Goal: Task Accomplishment & Management: Use online tool/utility

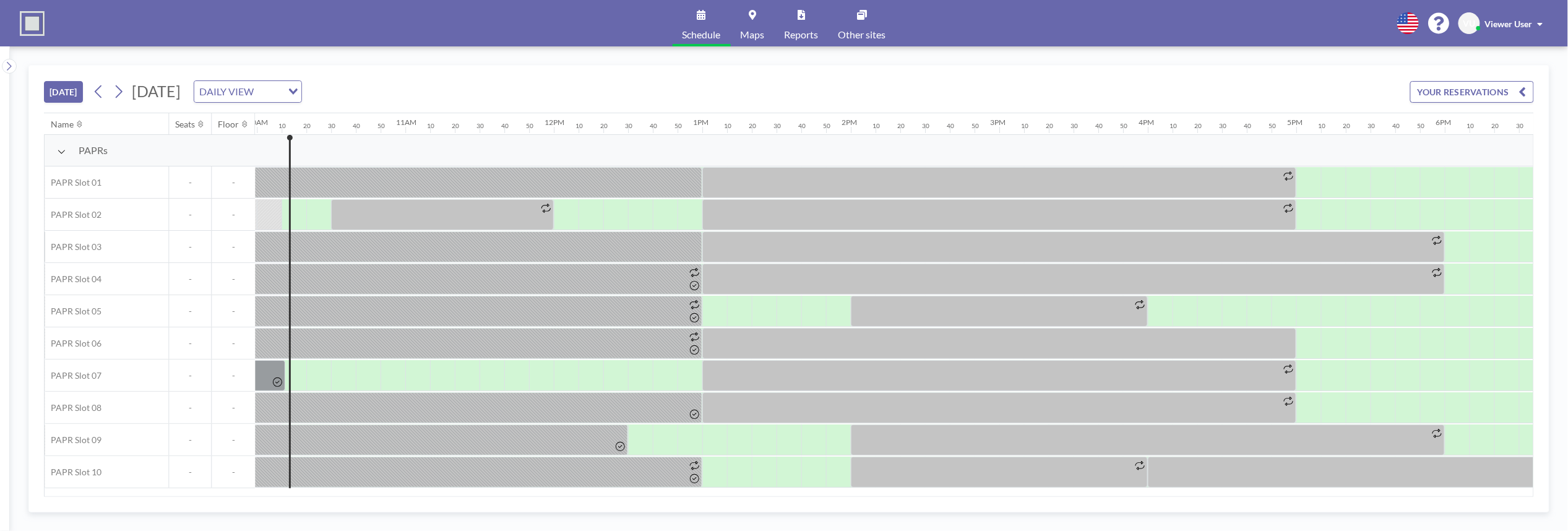
scroll to position [0, 1485]
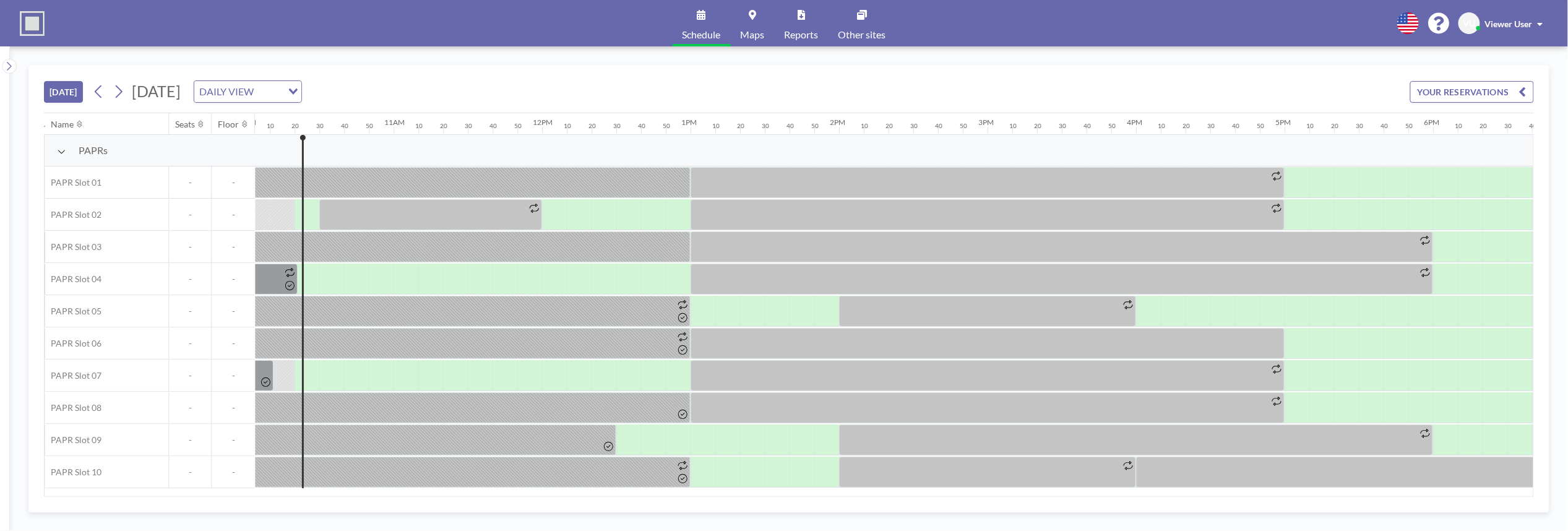
scroll to position [0, 1510]
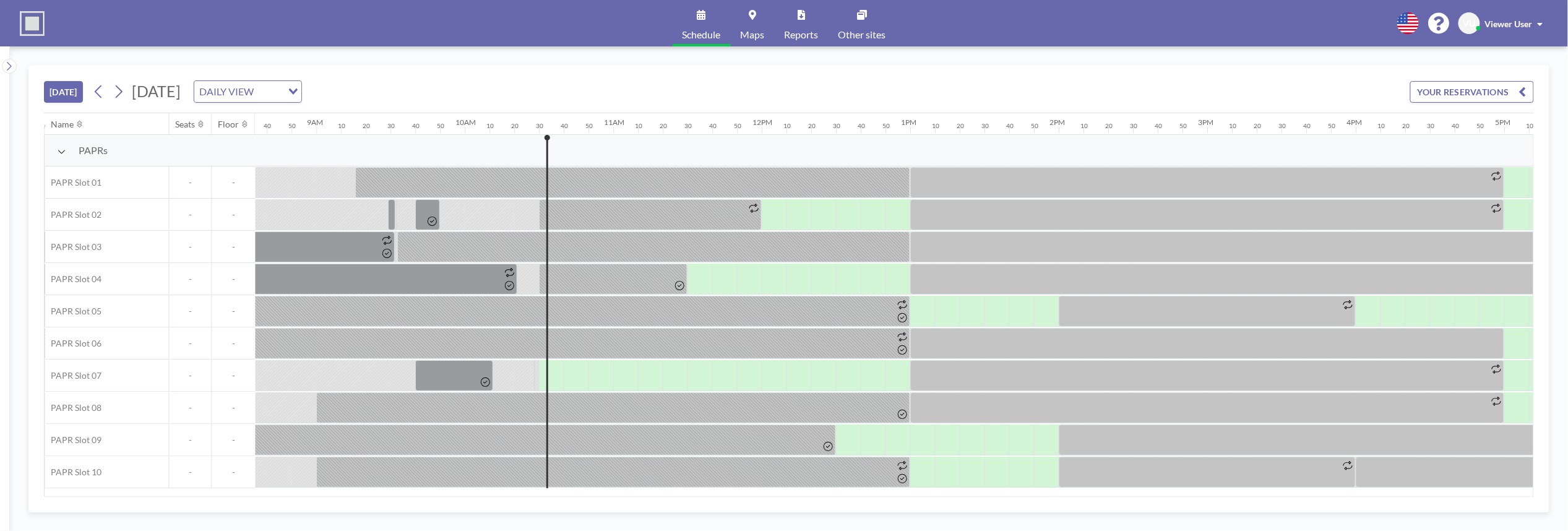
scroll to position [0, 1534]
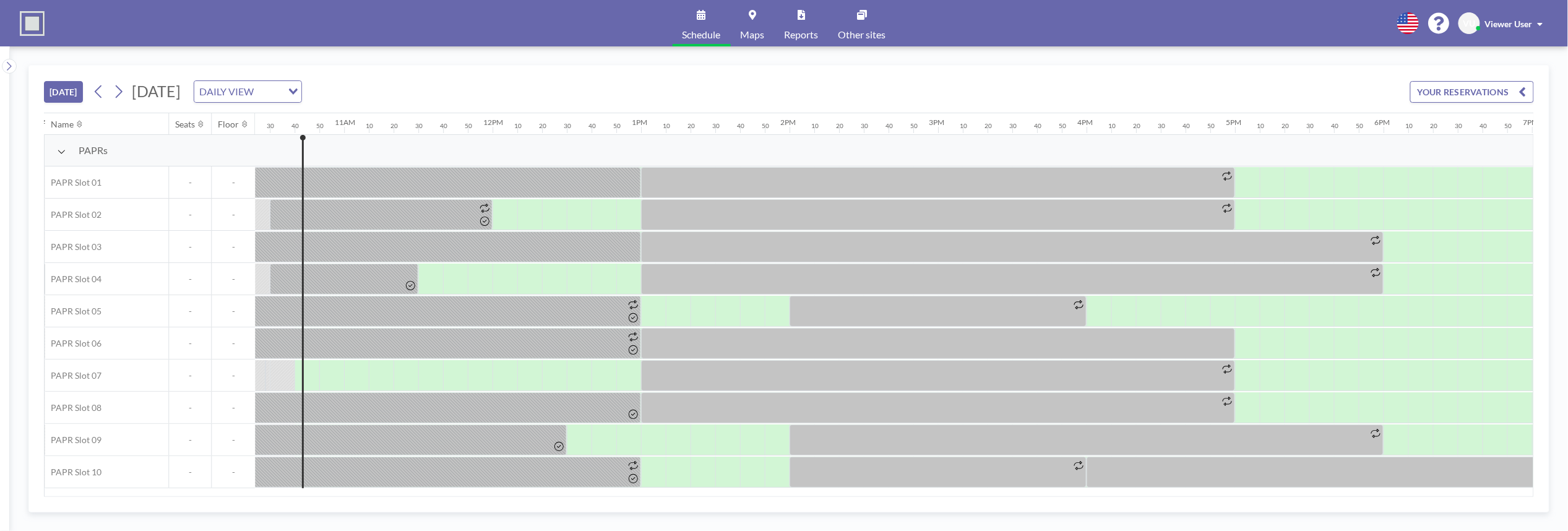
scroll to position [0, 1560]
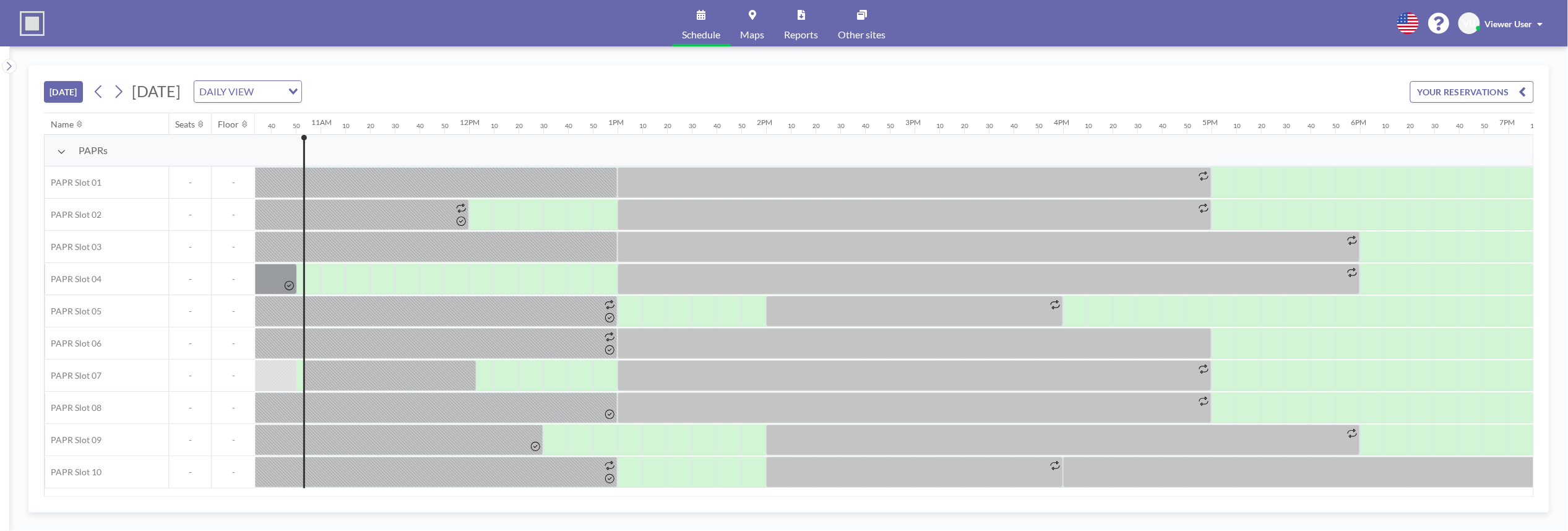
scroll to position [0, 1584]
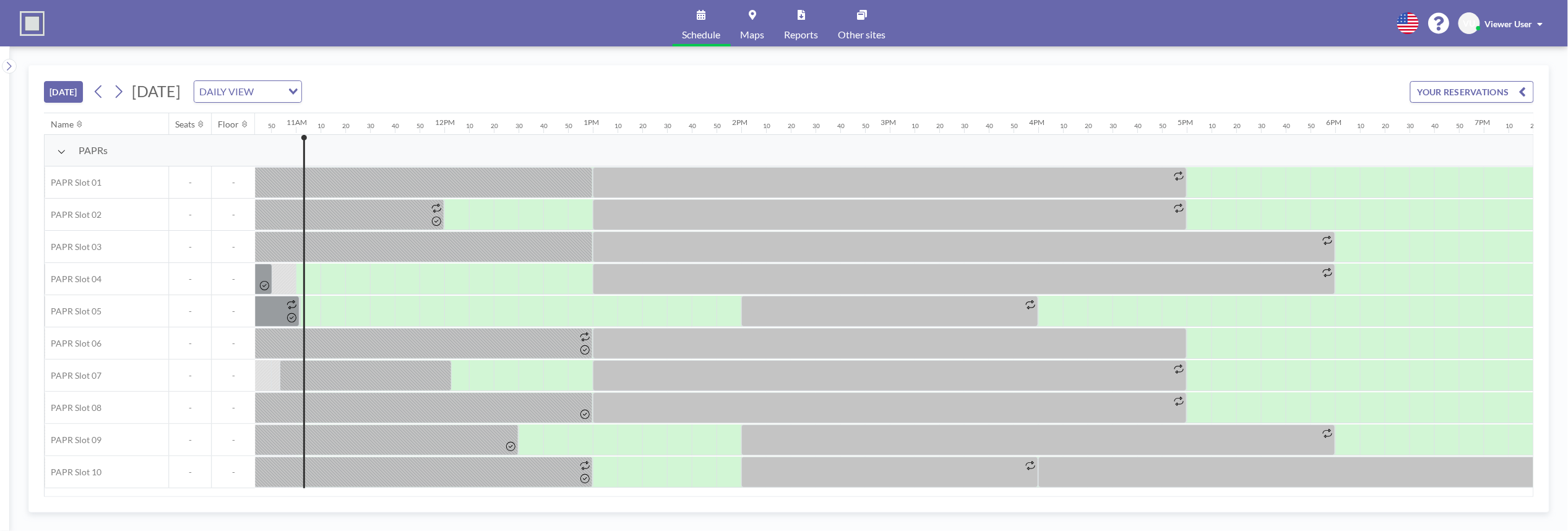
scroll to position [0, 1609]
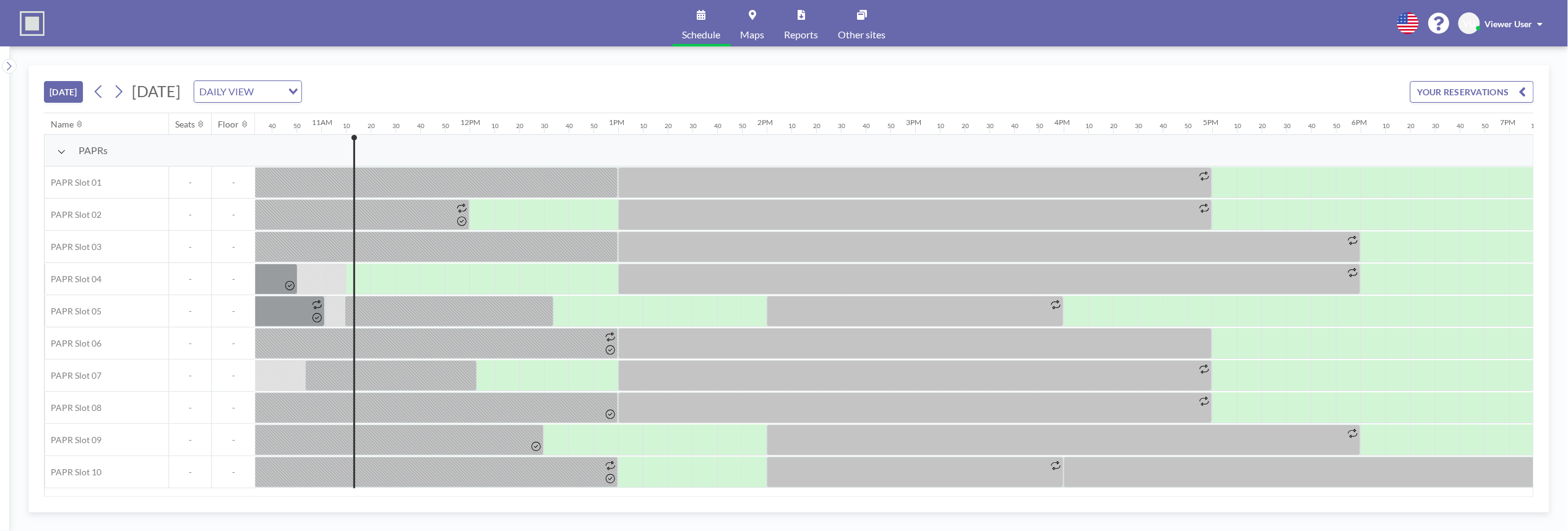
scroll to position [0, 1633]
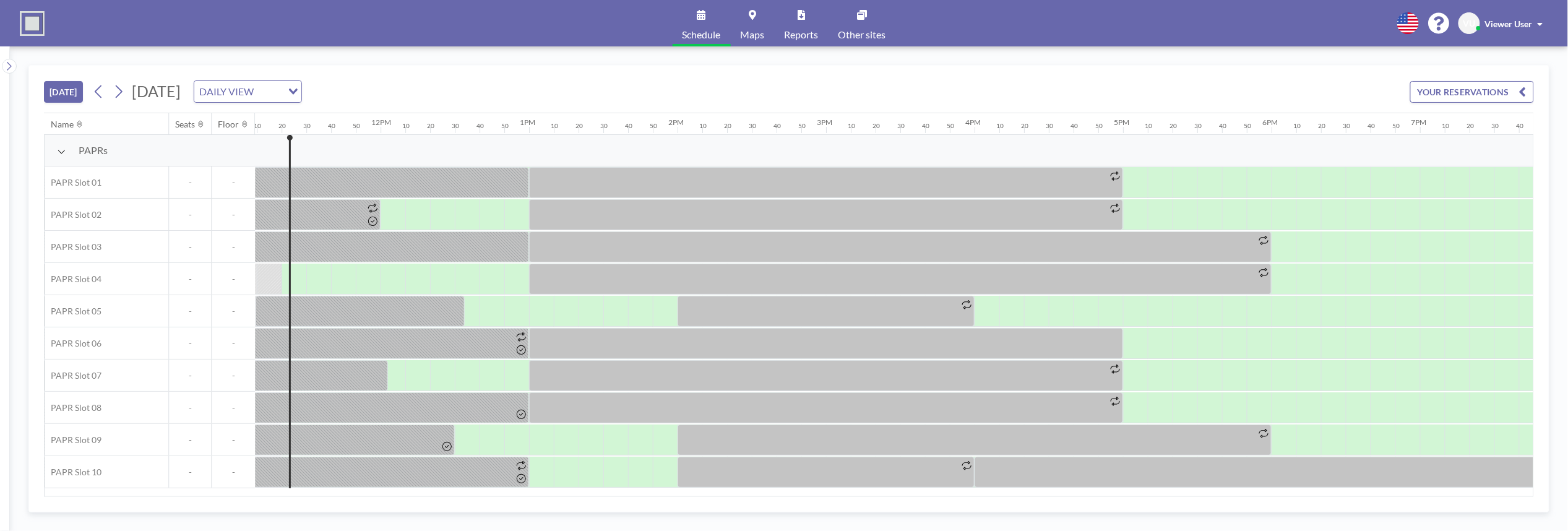
scroll to position [0, 1659]
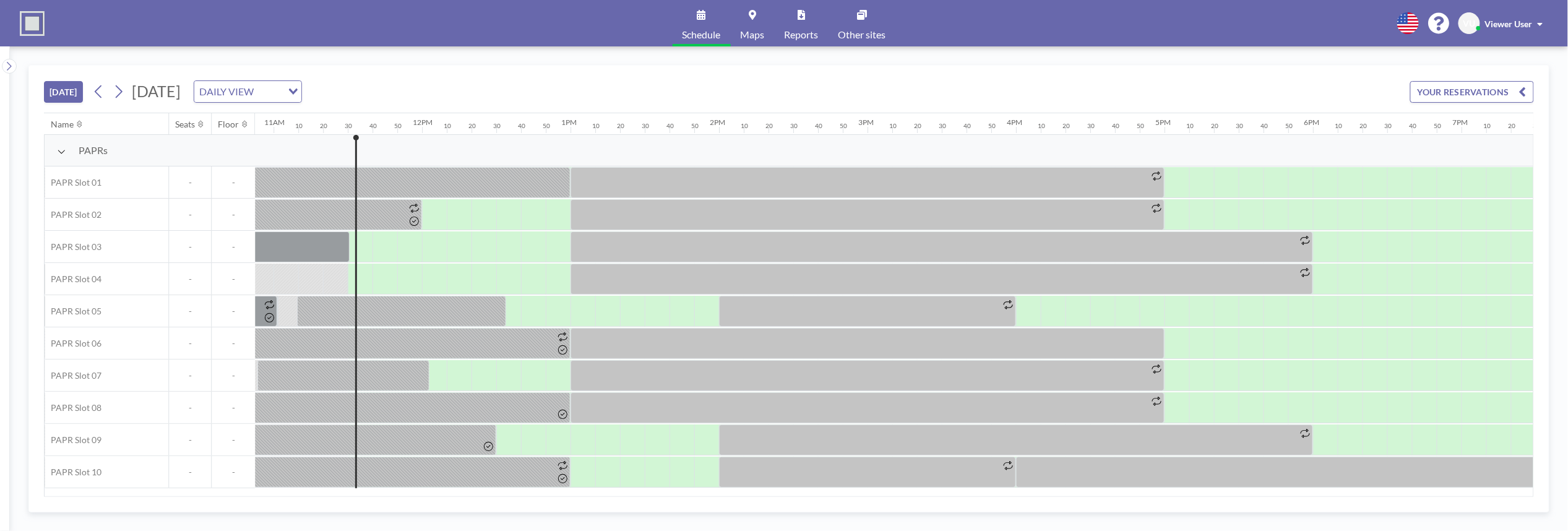
scroll to position [0, 1683]
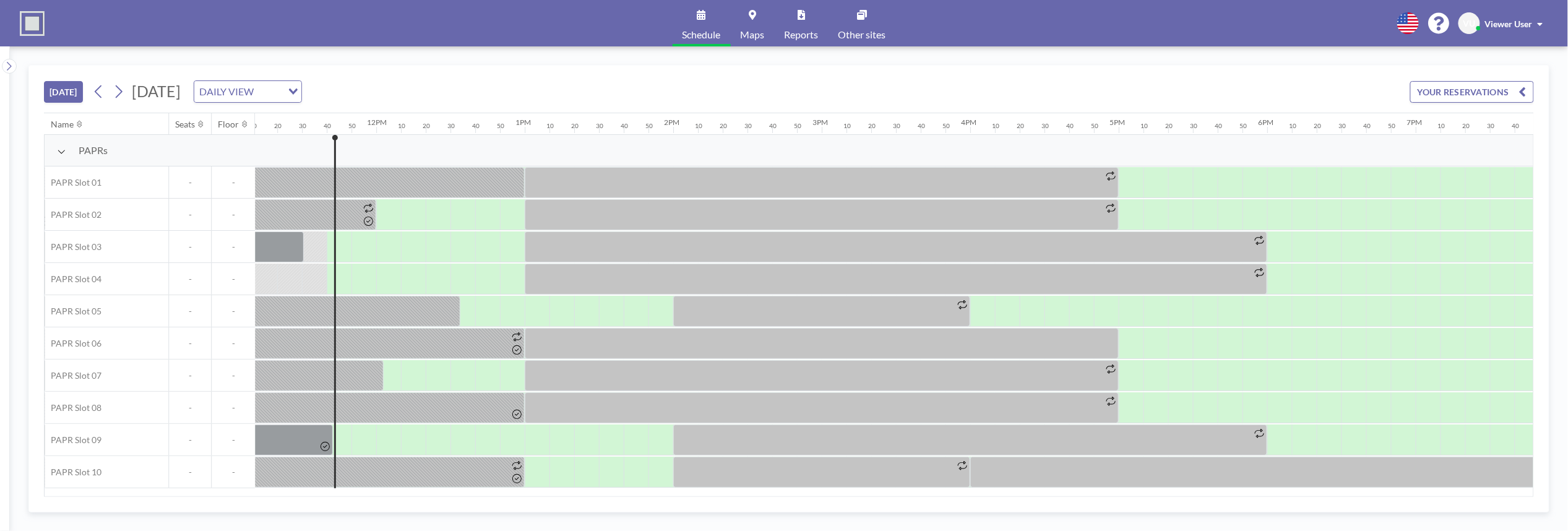
scroll to position [0, 1708]
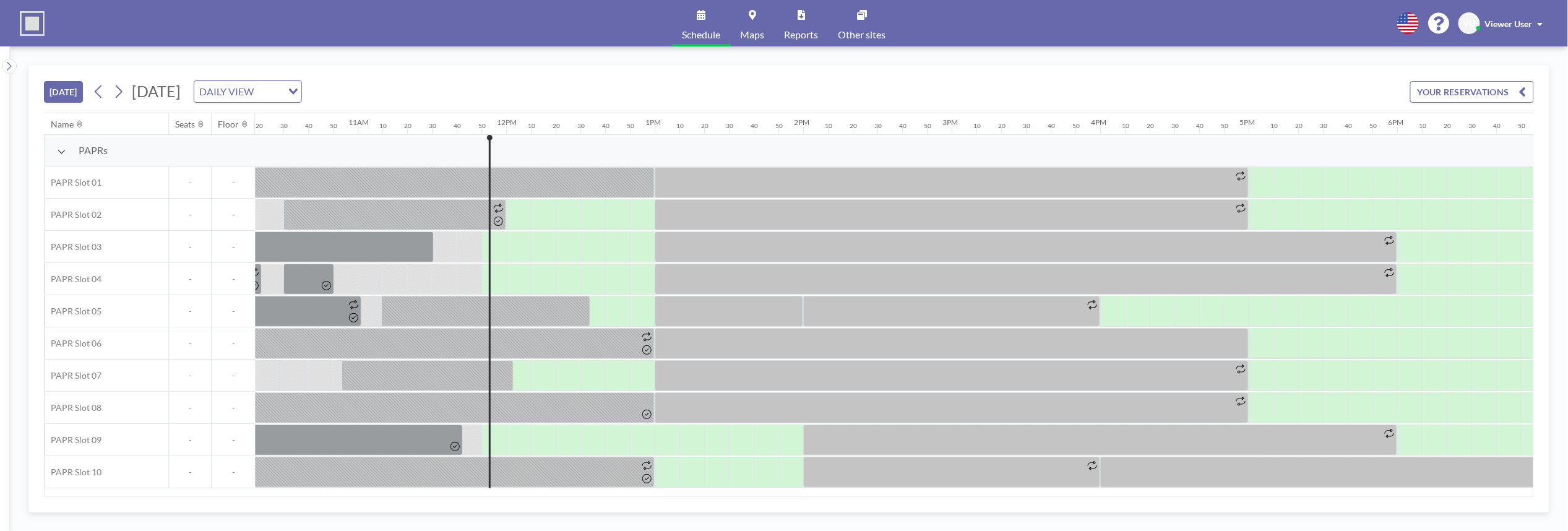
scroll to position [0, 1733]
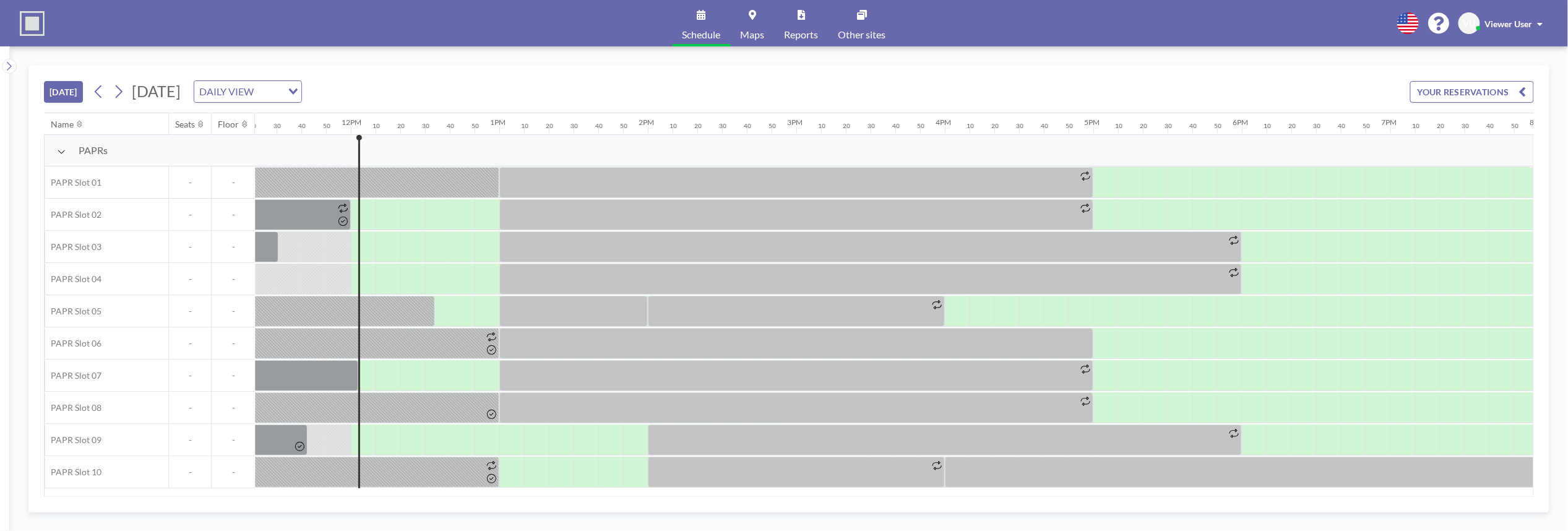
scroll to position [0, 1758]
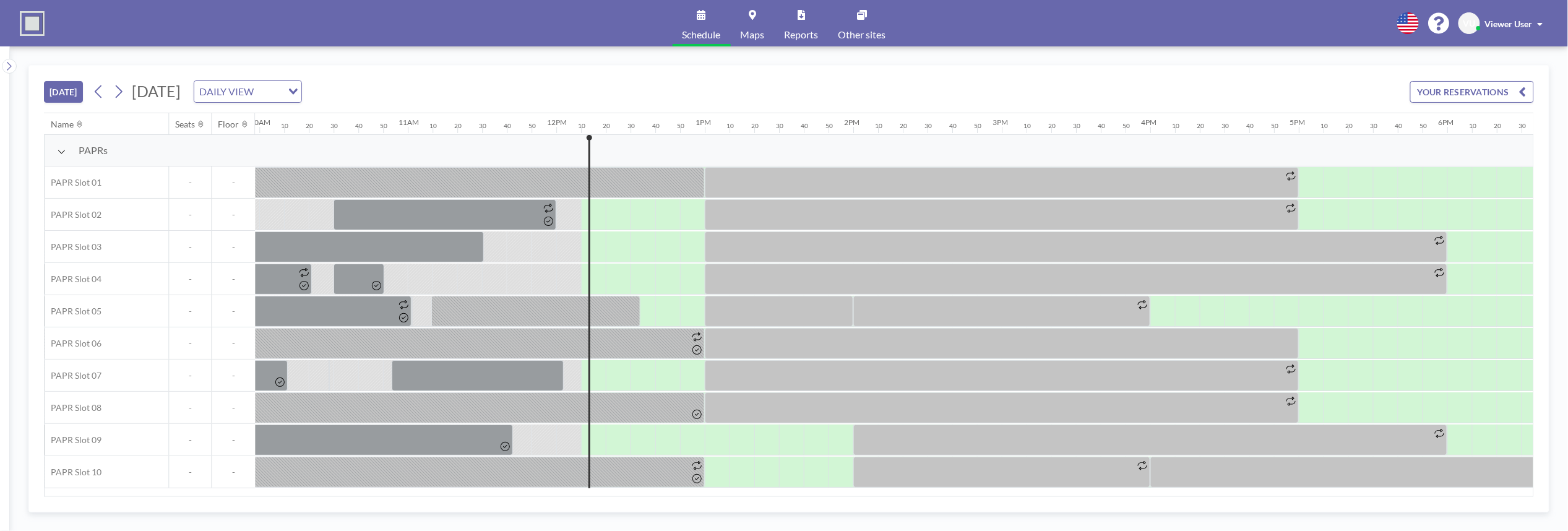
scroll to position [0, 1783]
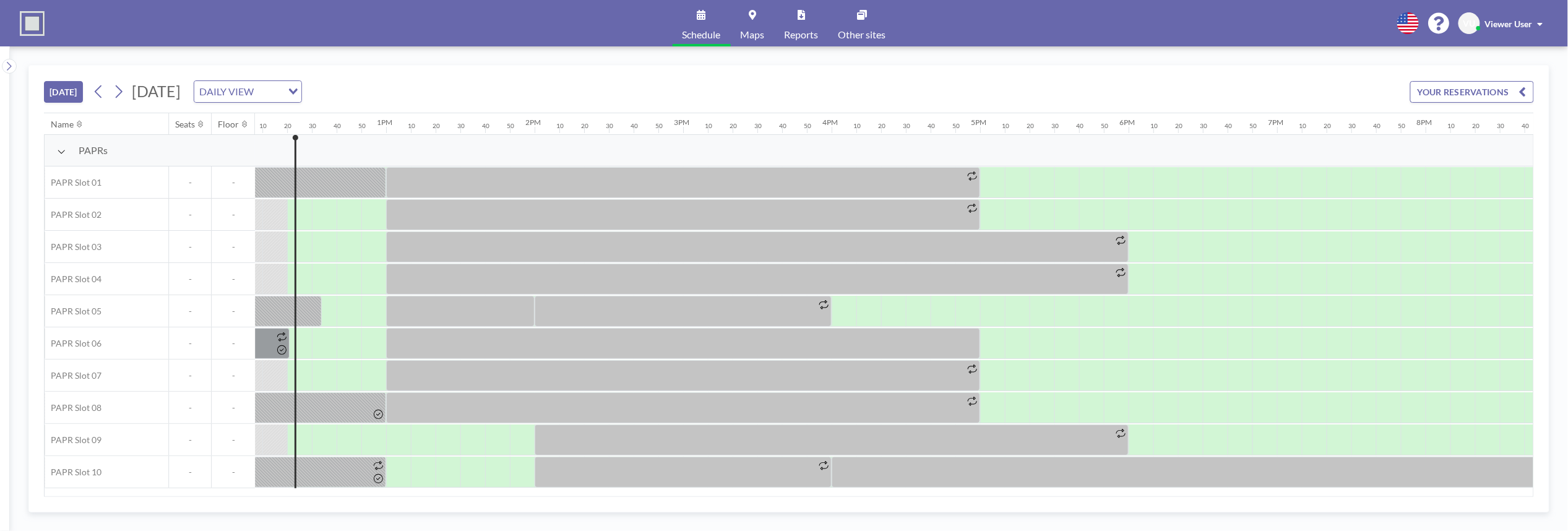
scroll to position [0, 1807]
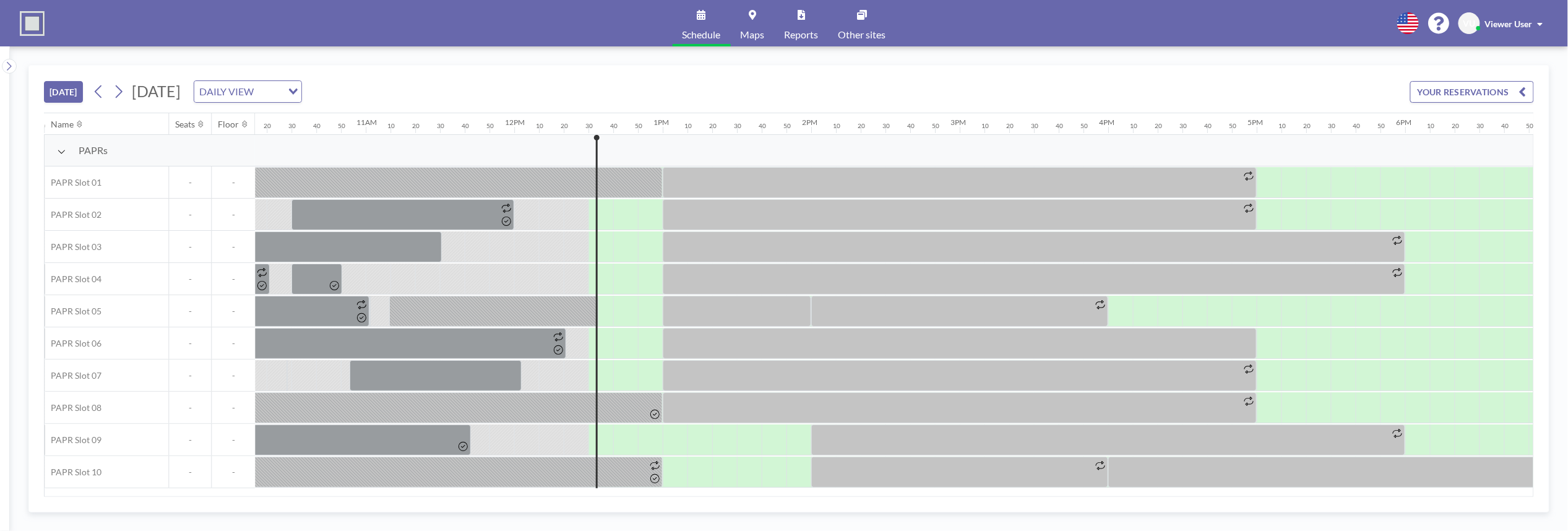
scroll to position [0, 1832]
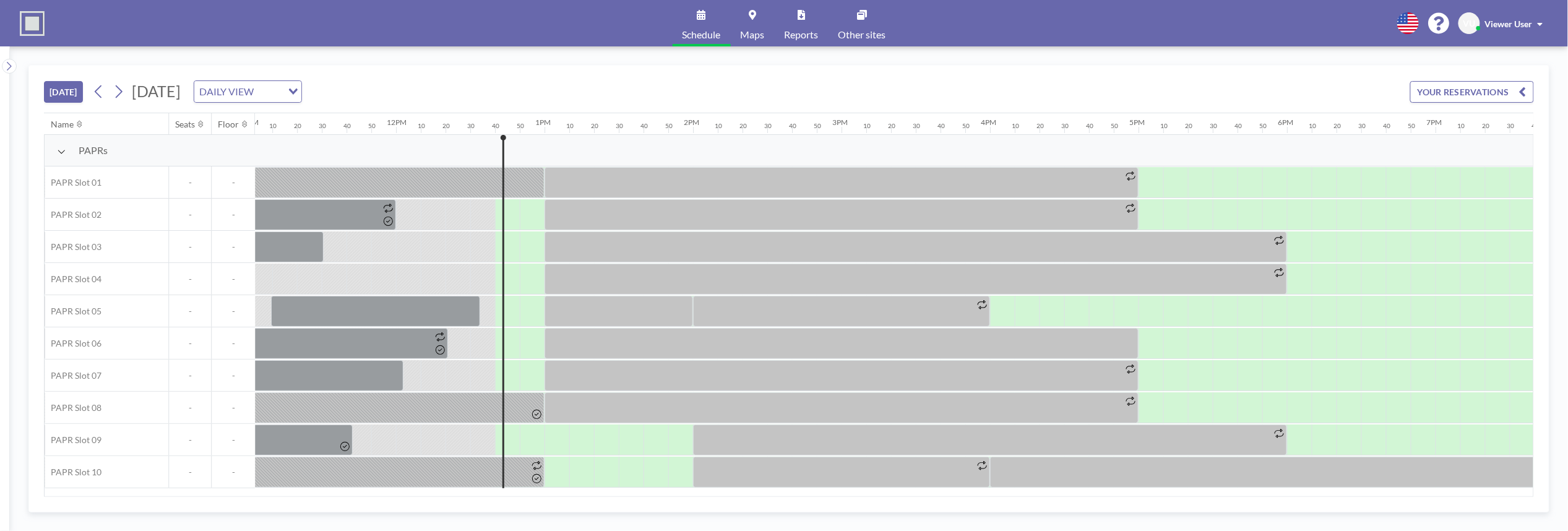
scroll to position [0, 1856]
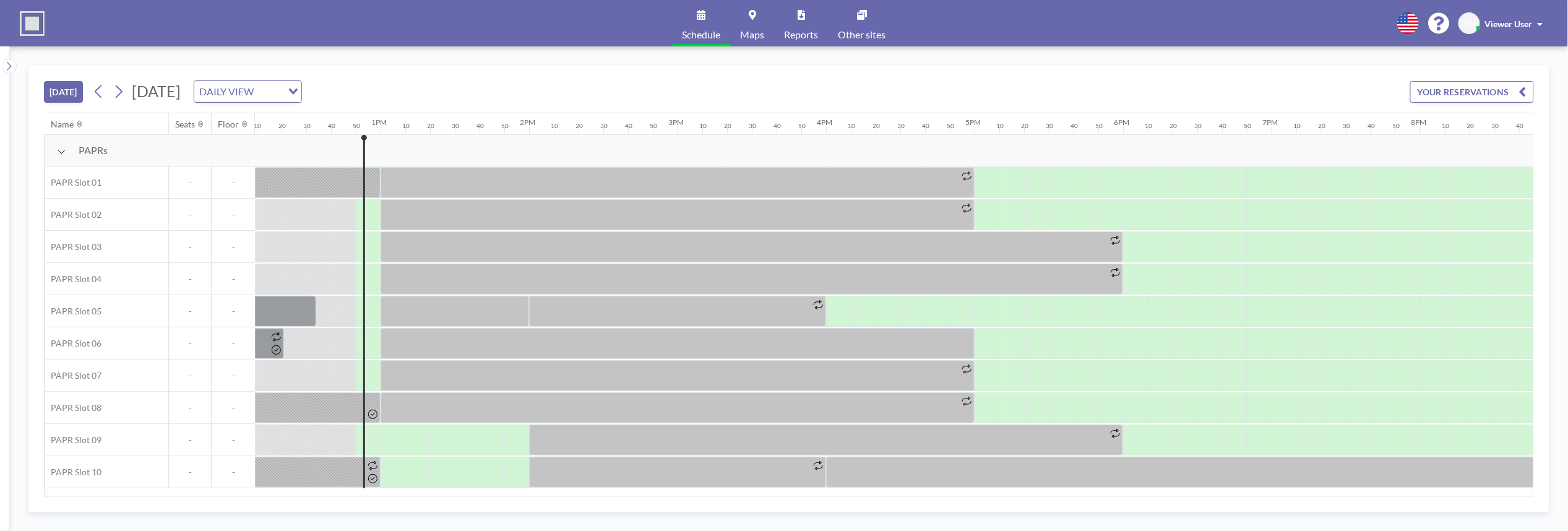
scroll to position [0, 1882]
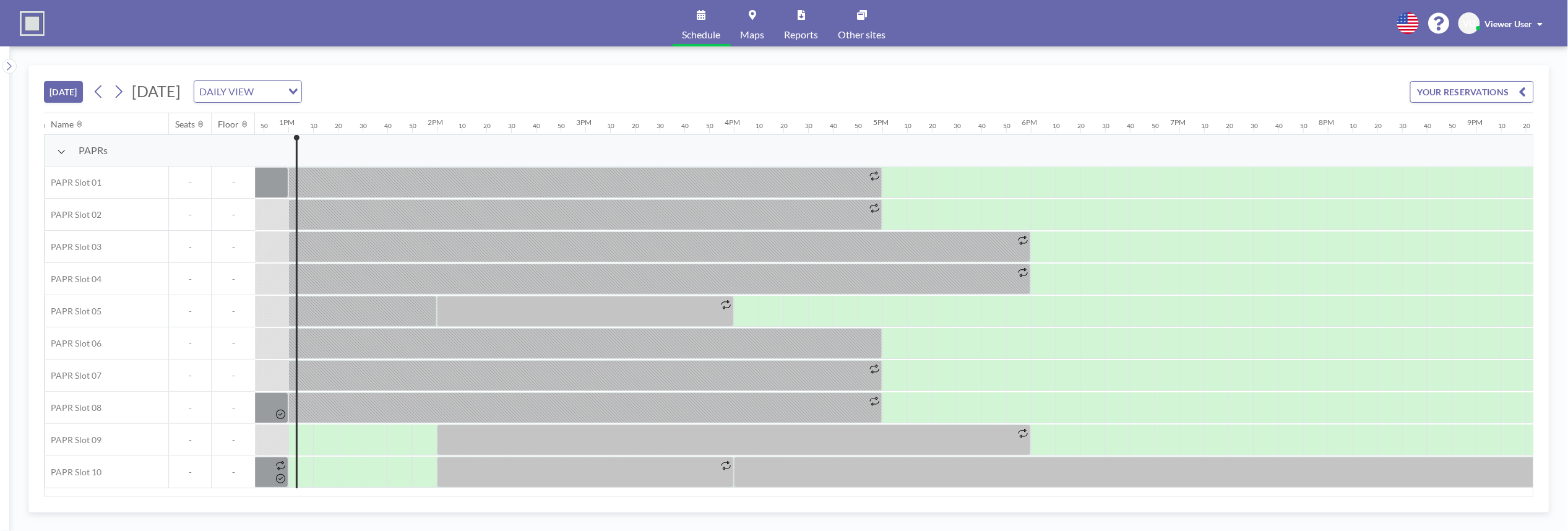
scroll to position [0, 1906]
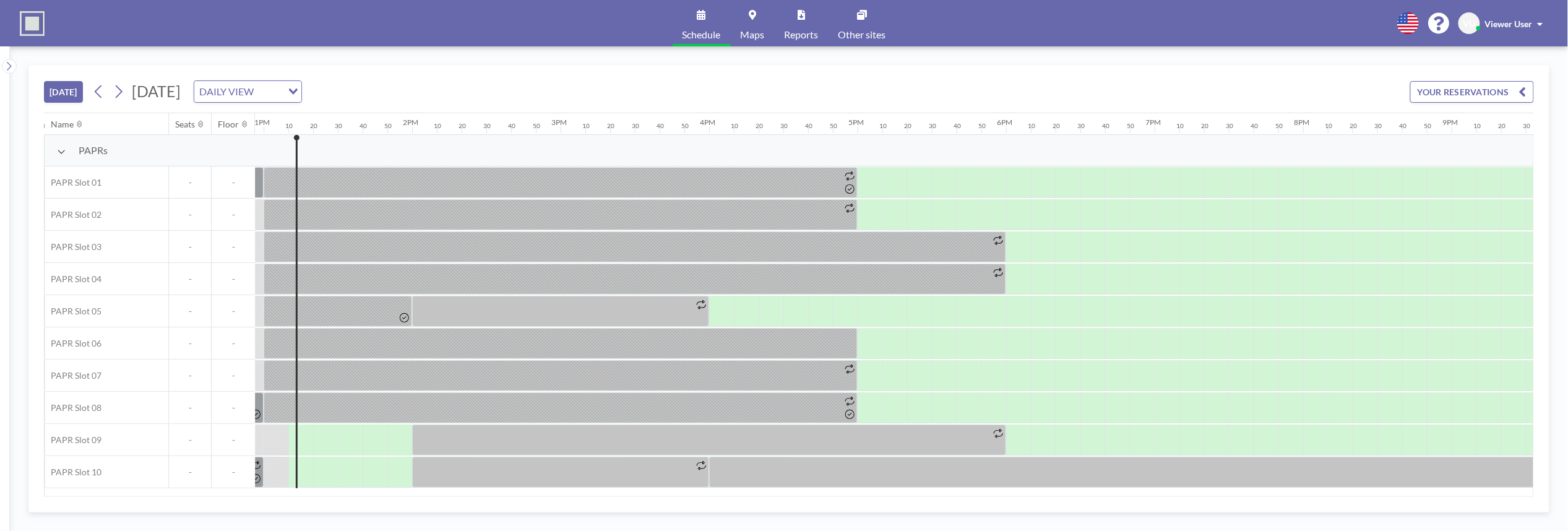
scroll to position [0, 1931]
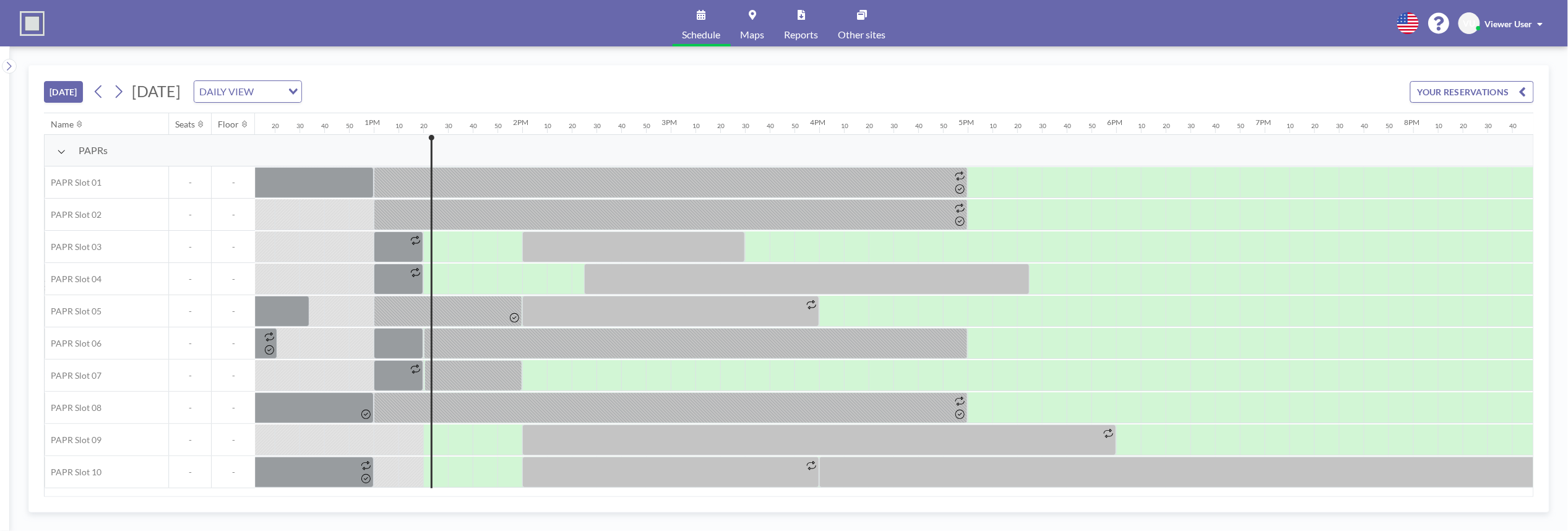
scroll to position [0, 1955]
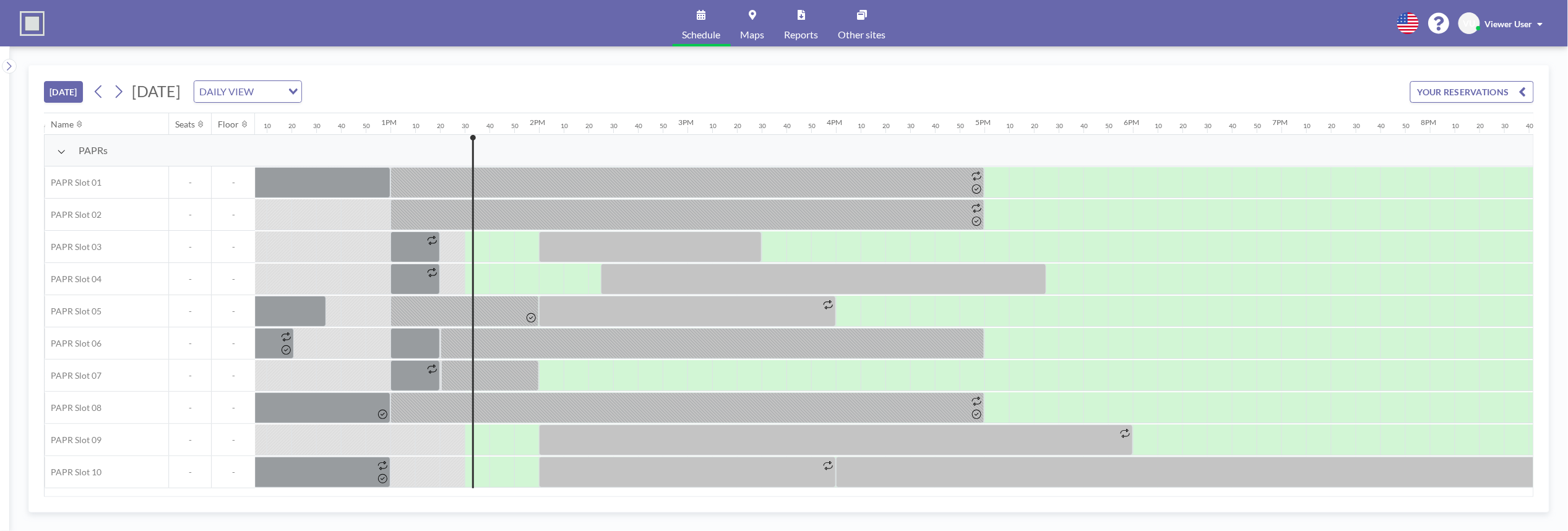
scroll to position [0, 1981]
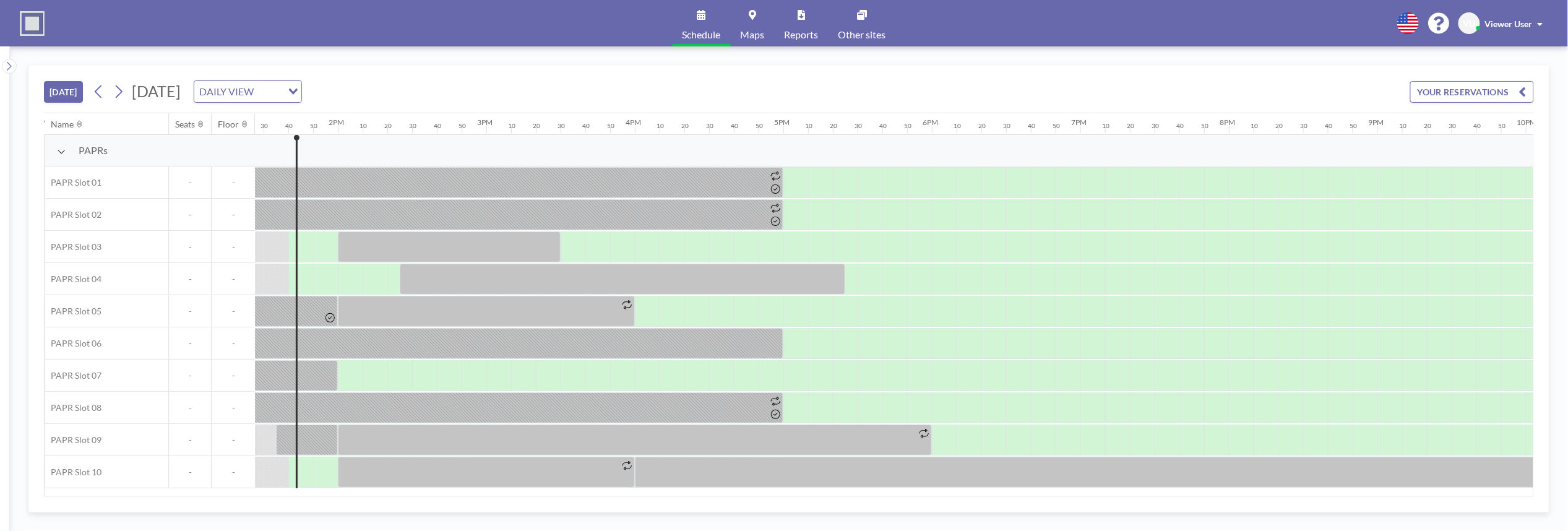
scroll to position [0, 2005]
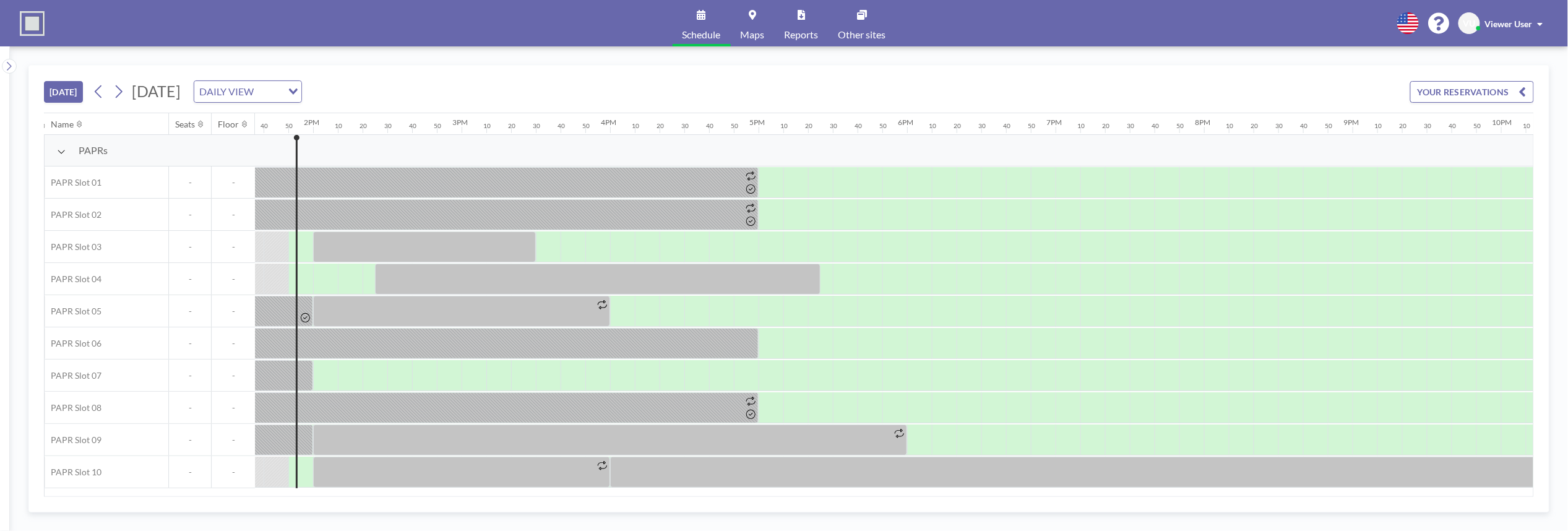
scroll to position [0, 2030]
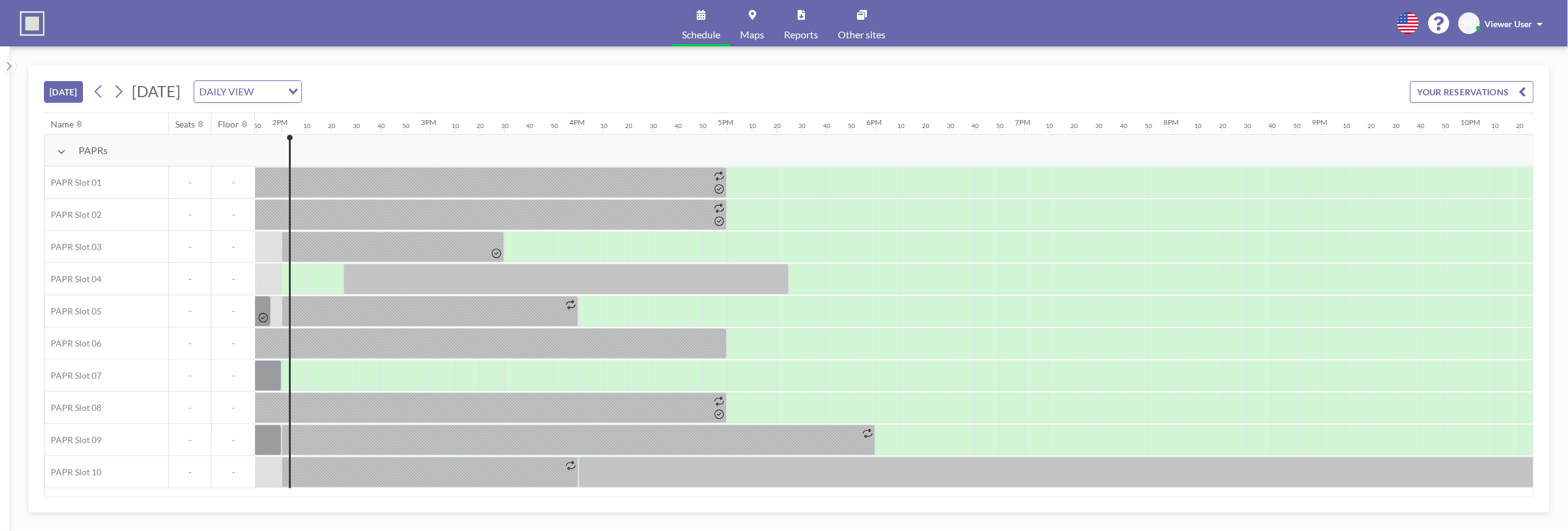
scroll to position [0, 2054]
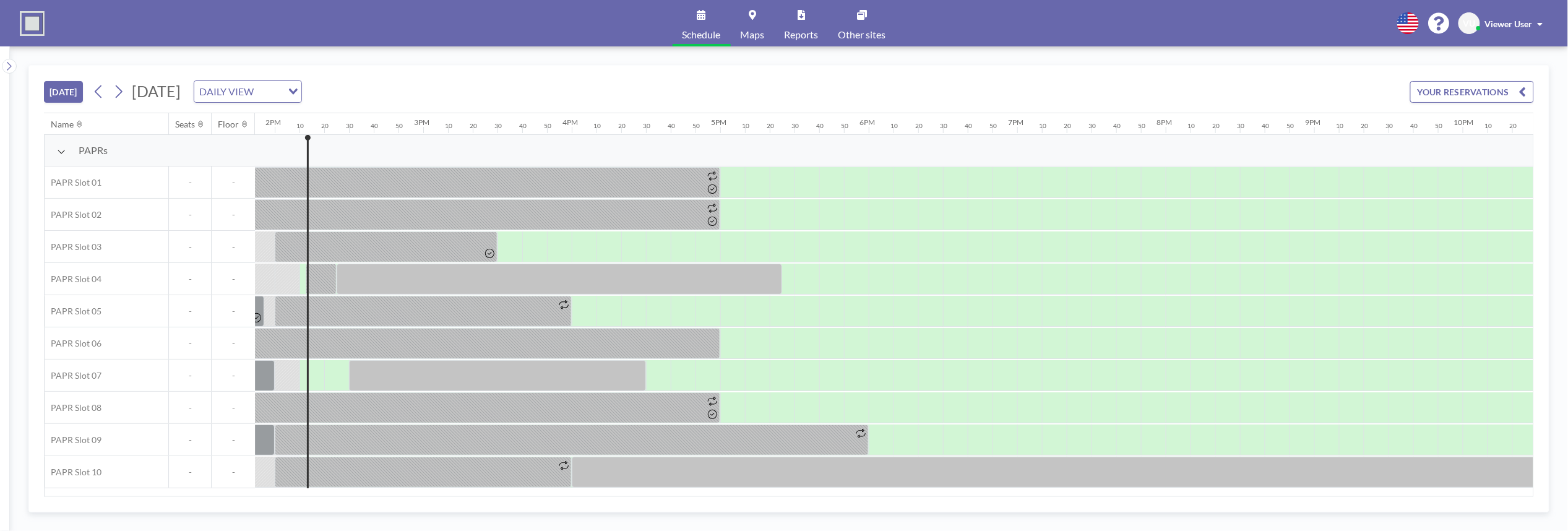
scroll to position [0, 2079]
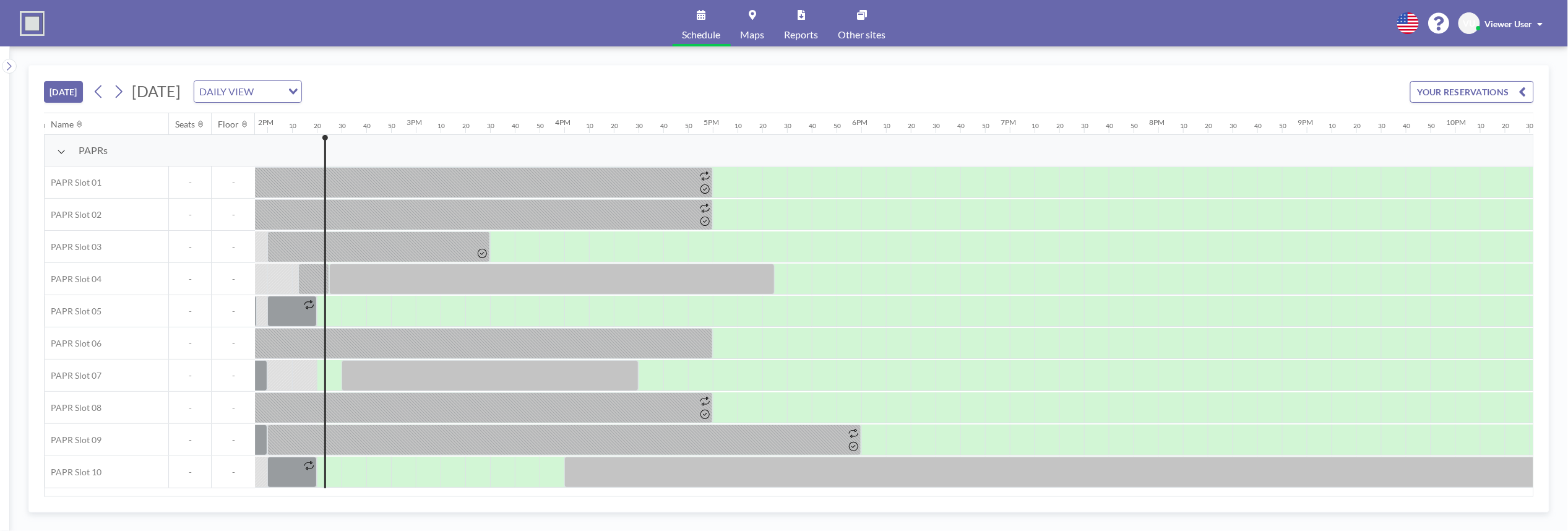
scroll to position [0, 2104]
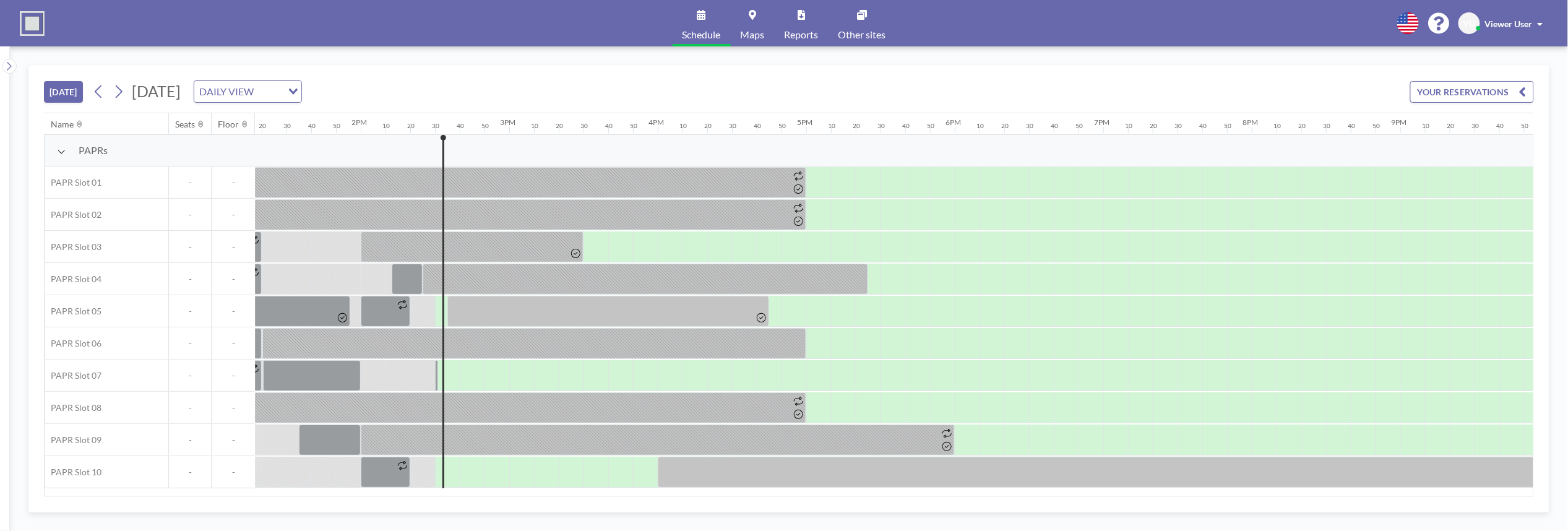
scroll to position [0, 2129]
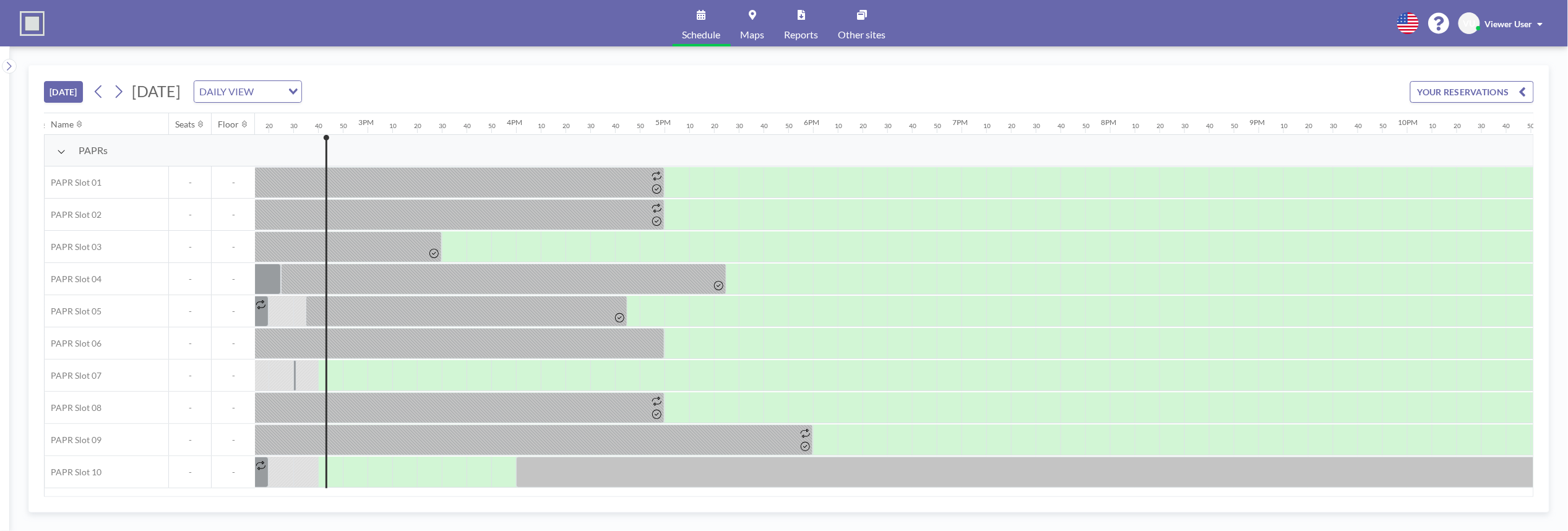
scroll to position [0, 2153]
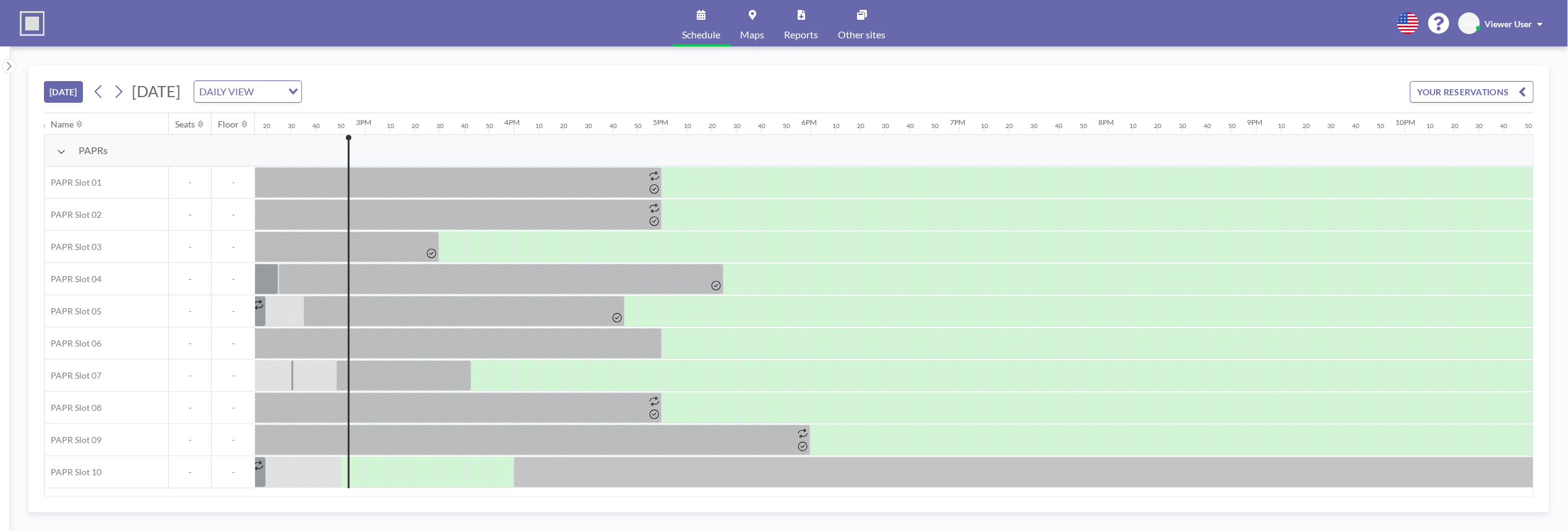
scroll to position [0, 2178]
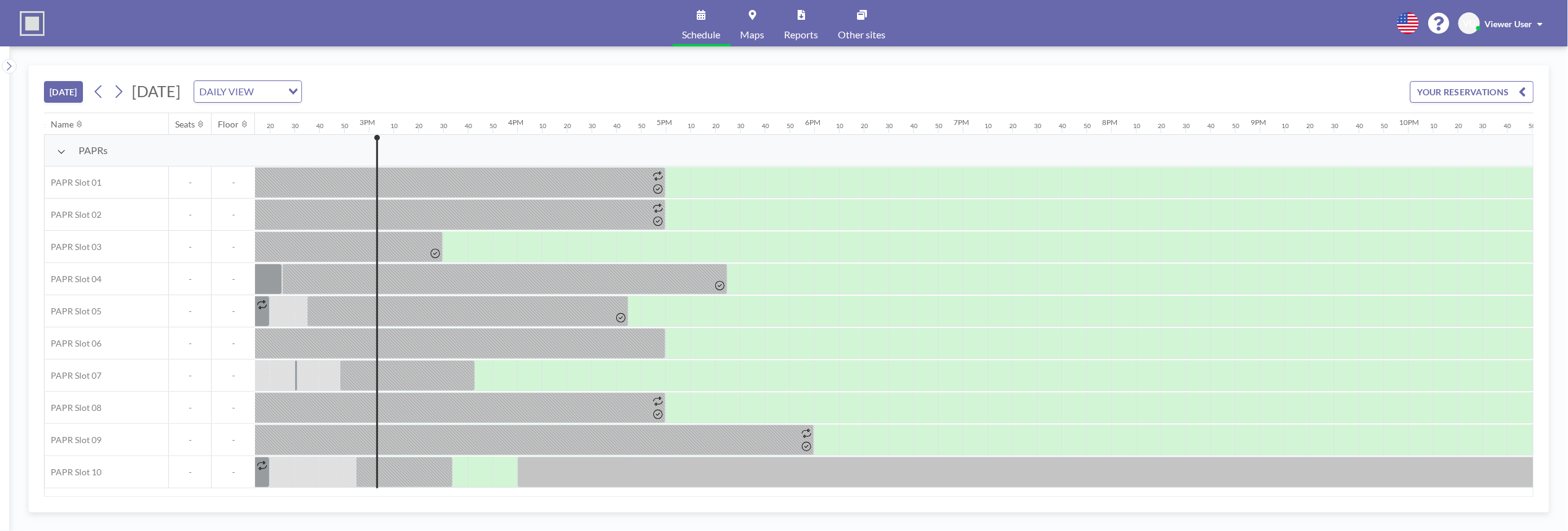
scroll to position [0, 2203]
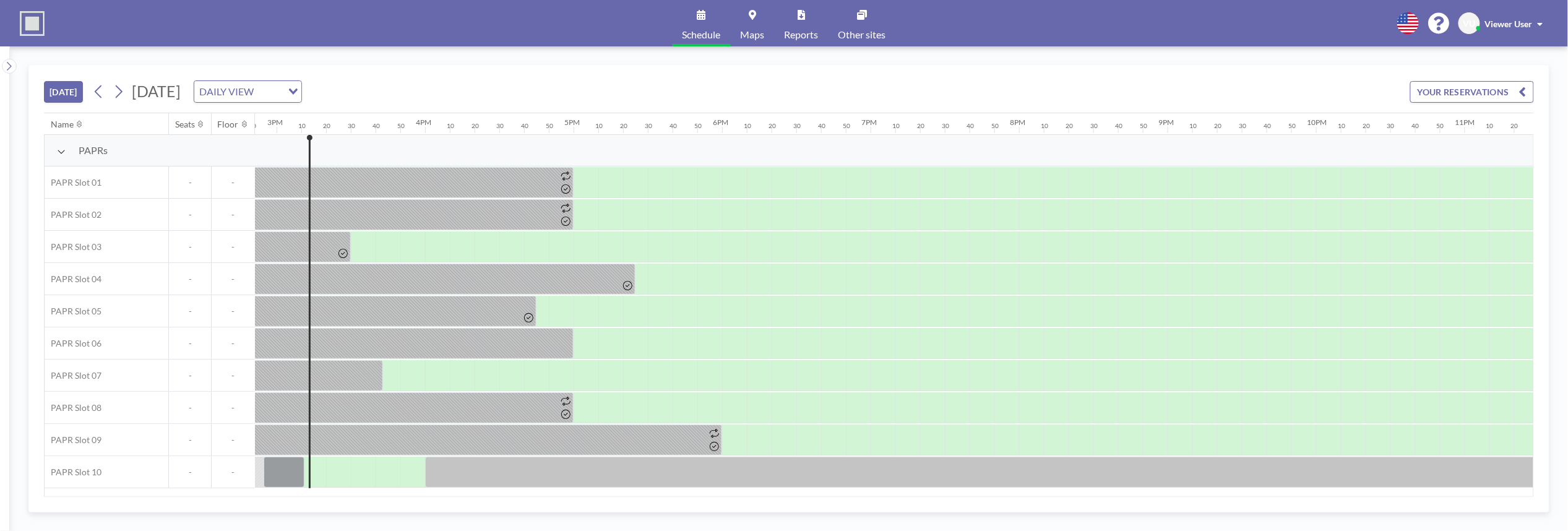
scroll to position [0, 2228]
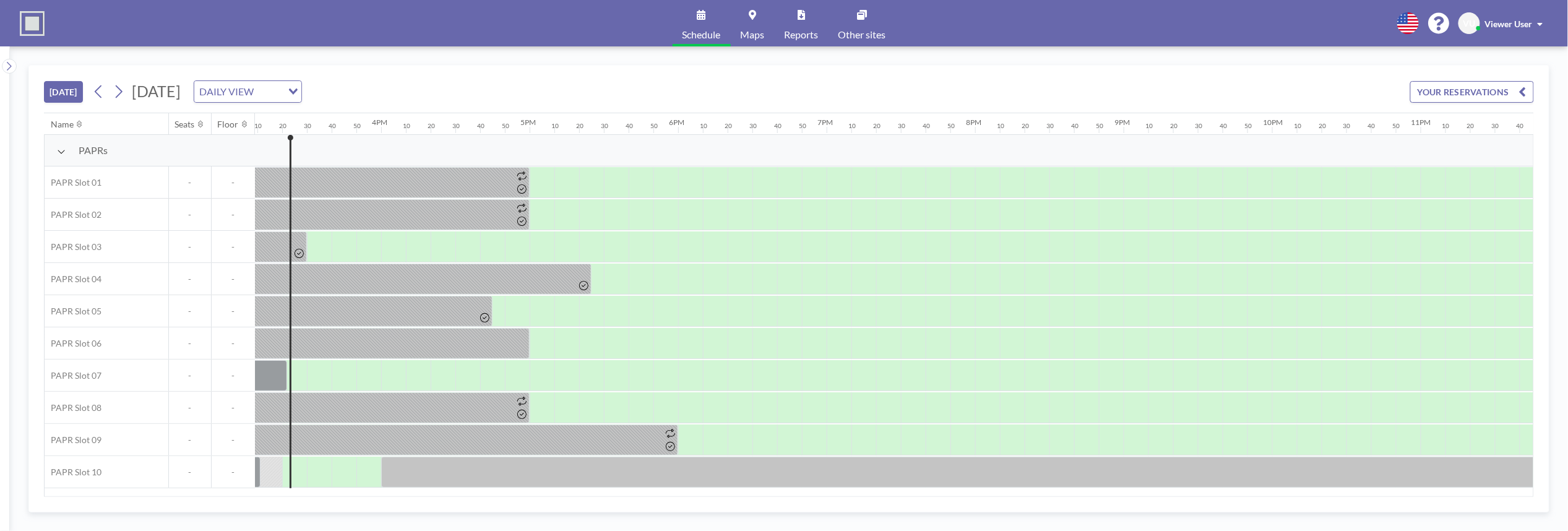
scroll to position [0, 2252]
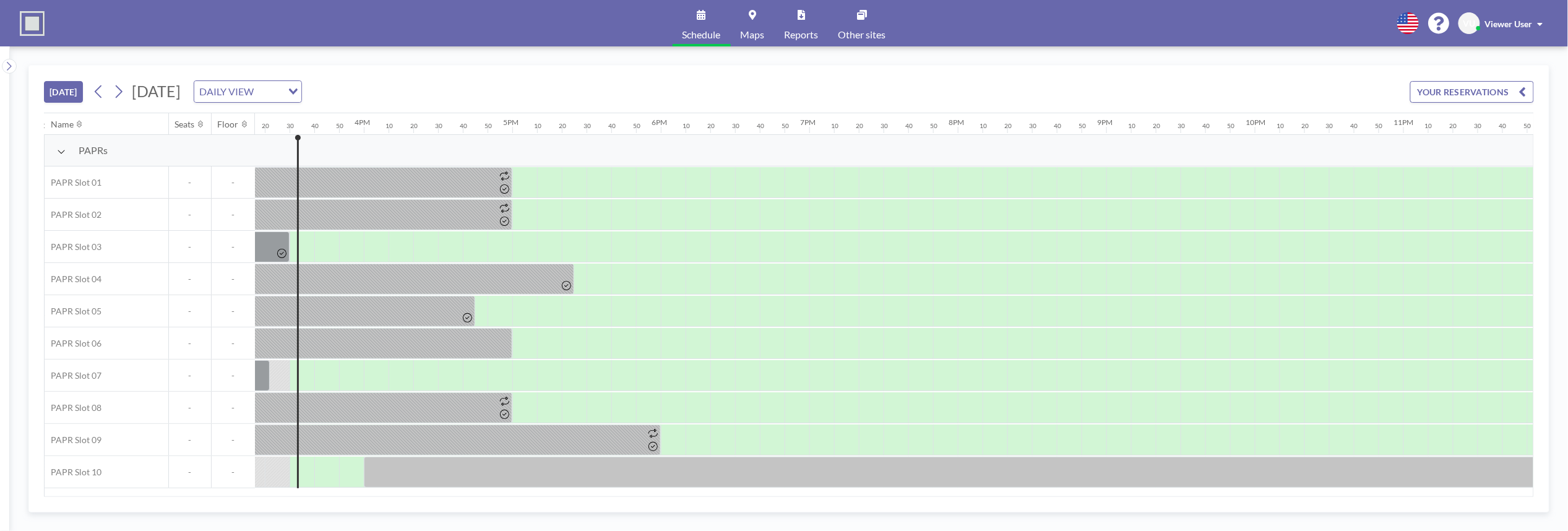
scroll to position [0, 2277]
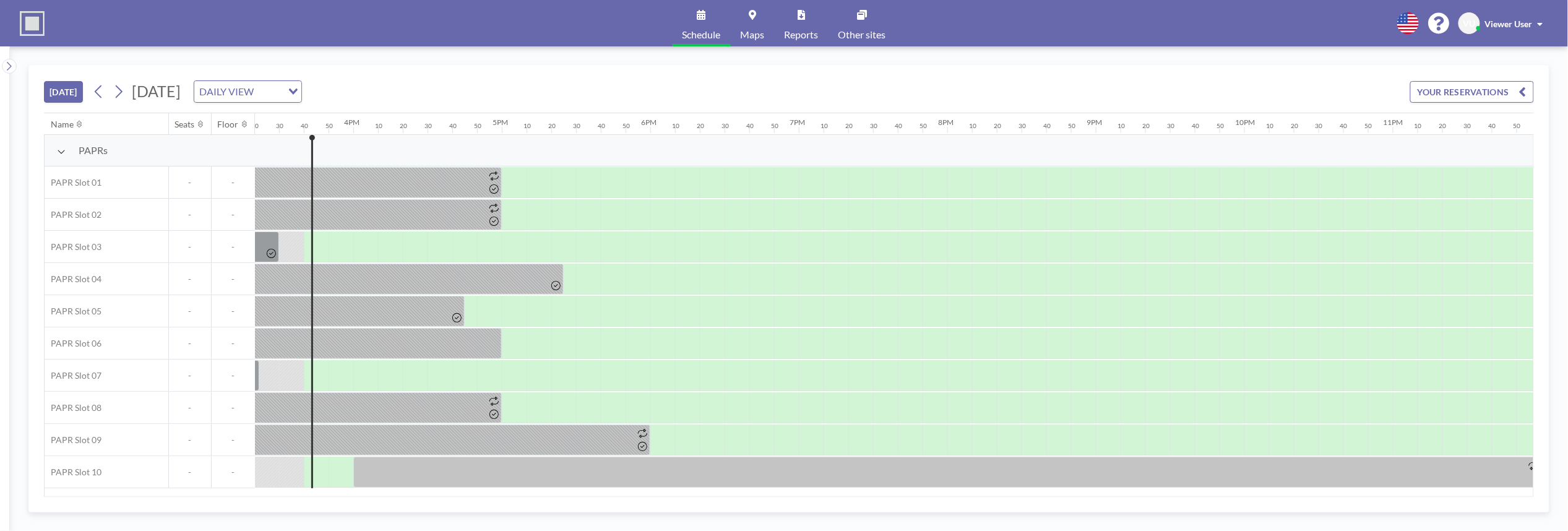
scroll to position [0, 2300]
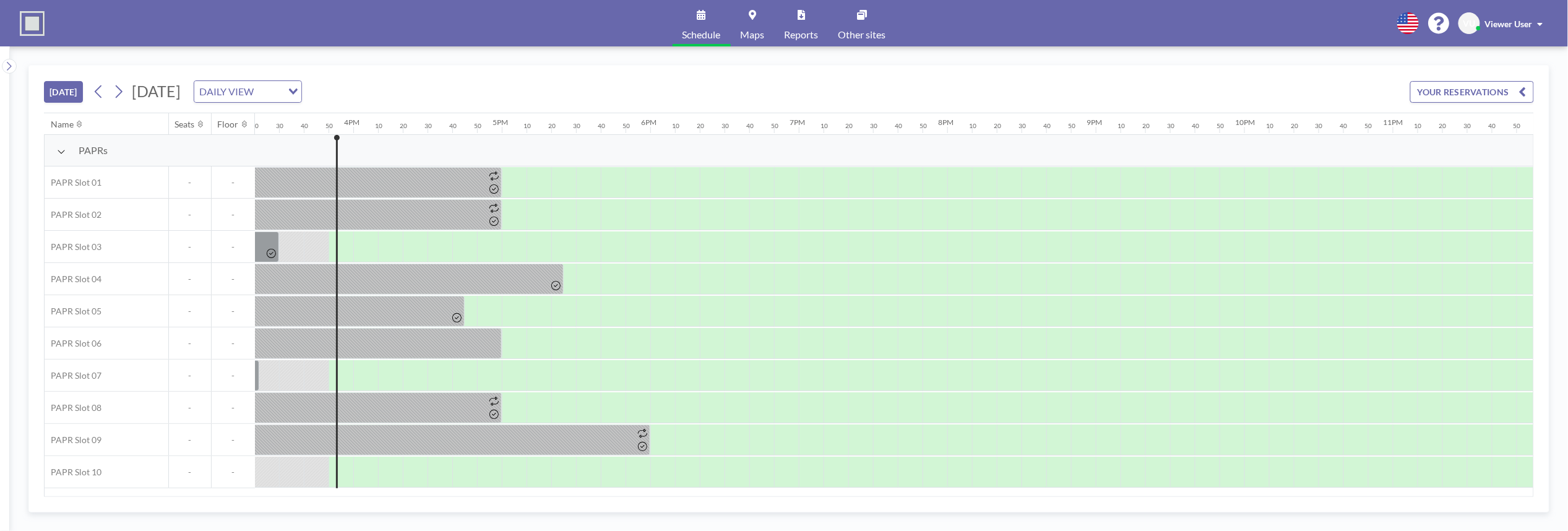
scroll to position [0, 2300]
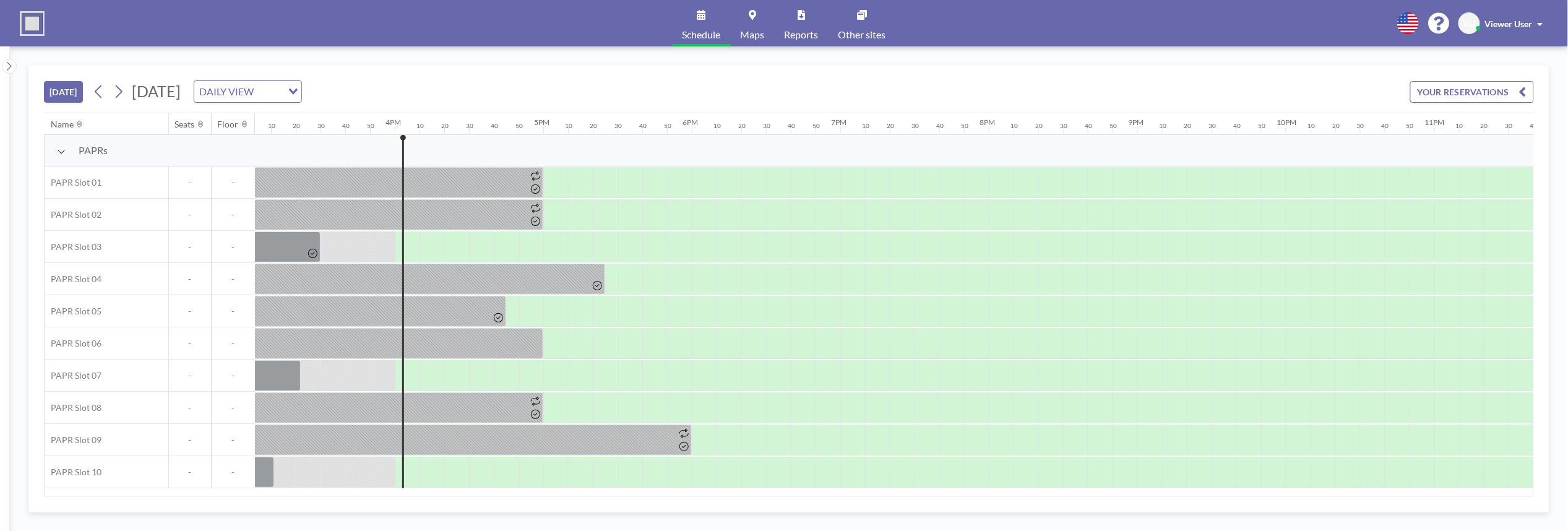
scroll to position [0, 2300]
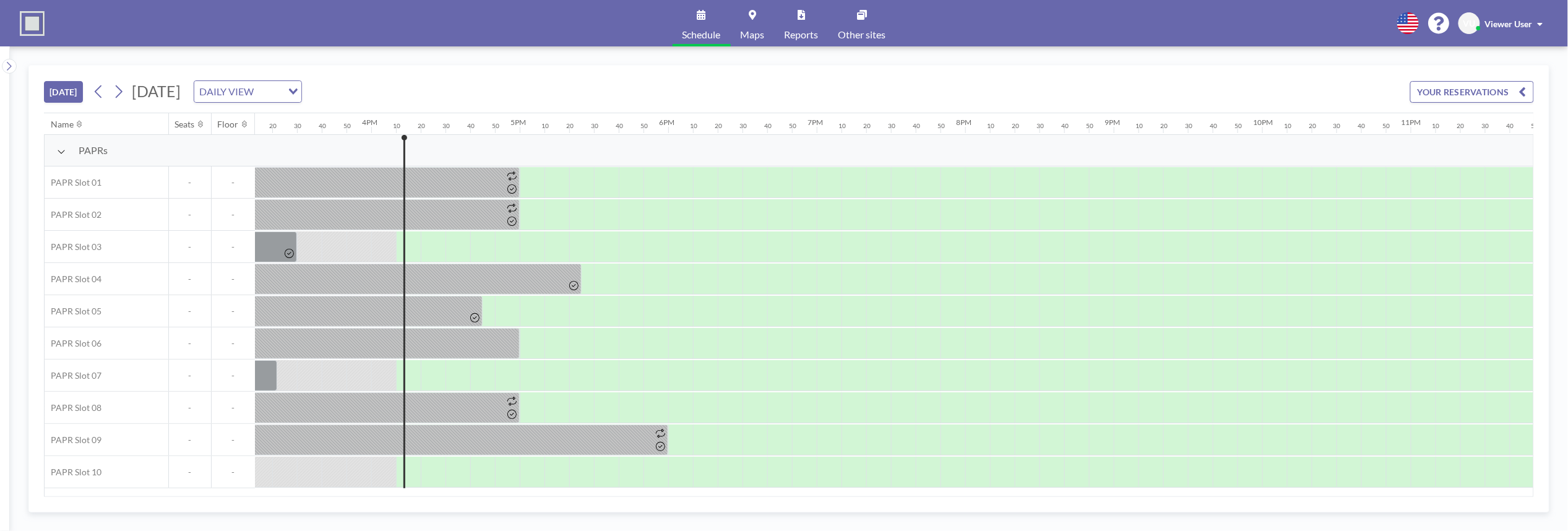
scroll to position [0, 2300]
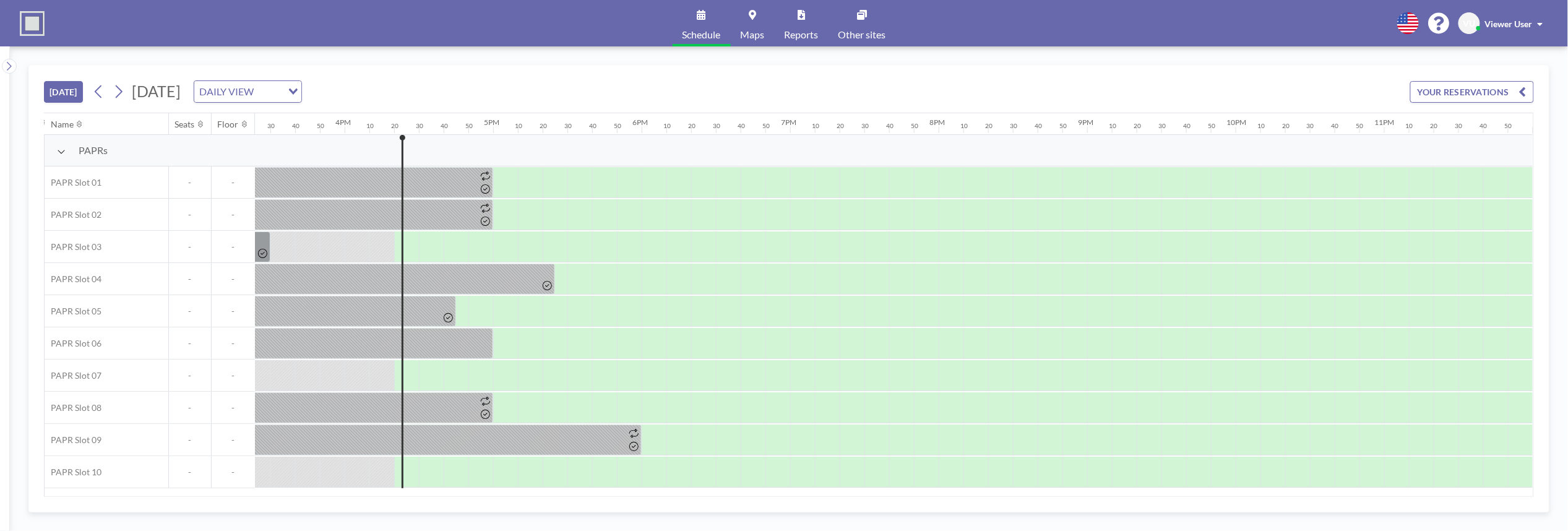
scroll to position [0, 2300]
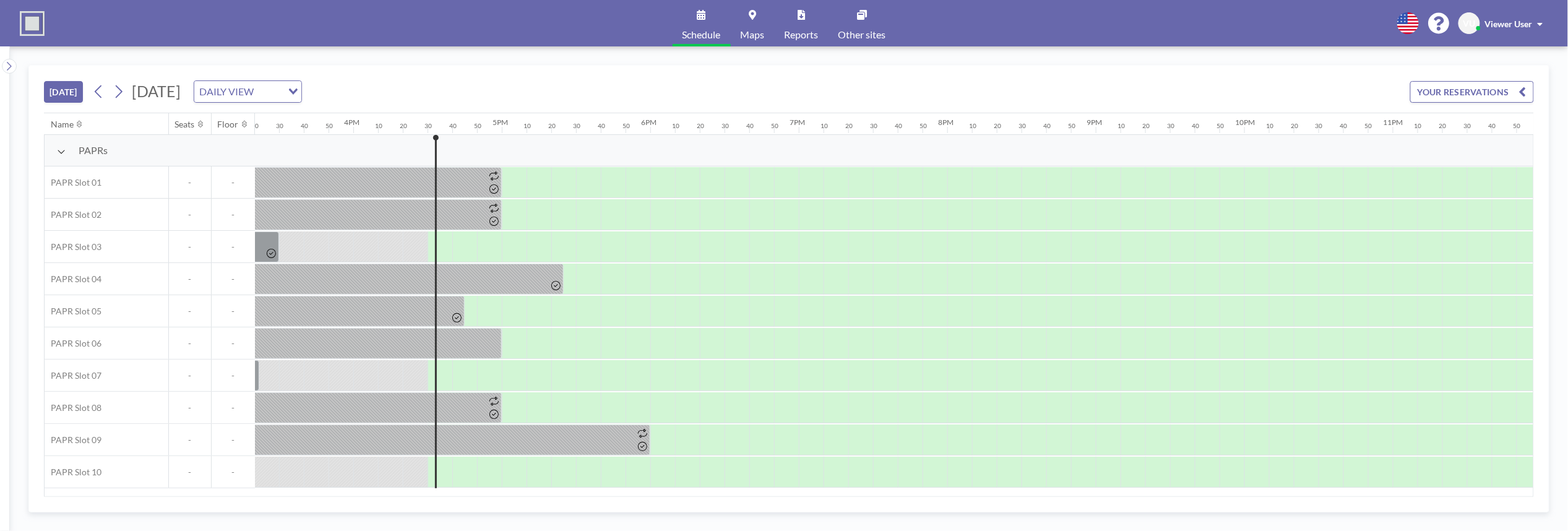
scroll to position [0, 2300]
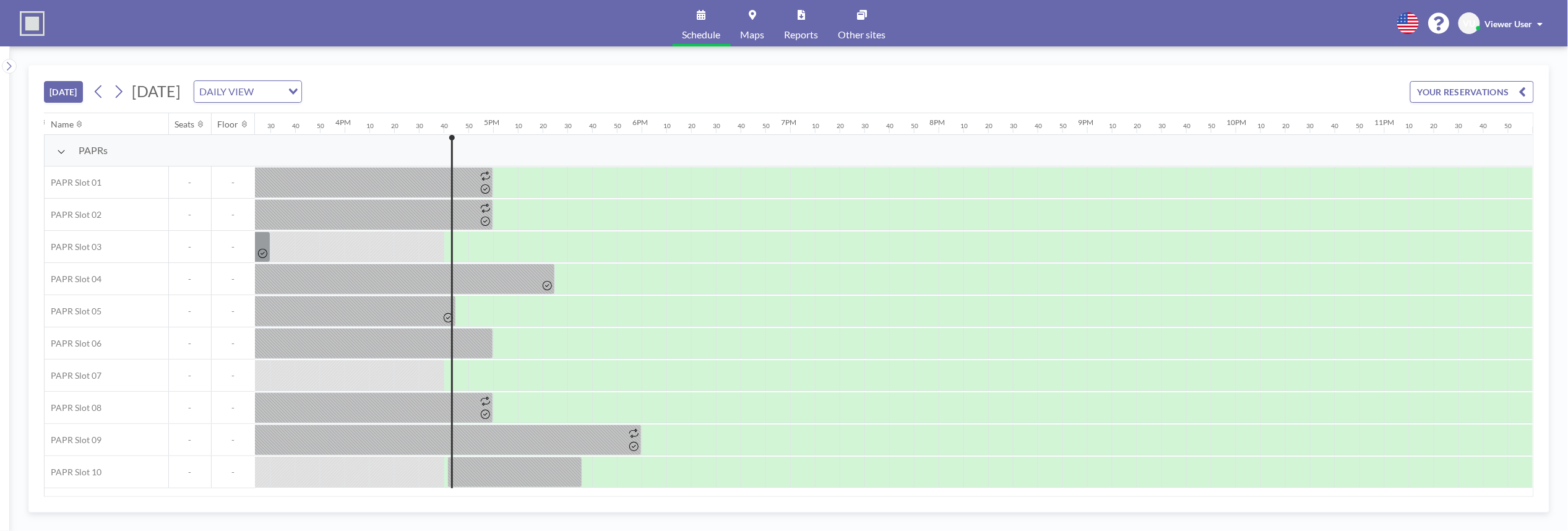
scroll to position [0, 2300]
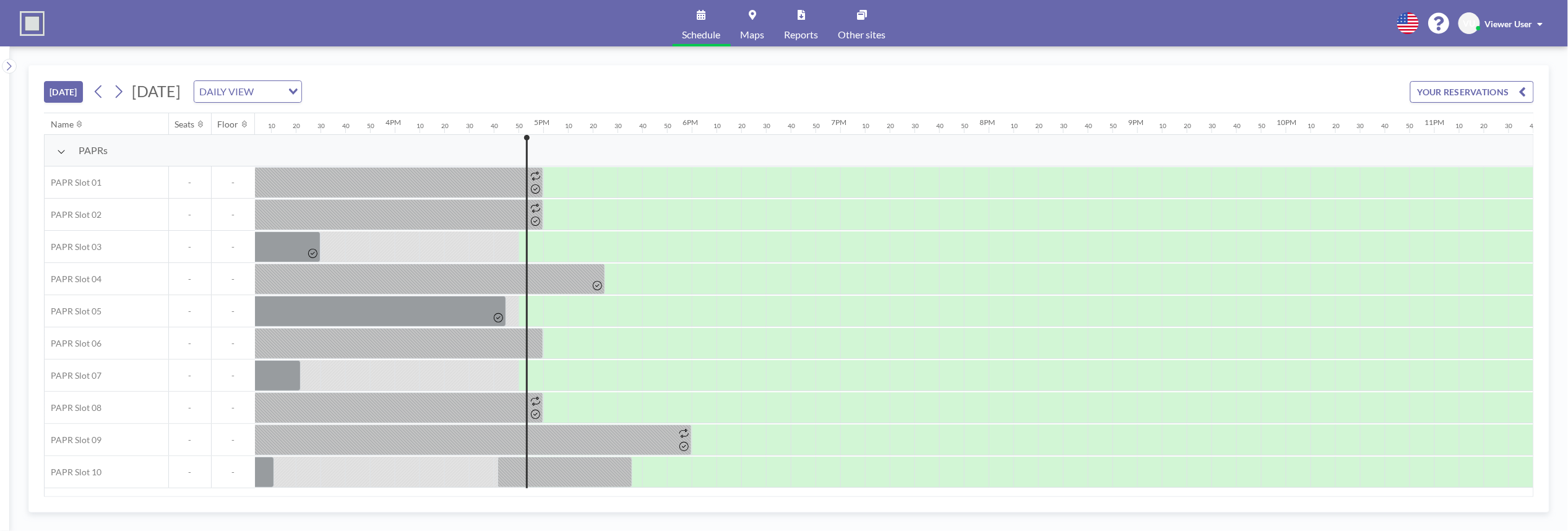
scroll to position [0, 2300]
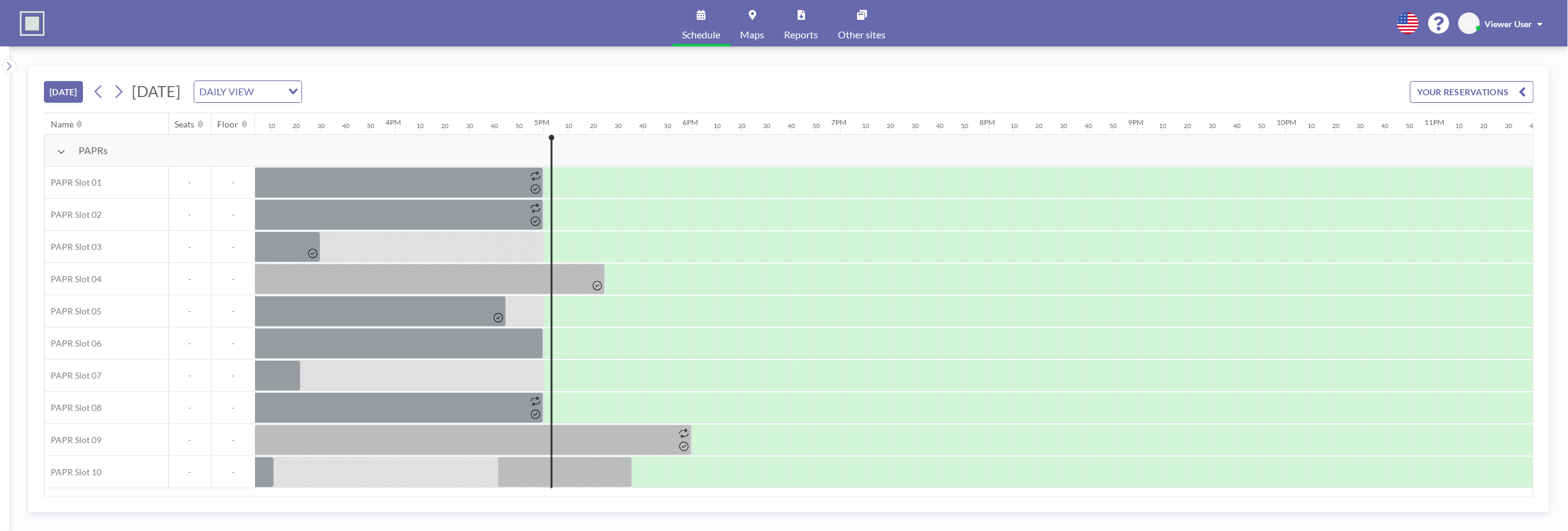
scroll to position [0, 2300]
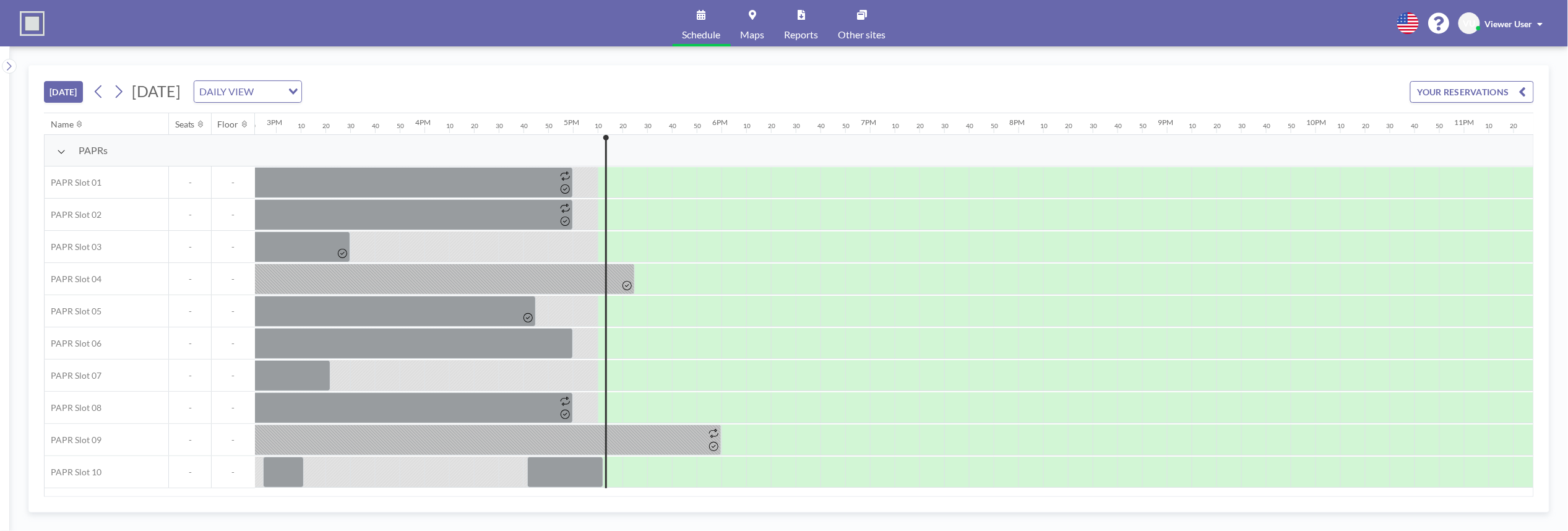
scroll to position [0, 2300]
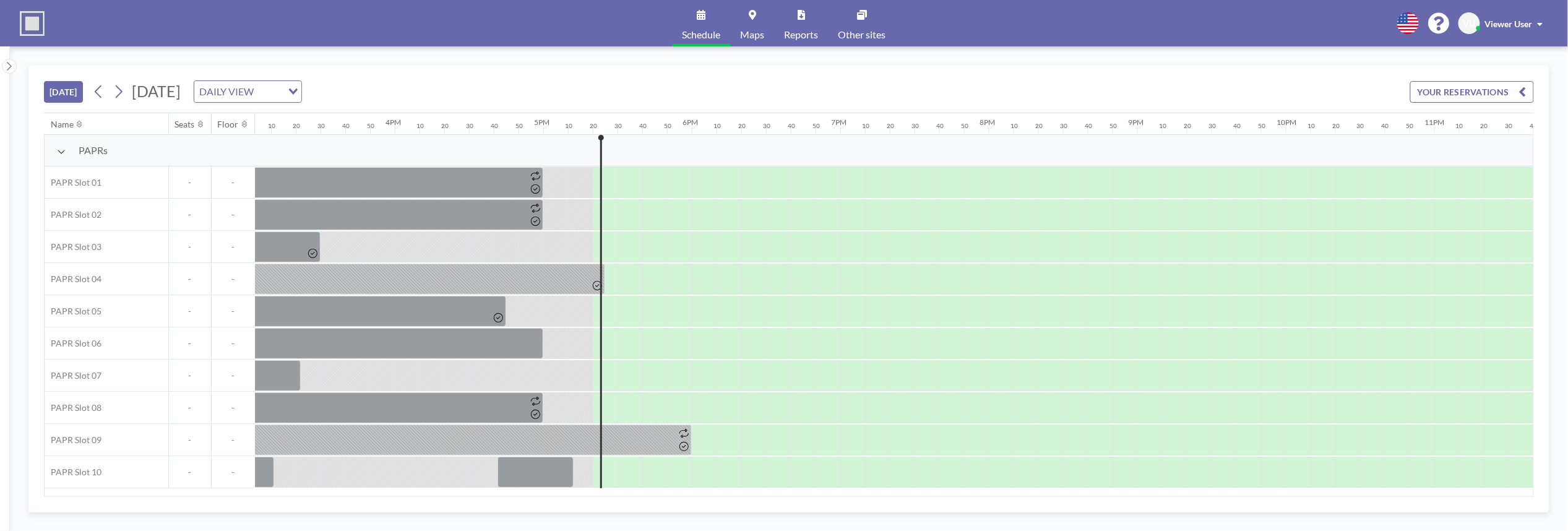
scroll to position [0, 2300]
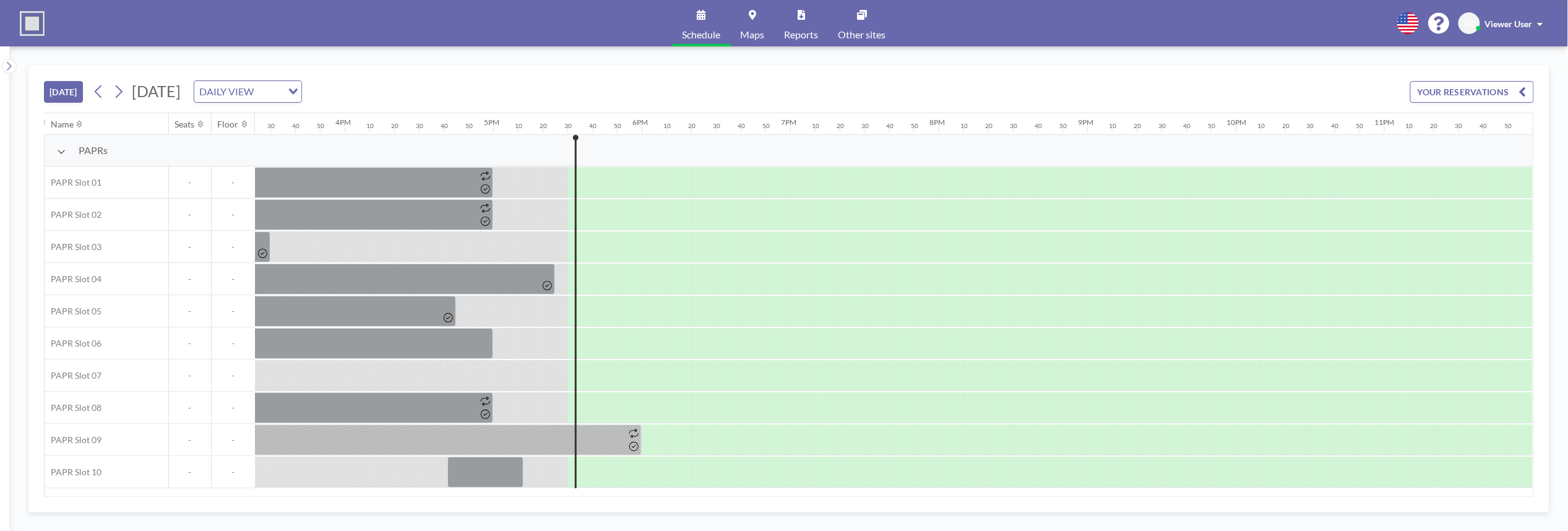
scroll to position [0, 2300]
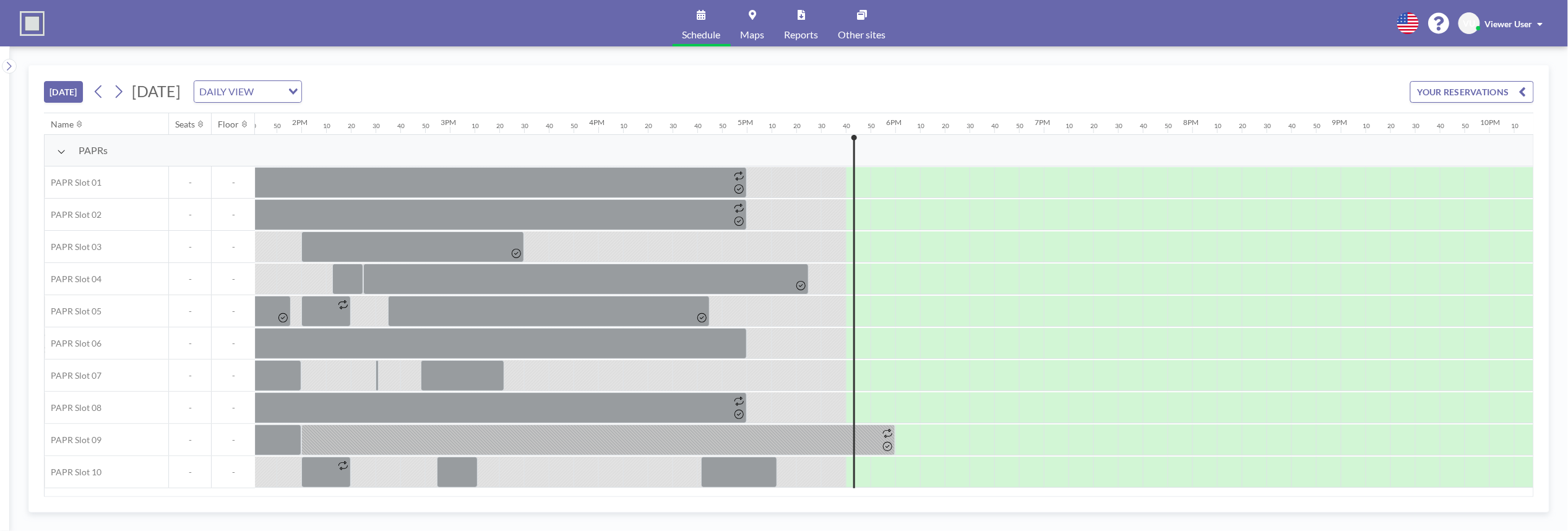
scroll to position [0, 2300]
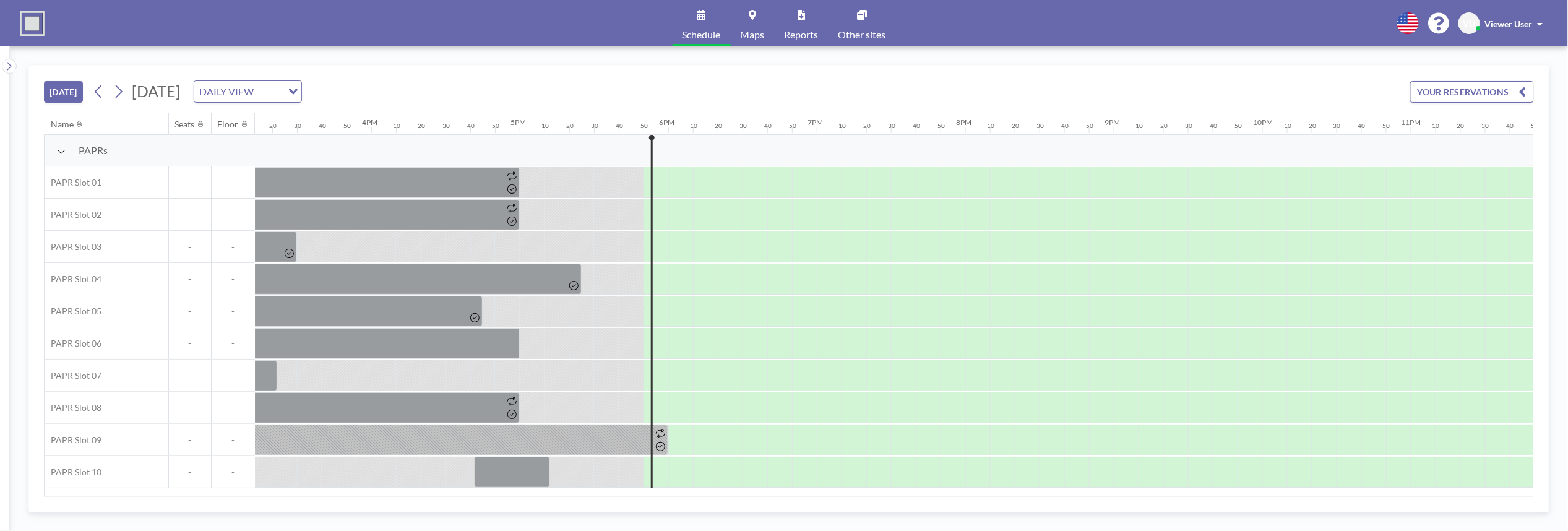
scroll to position [0, 2300]
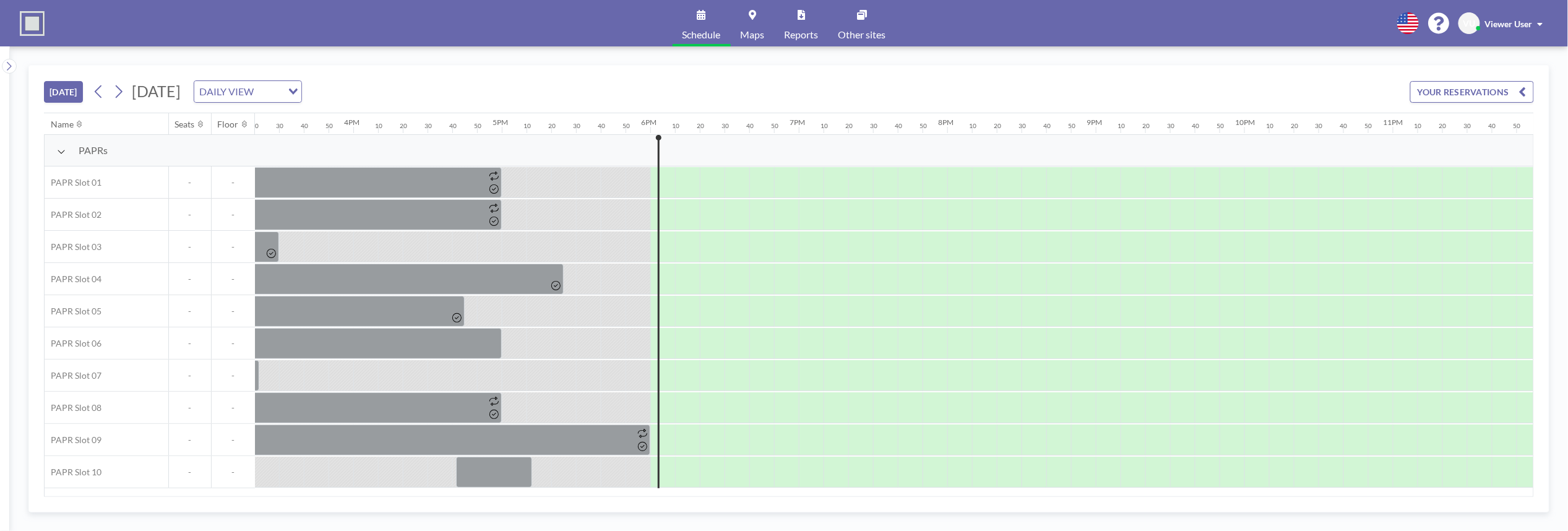
scroll to position [0, 2300]
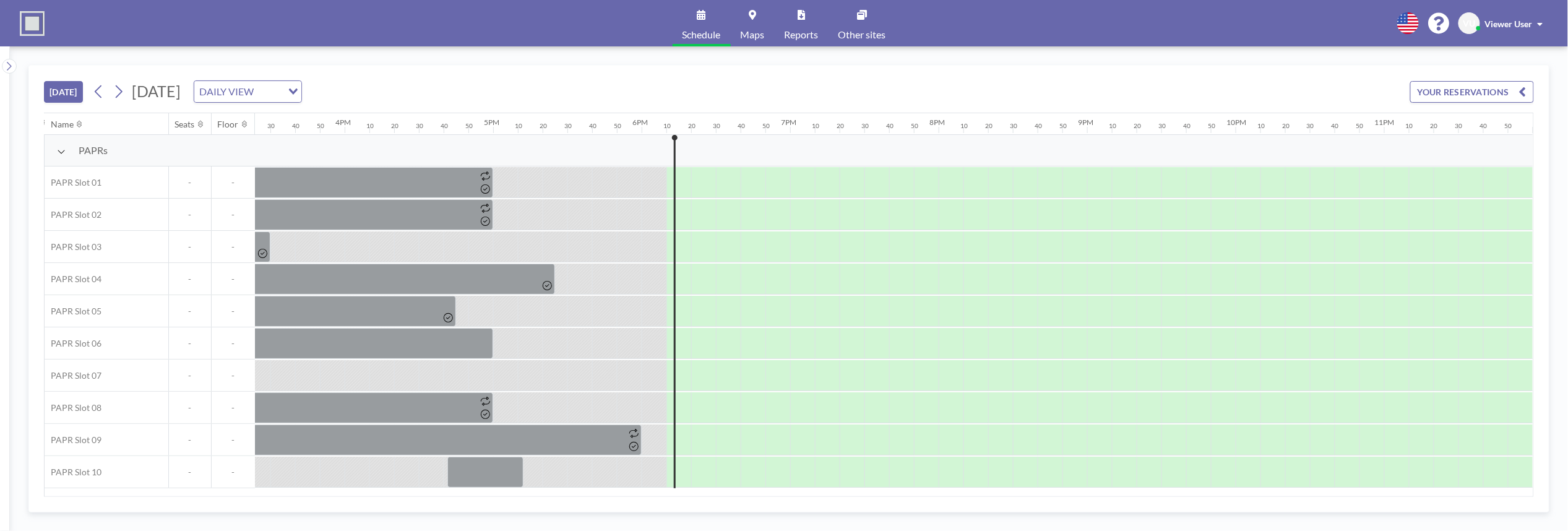
scroll to position [0, 2300]
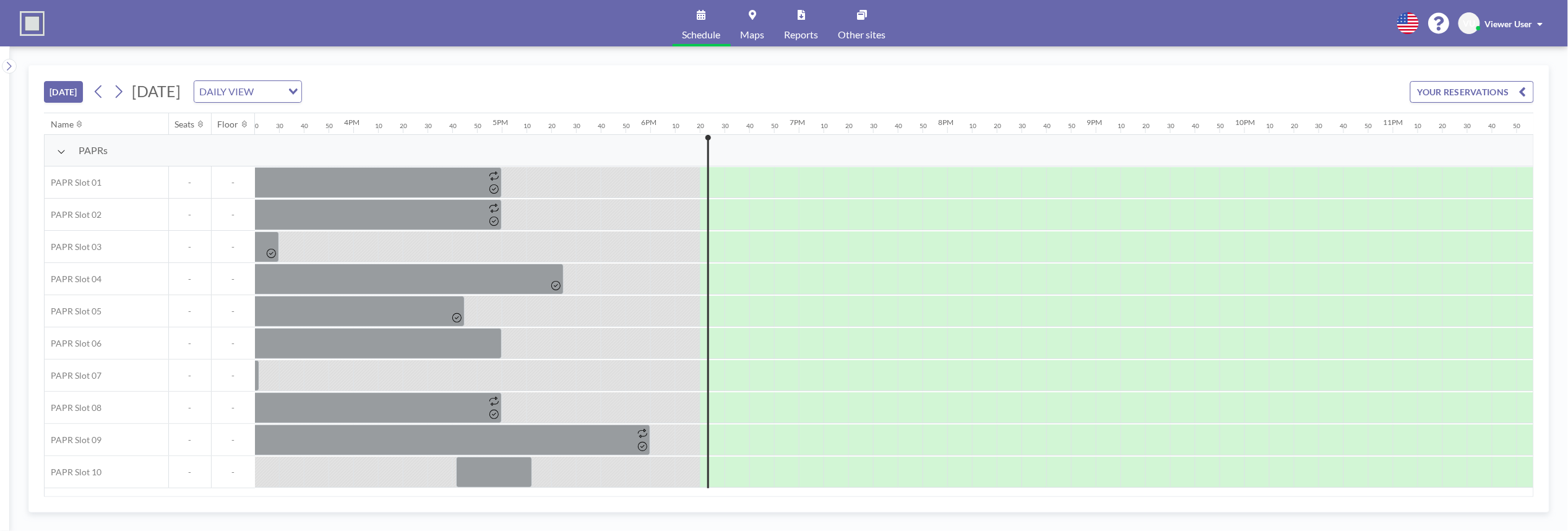
scroll to position [0, 2300]
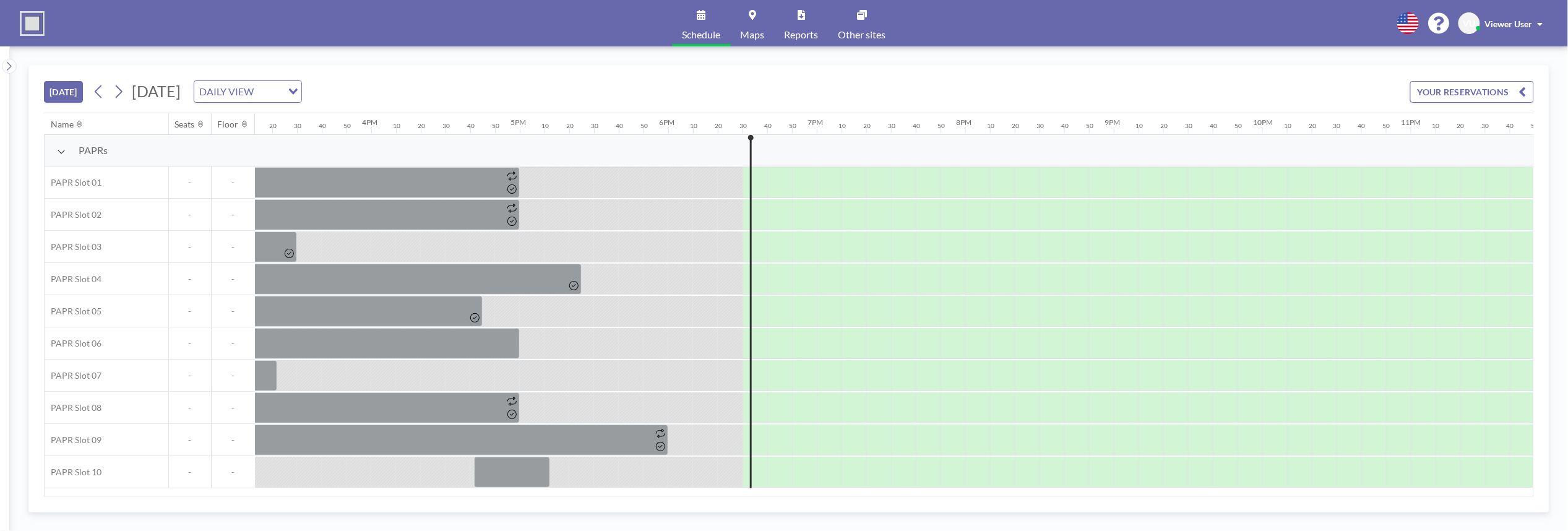
scroll to position [0, 2300]
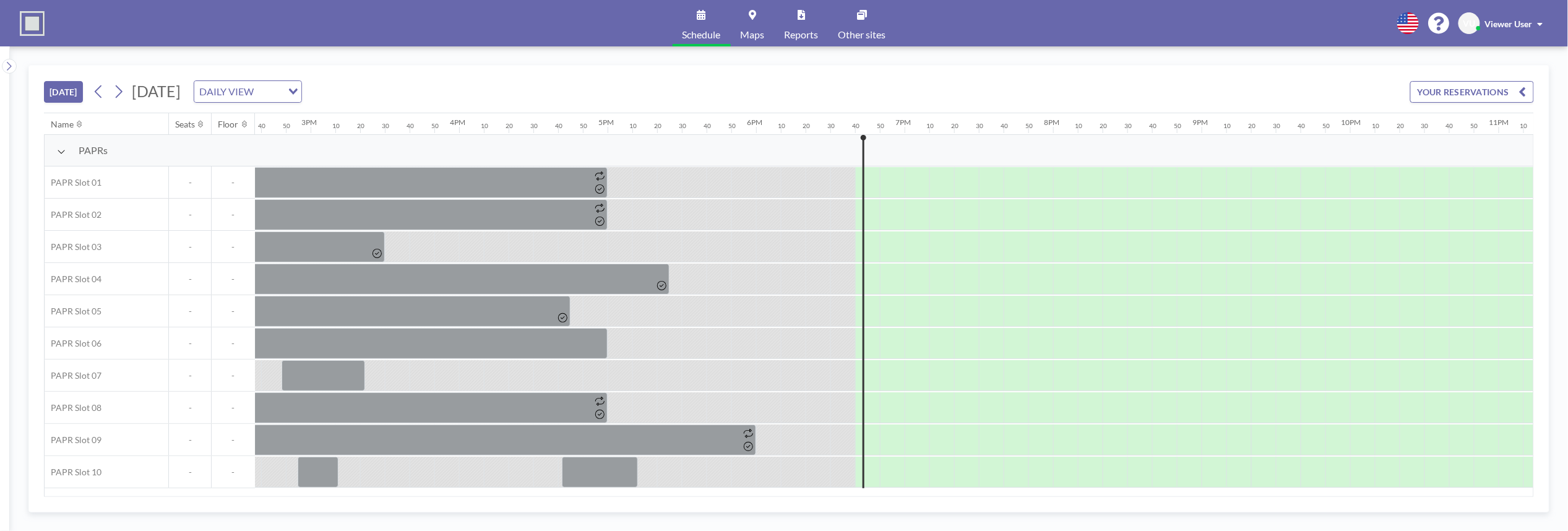
scroll to position [0, 2300]
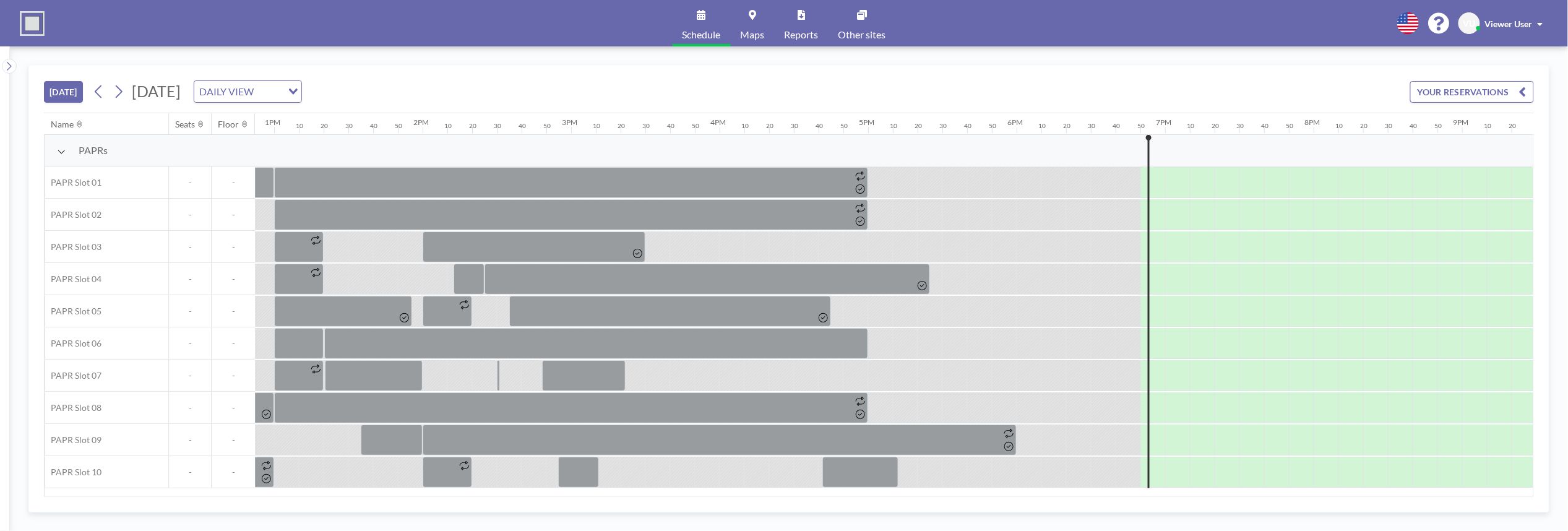
scroll to position [0, 2300]
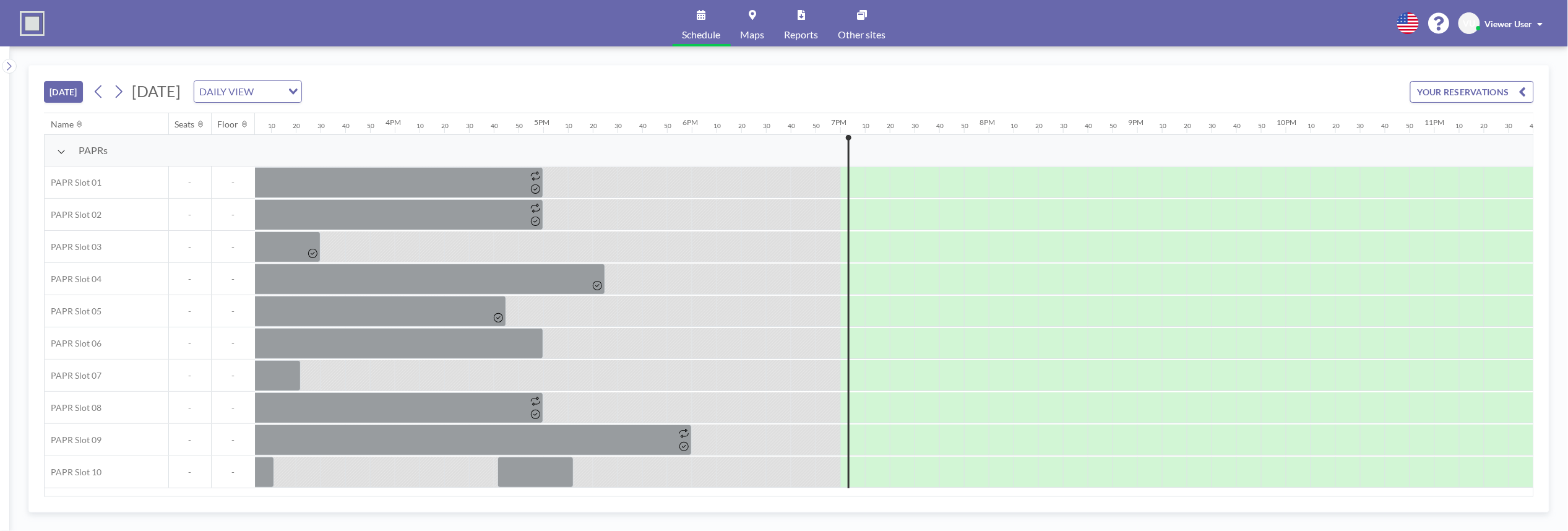
scroll to position [0, 2300]
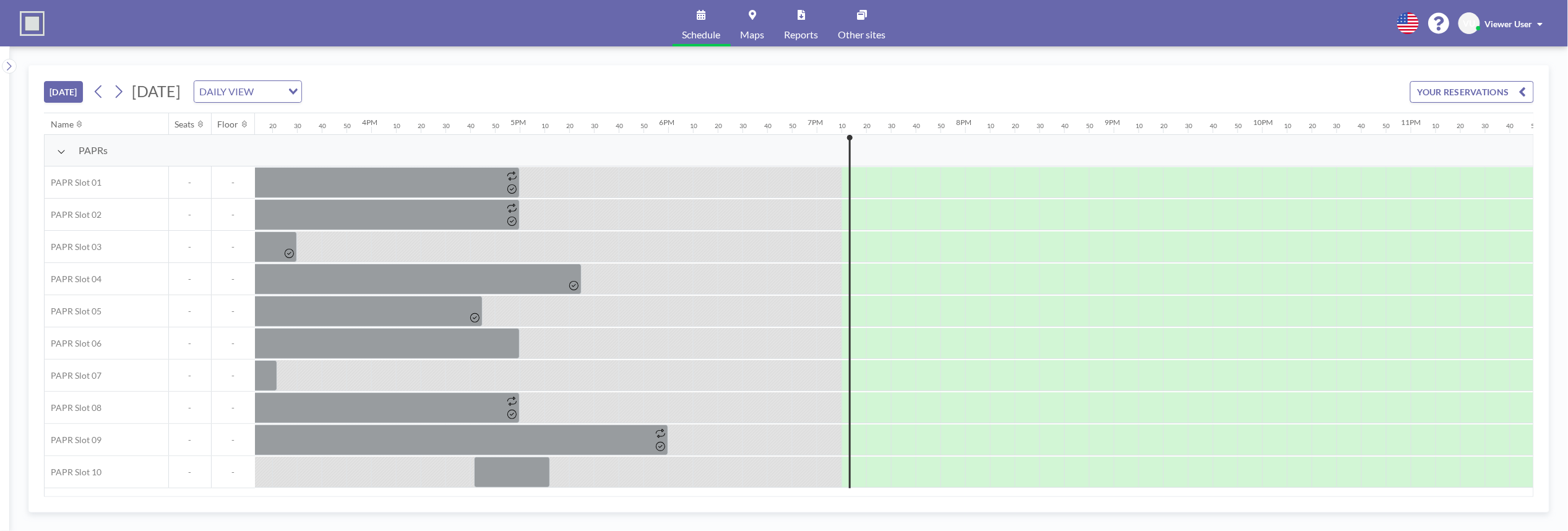
scroll to position [0, 2300]
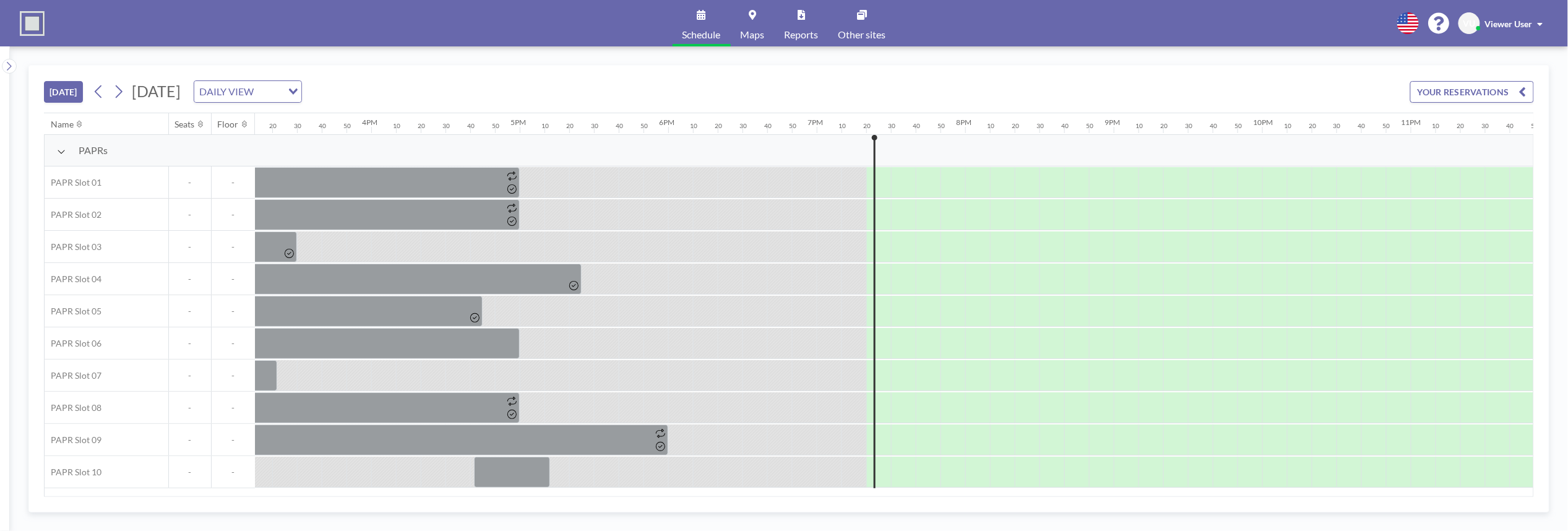
scroll to position [0, 2300]
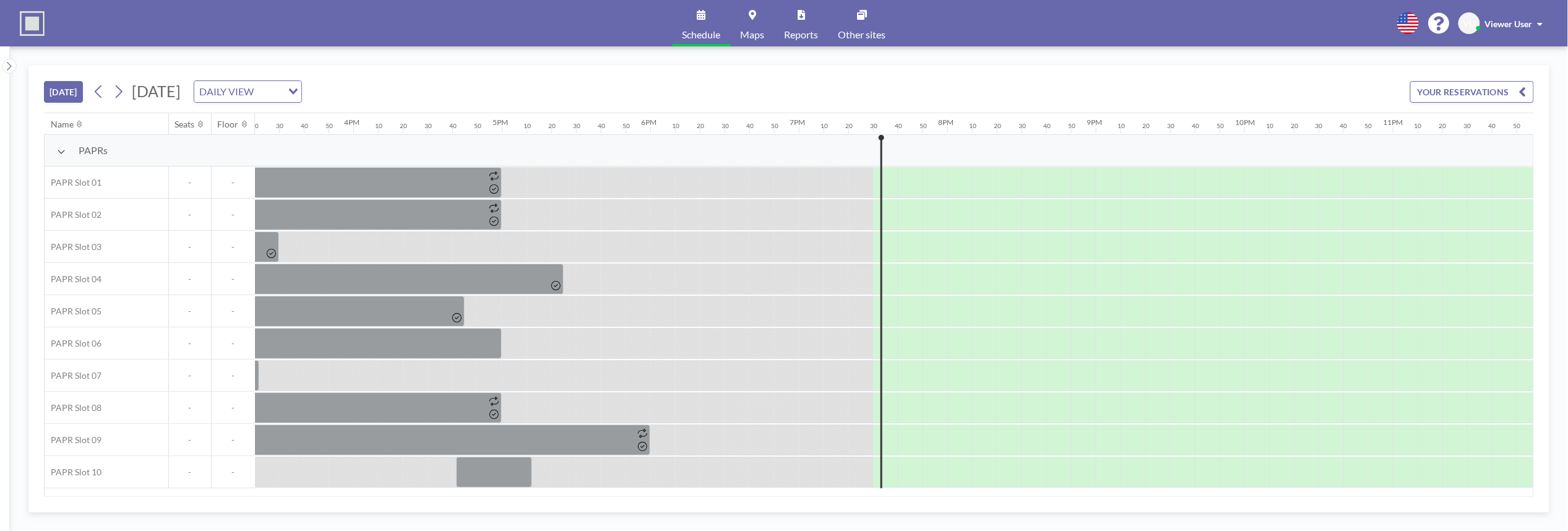
scroll to position [0, 2300]
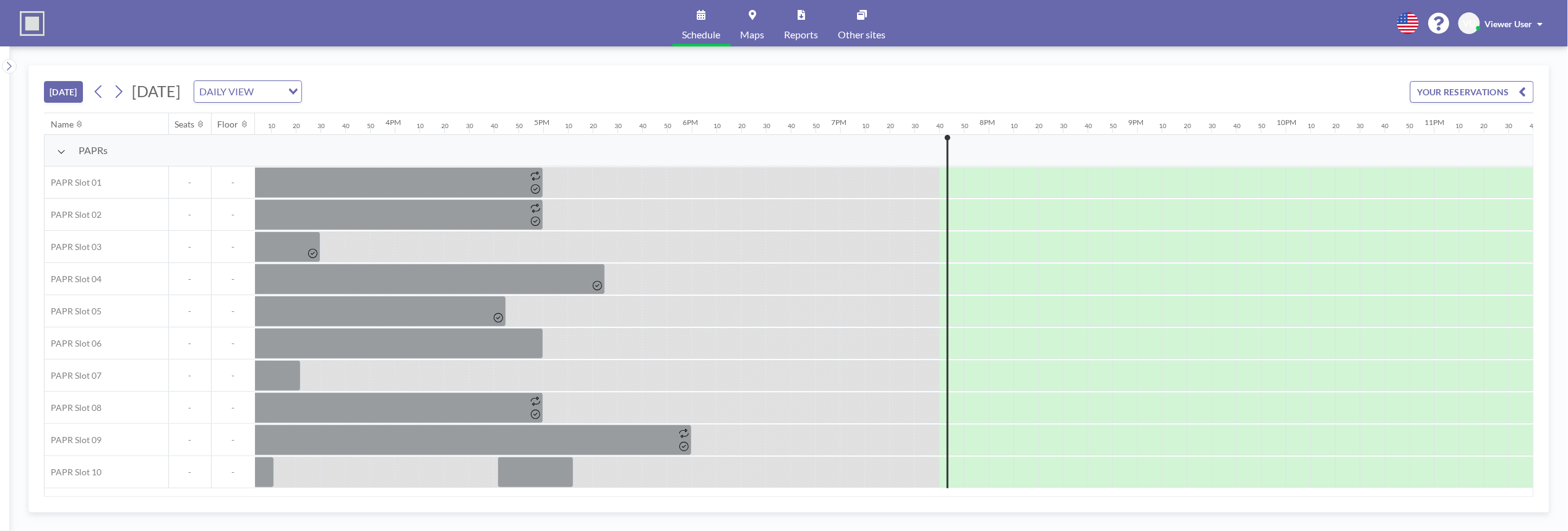
scroll to position [0, 2300]
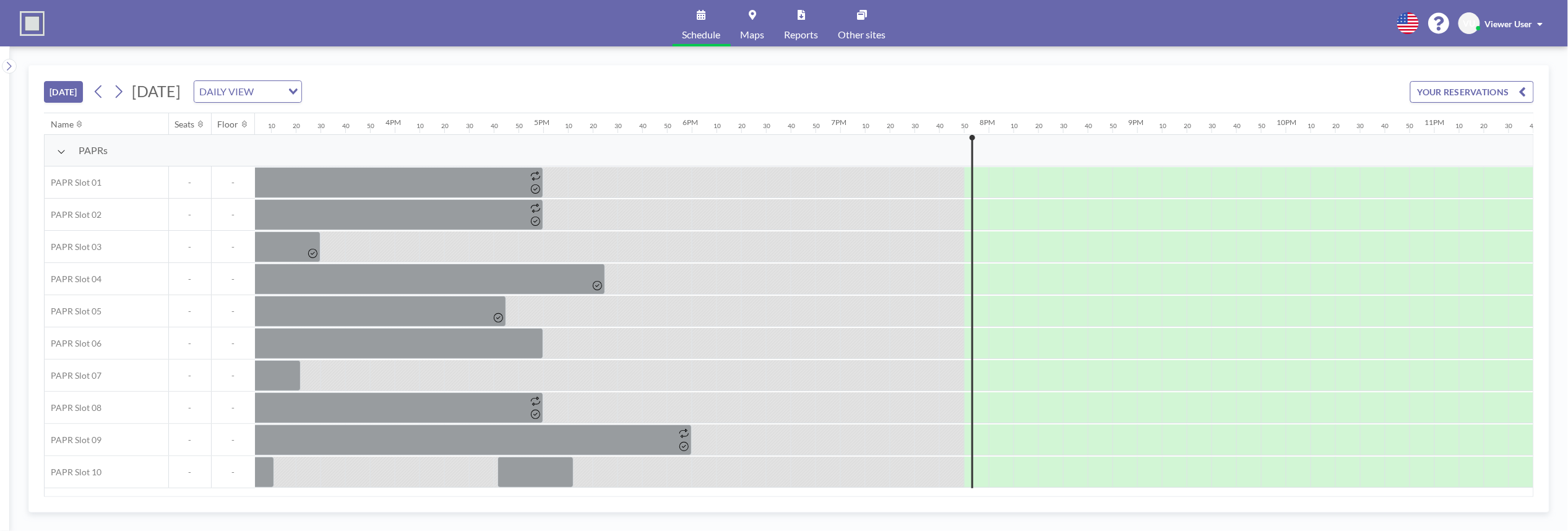
scroll to position [0, 2300]
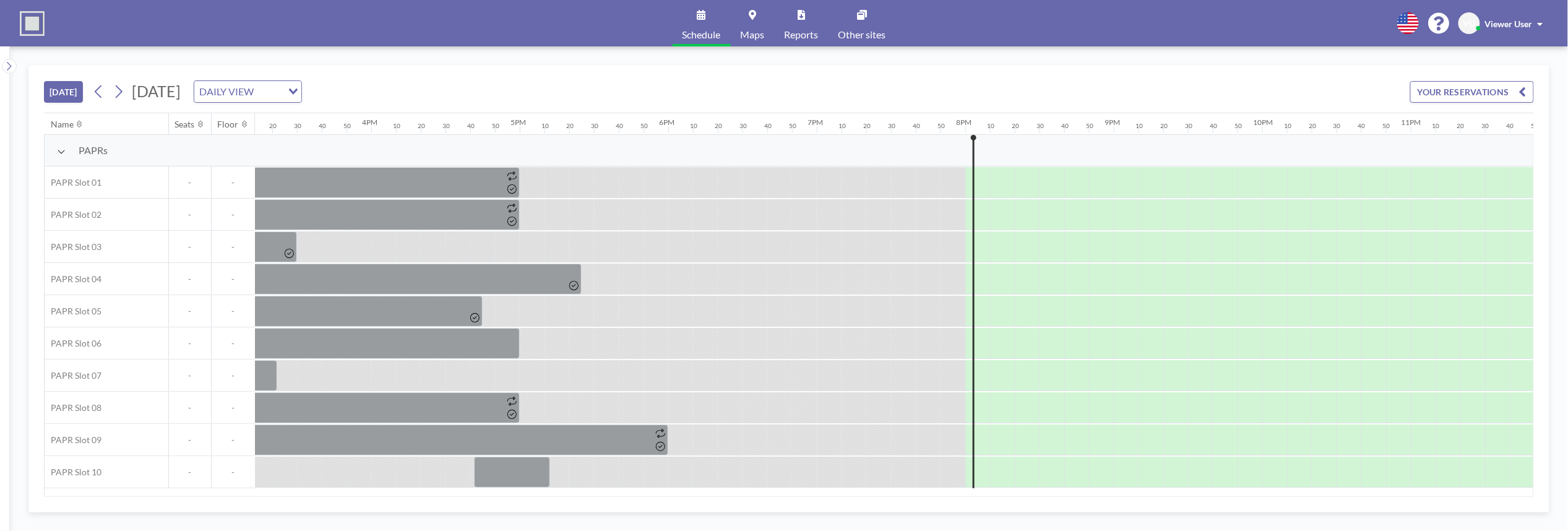
scroll to position [0, 2300]
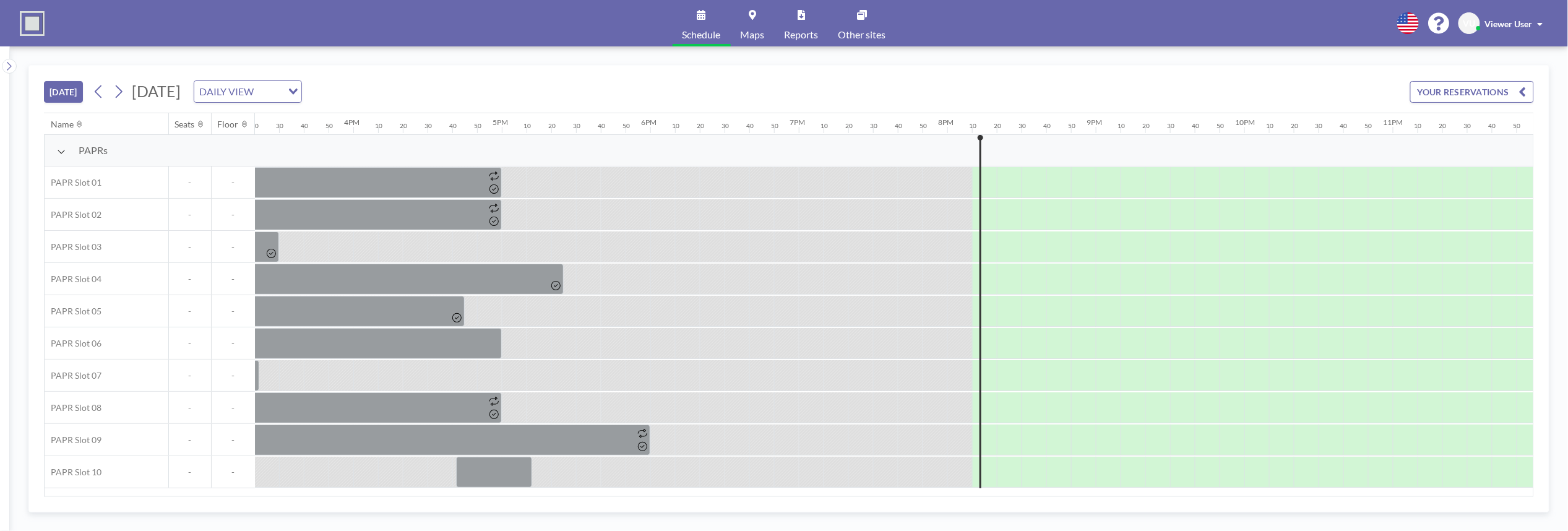
scroll to position [0, 2300]
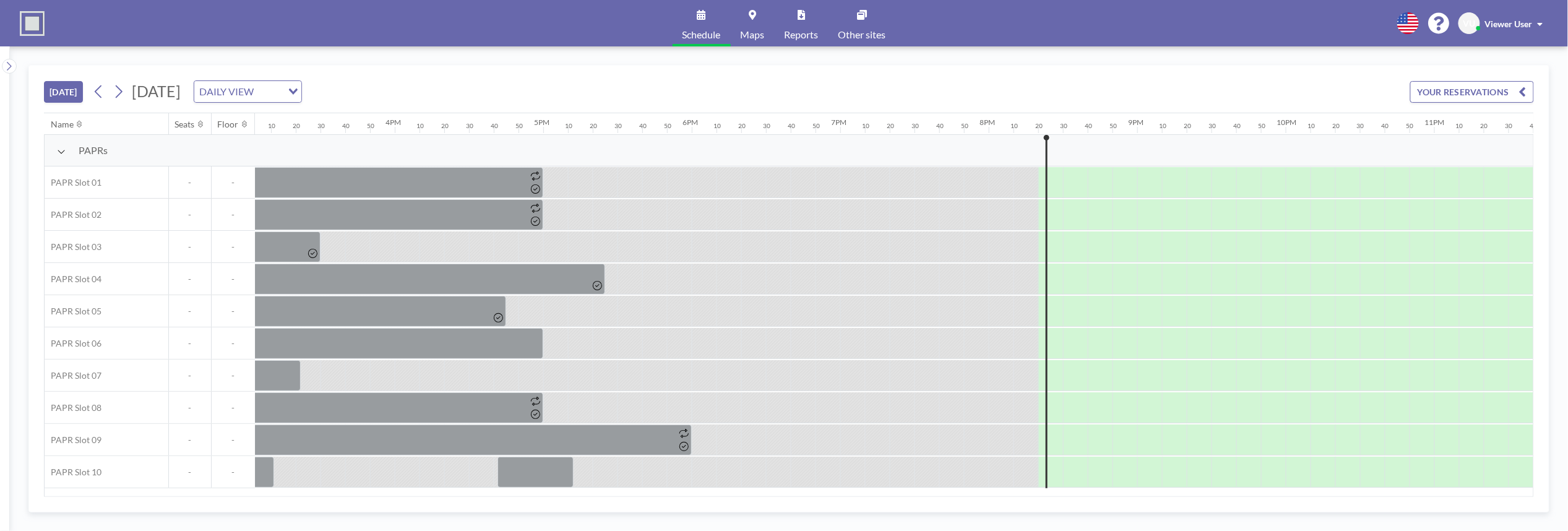
scroll to position [0, 2300]
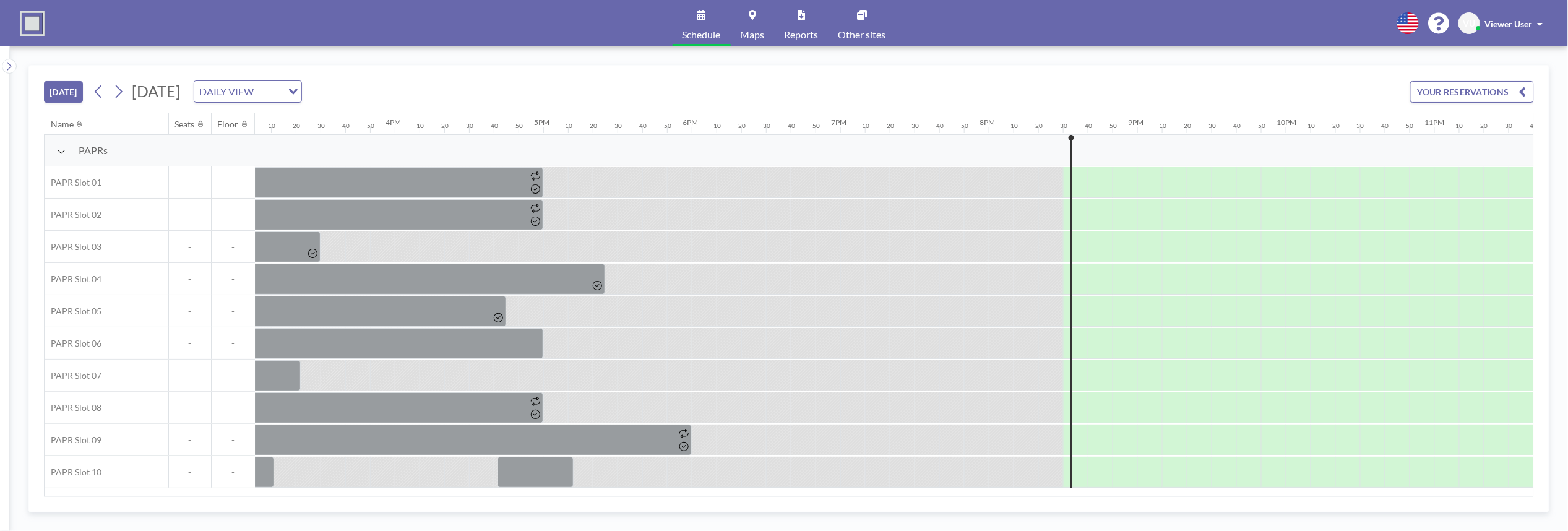
scroll to position [0, 2300]
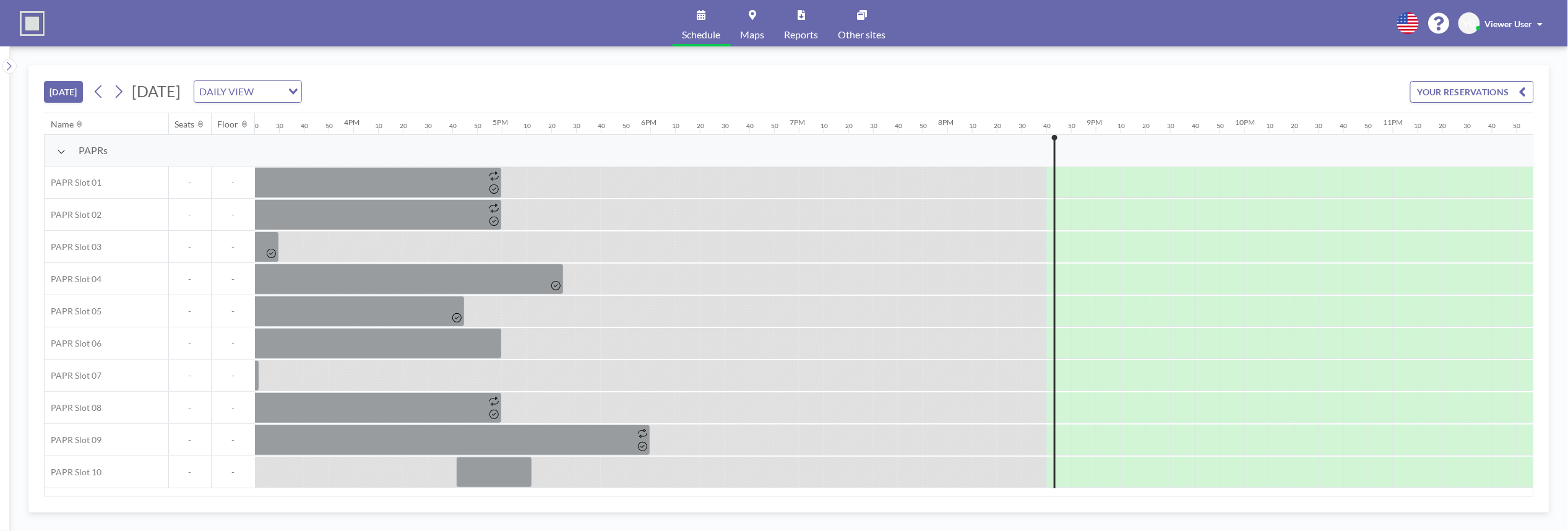
scroll to position [0, 2300]
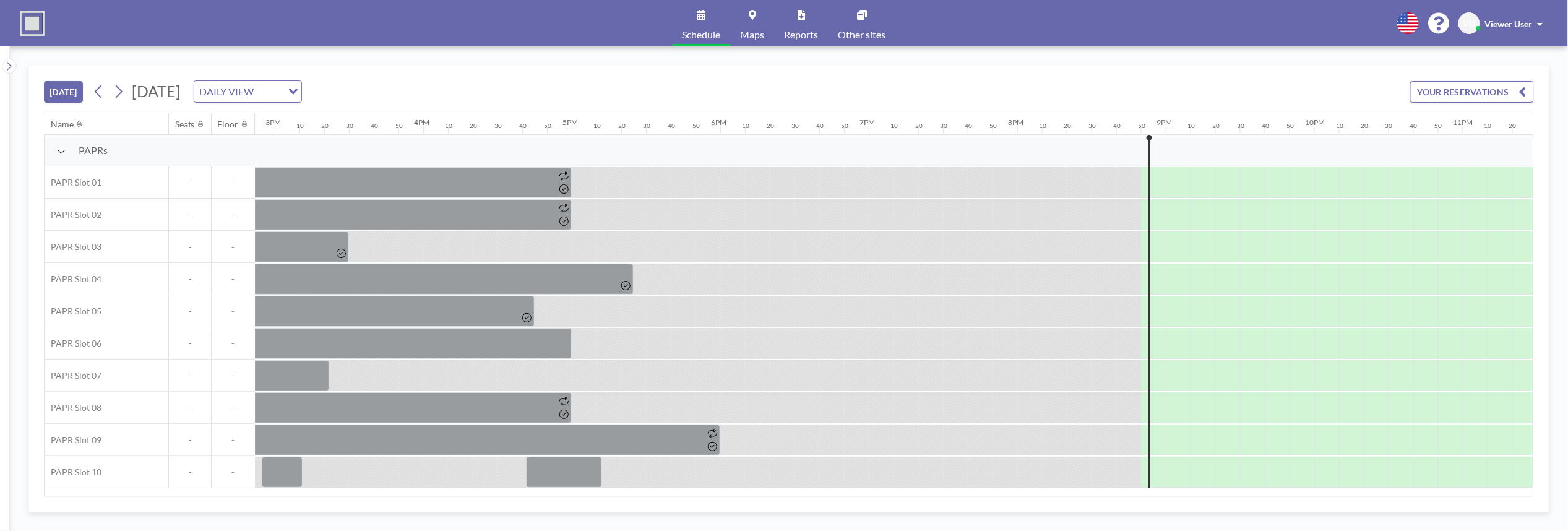
scroll to position [0, 2300]
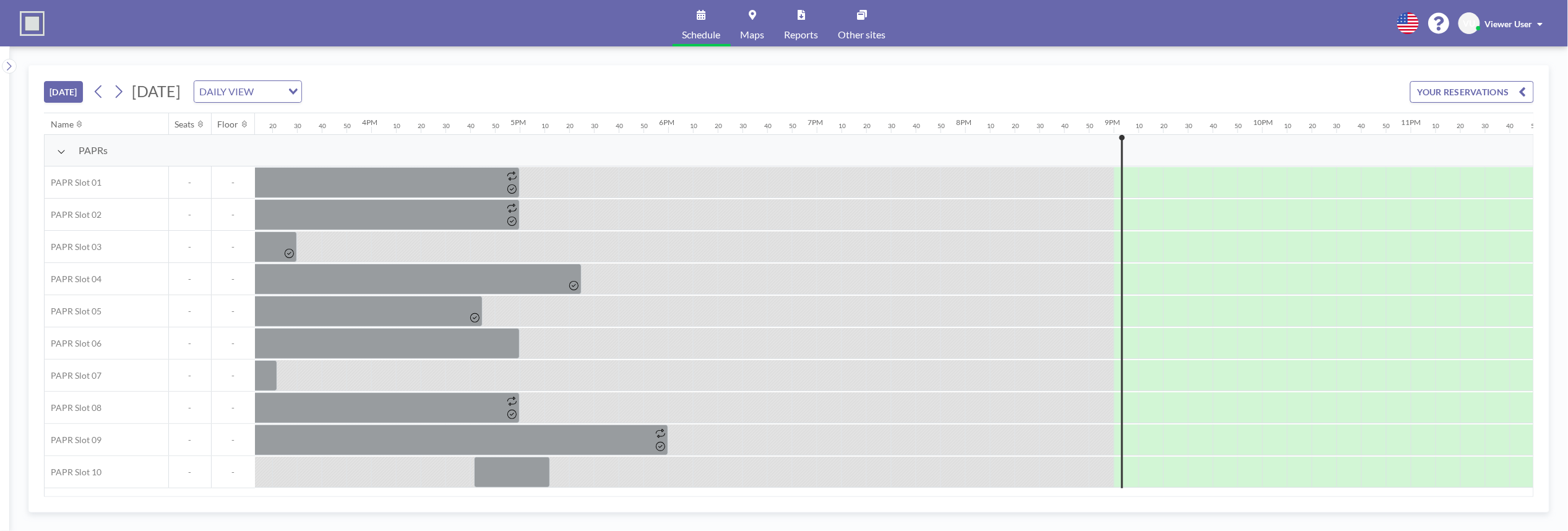
scroll to position [0, 2300]
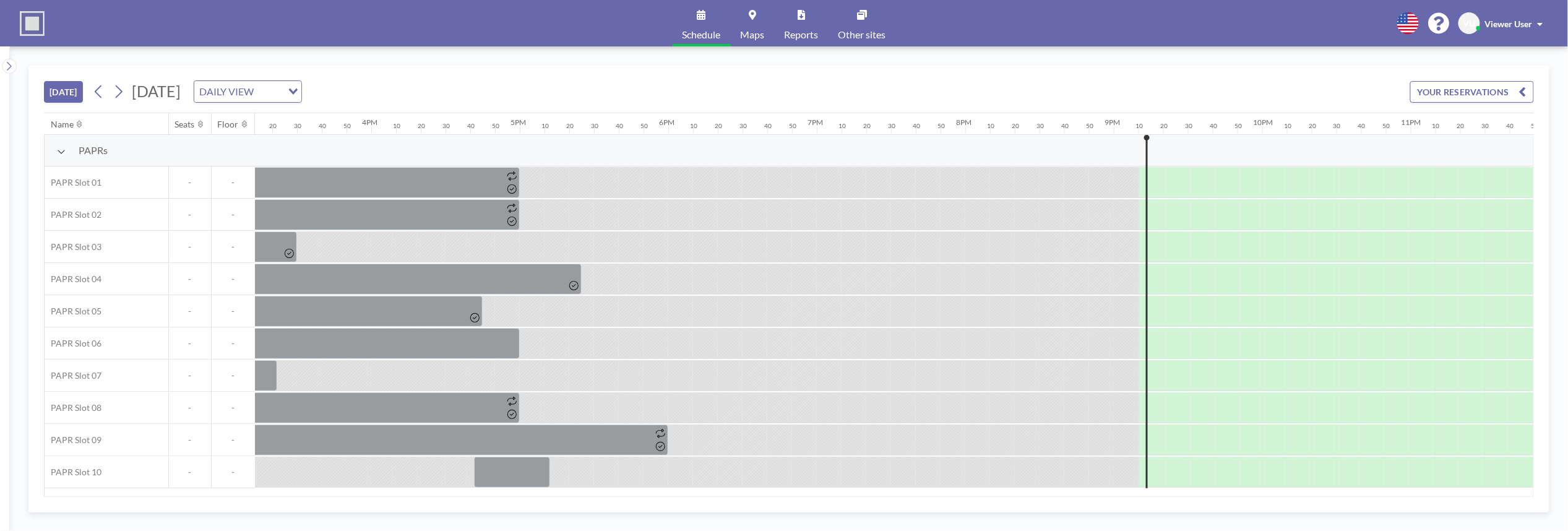
scroll to position [0, 2300]
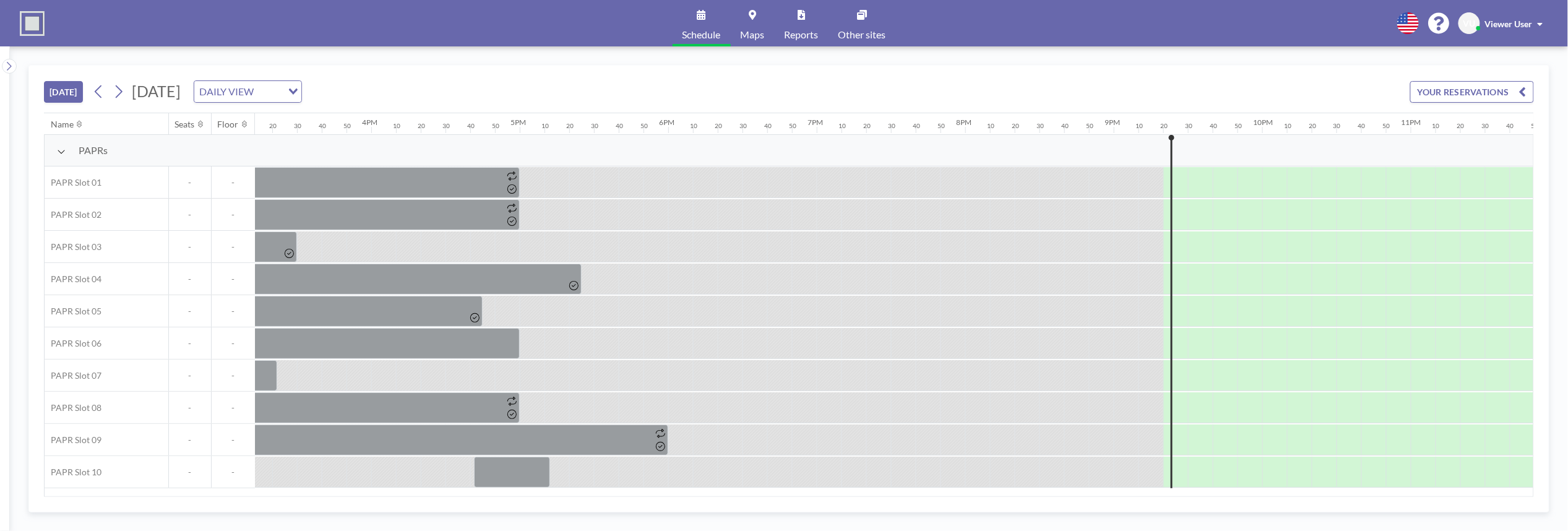
scroll to position [0, 2300]
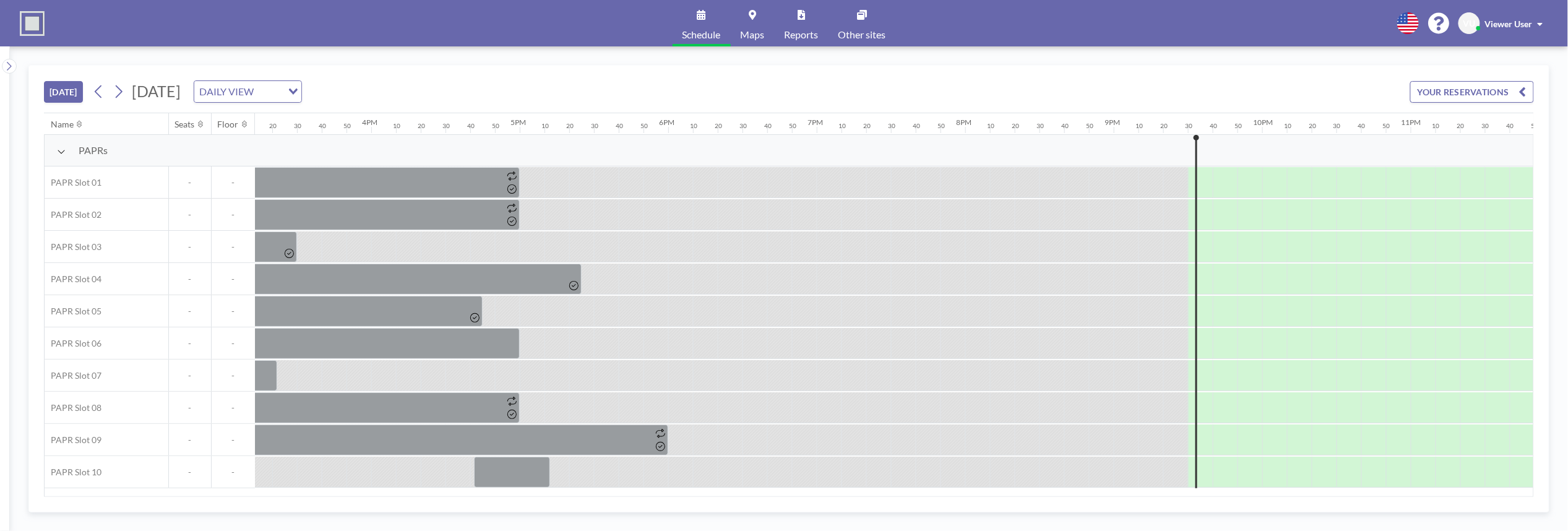
scroll to position [0, 2300]
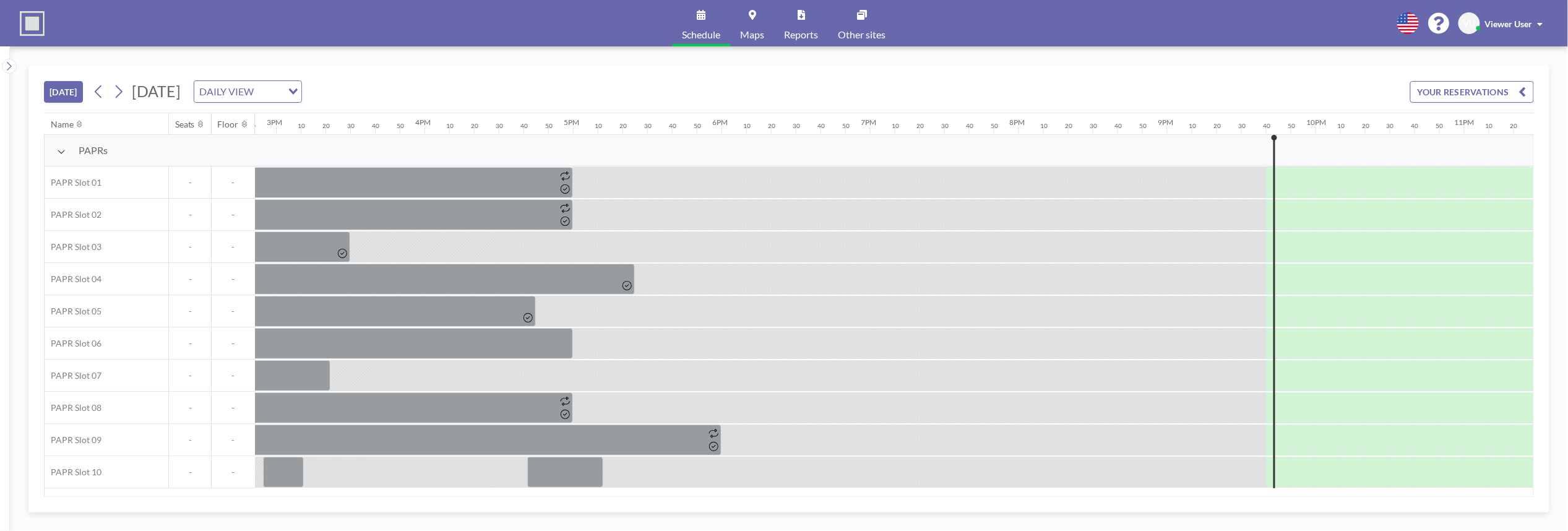
scroll to position [0, 2300]
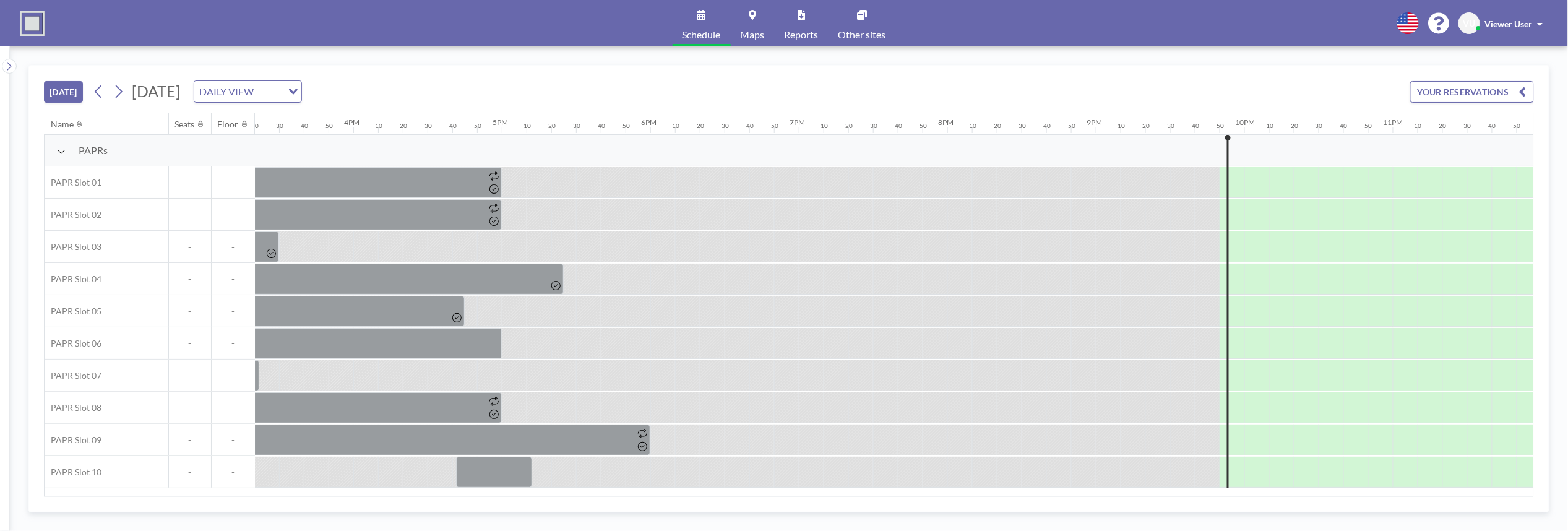
scroll to position [0, 2300]
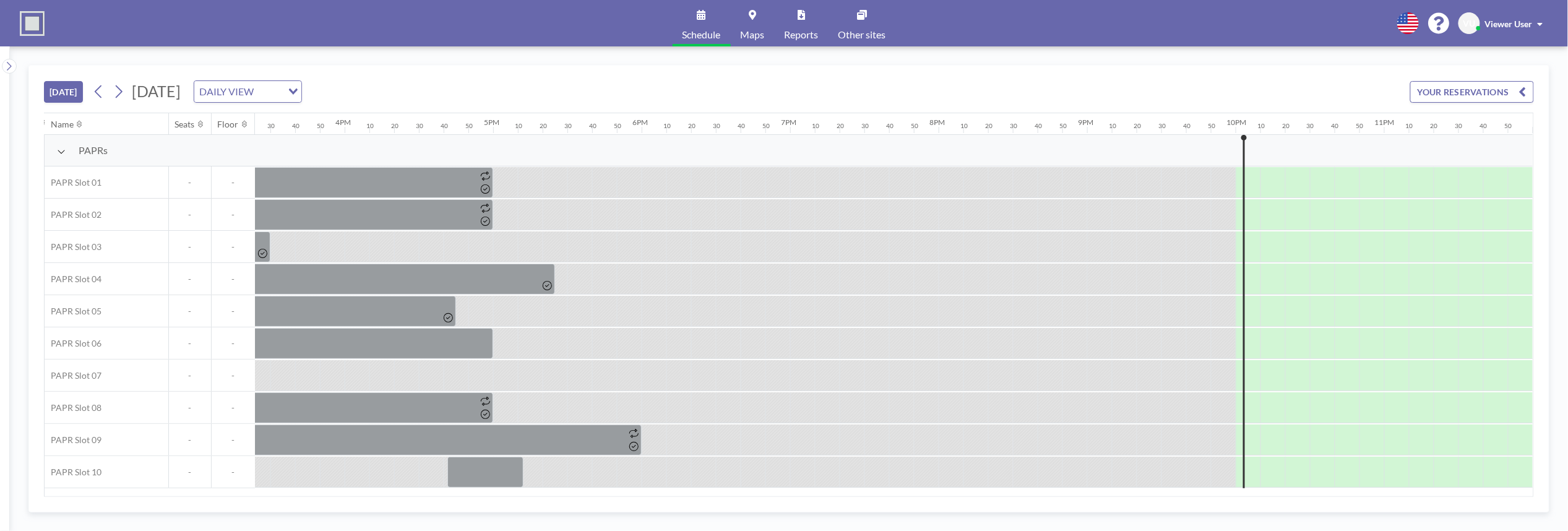
scroll to position [0, 2300]
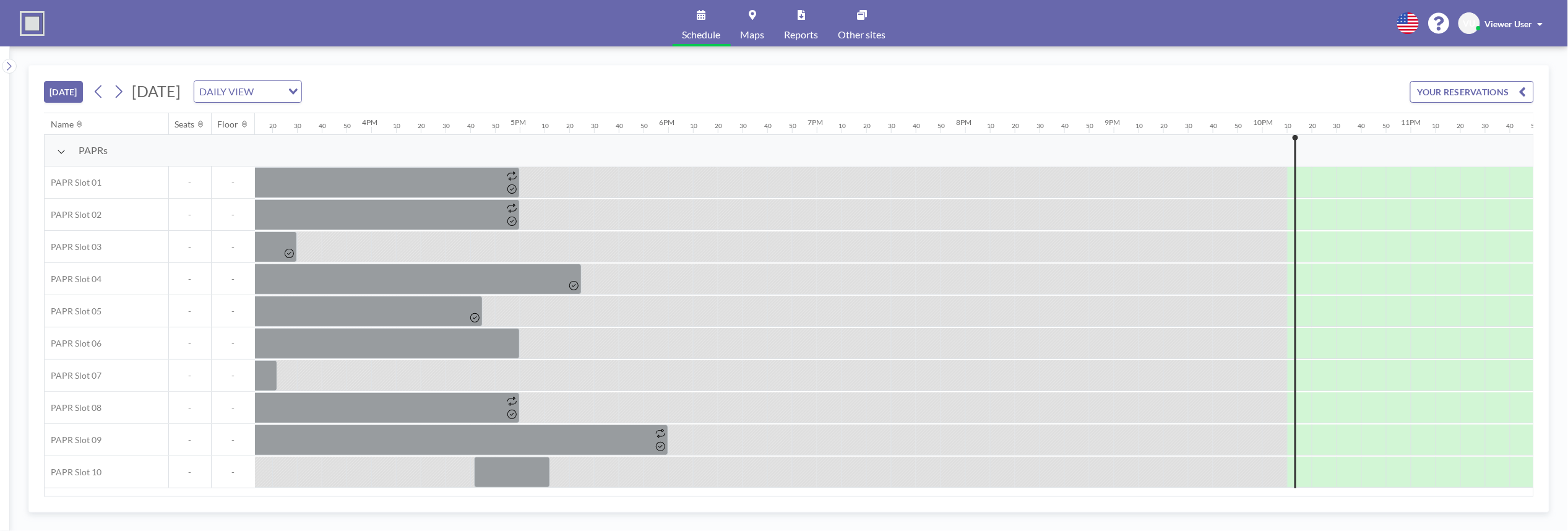
scroll to position [0, 2300]
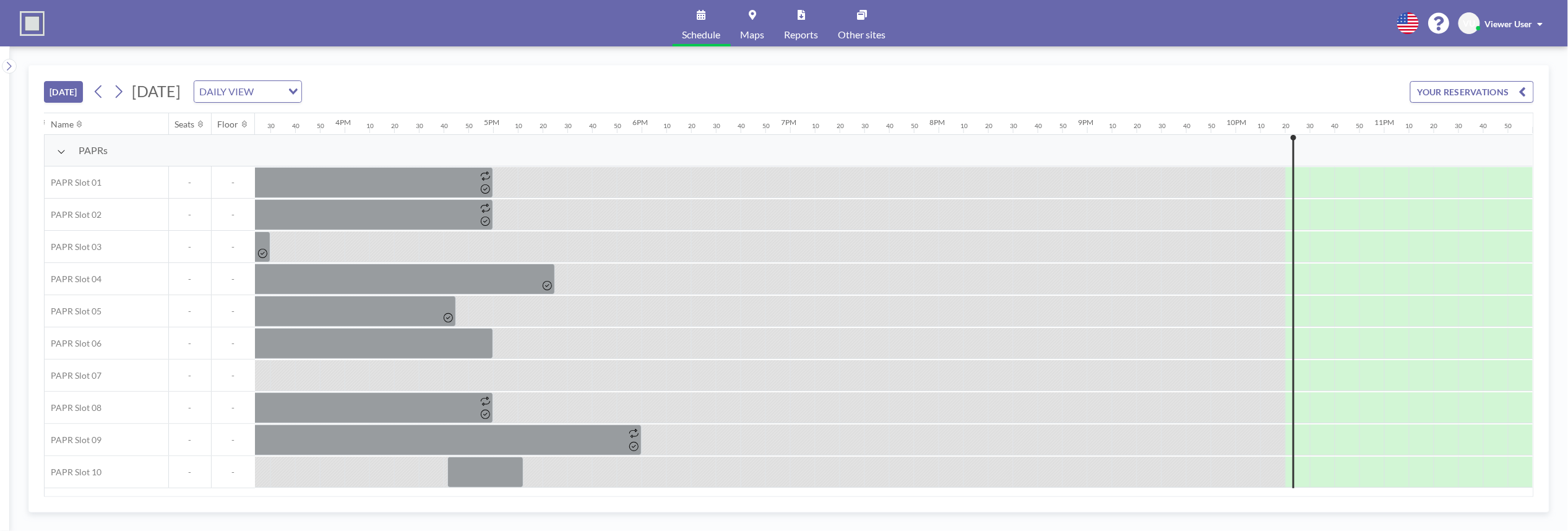
scroll to position [0, 2300]
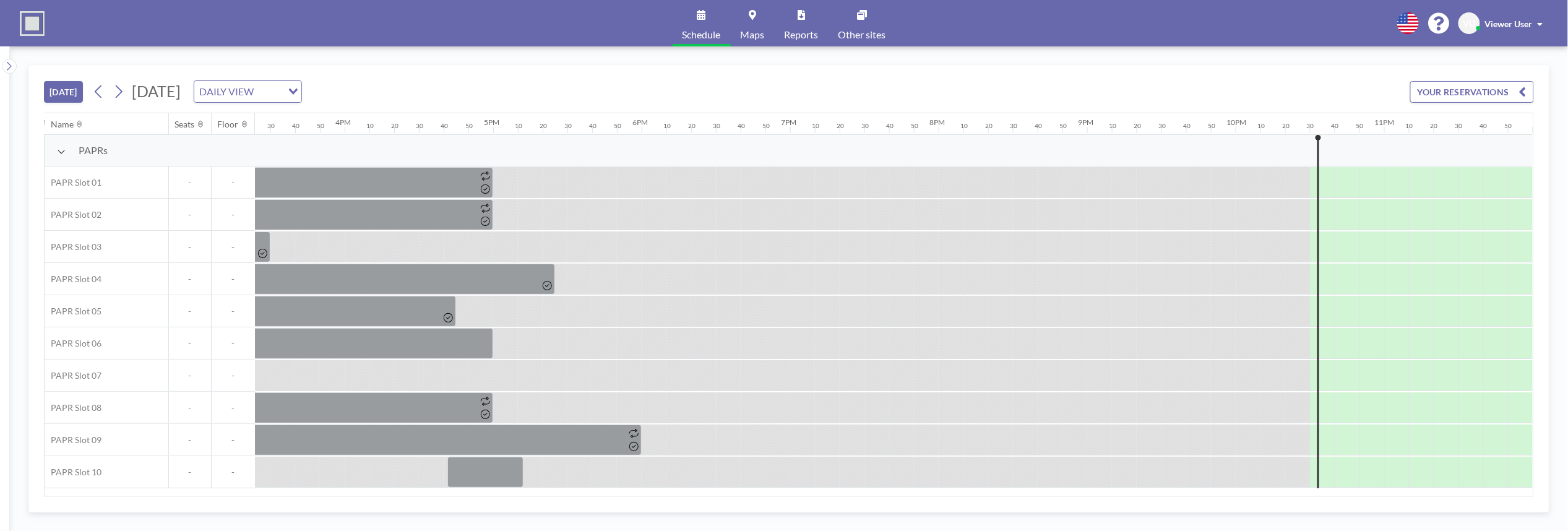
scroll to position [0, 2300]
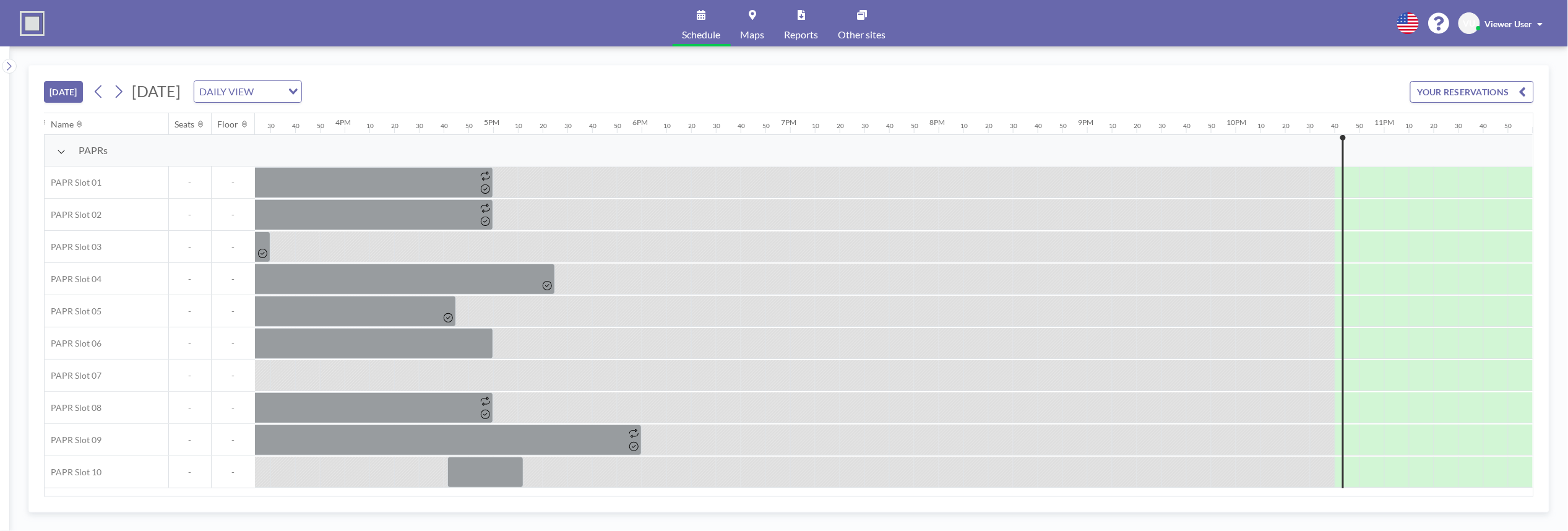
scroll to position [0, 2300]
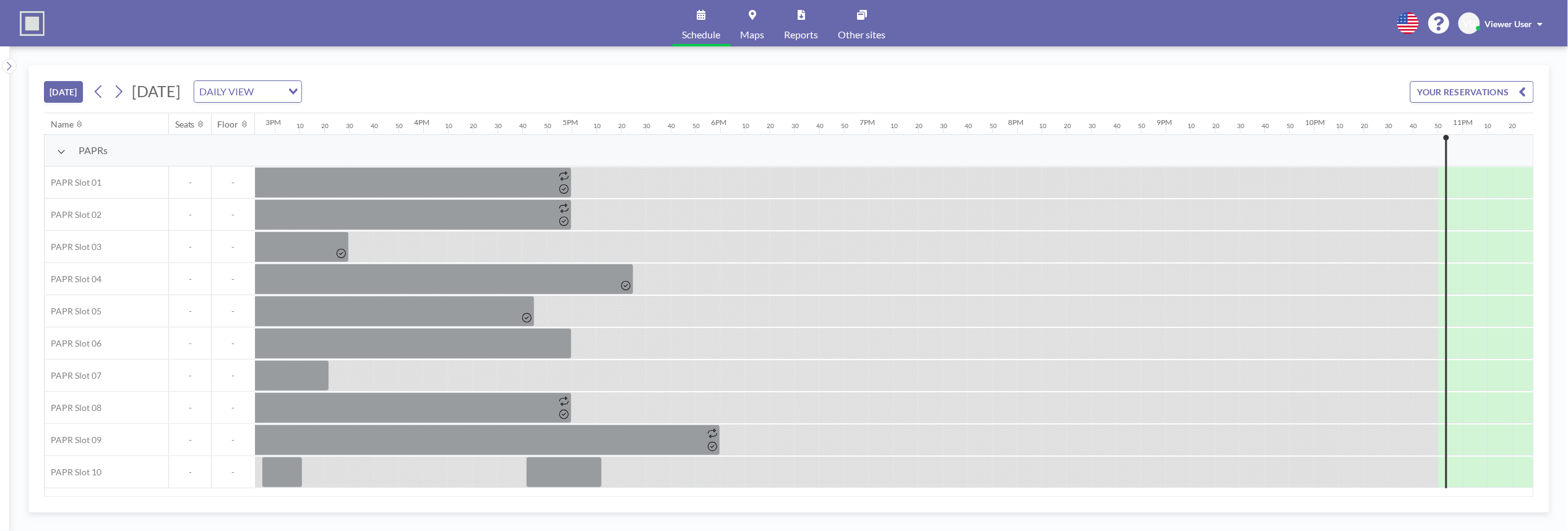
scroll to position [0, 2300]
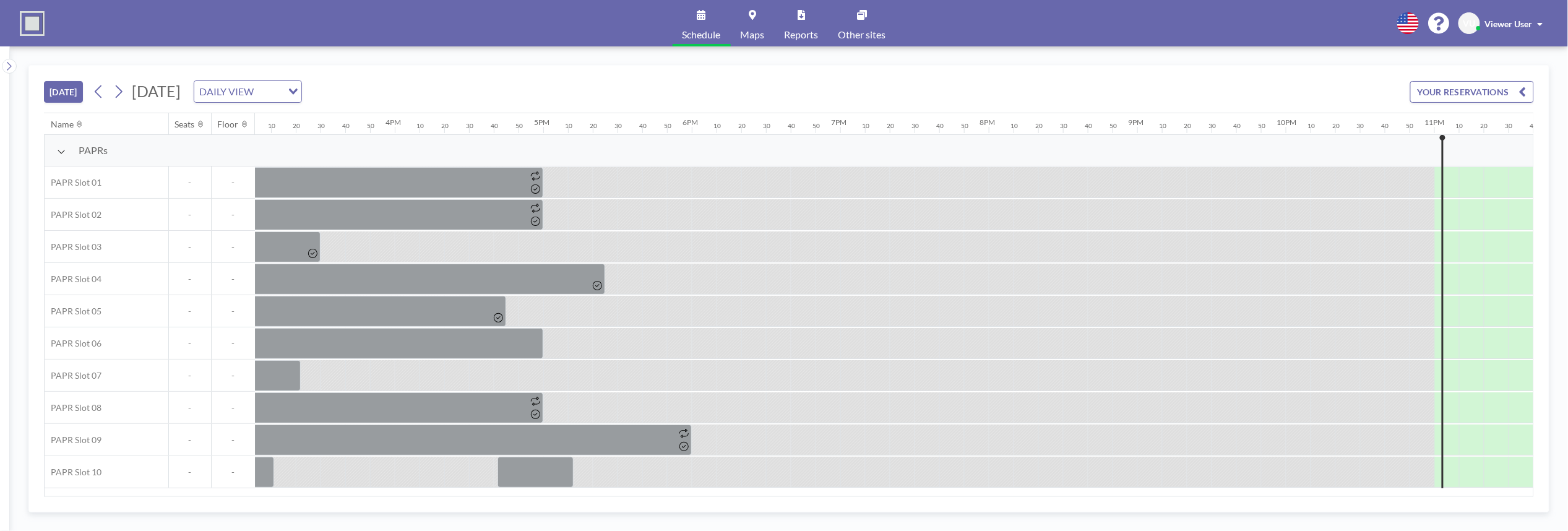
scroll to position [0, 2300]
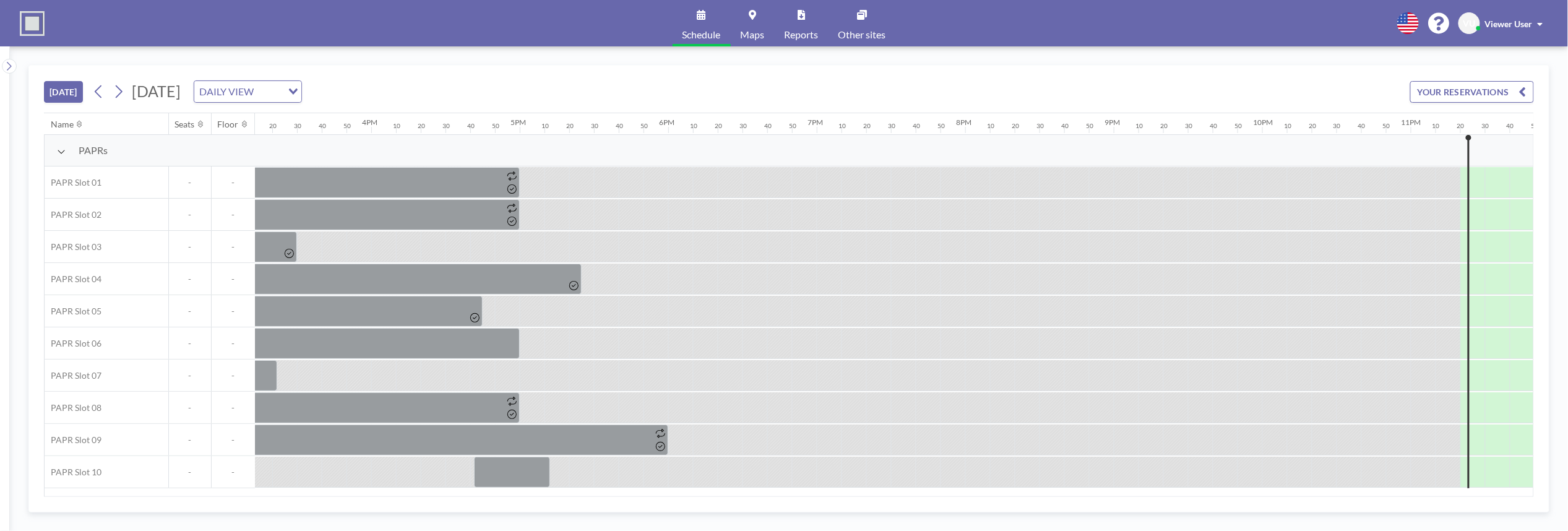
scroll to position [0, 2300]
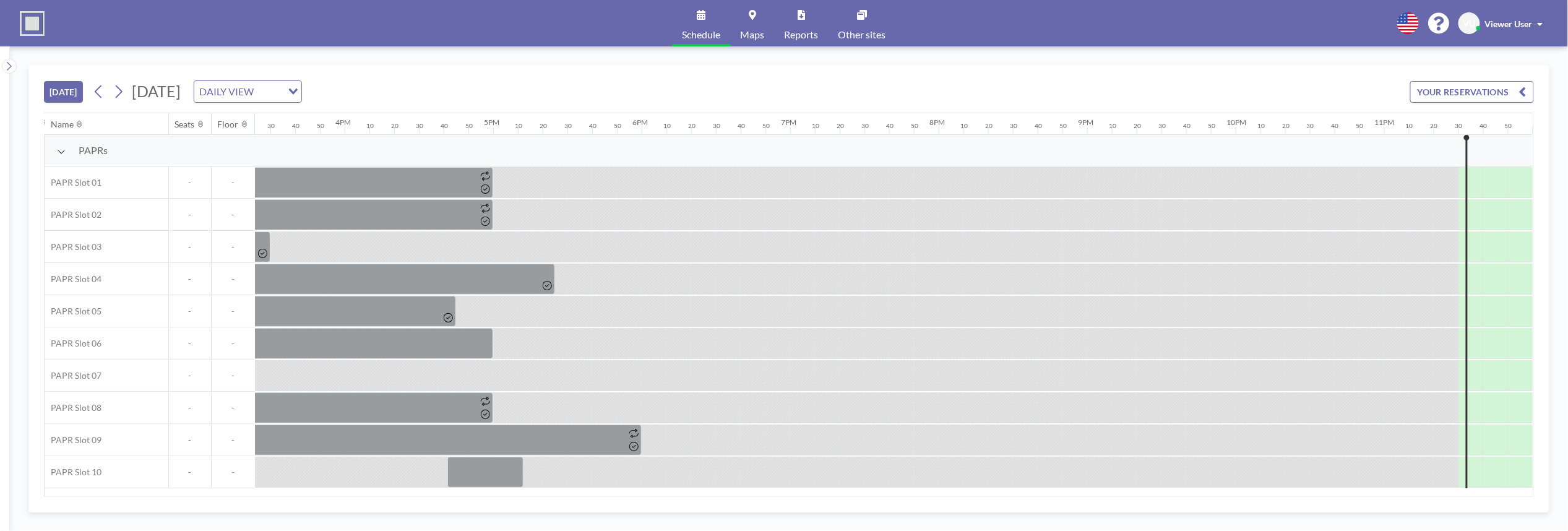
scroll to position [0, 2300]
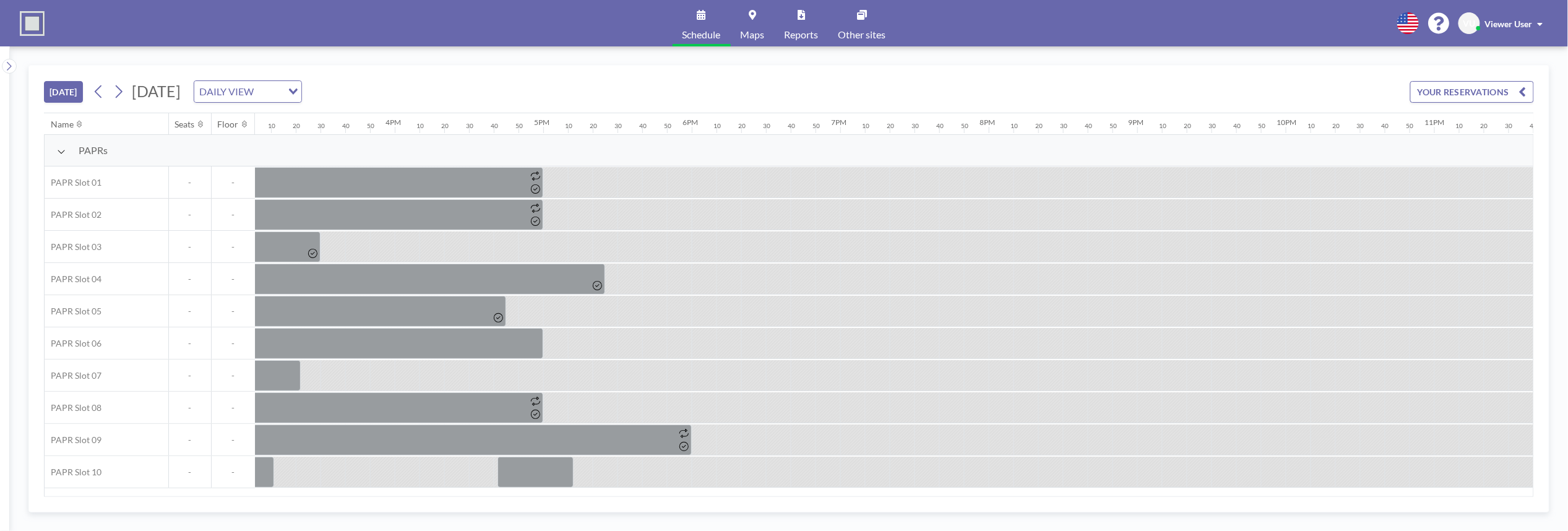
scroll to position [0, 2300]
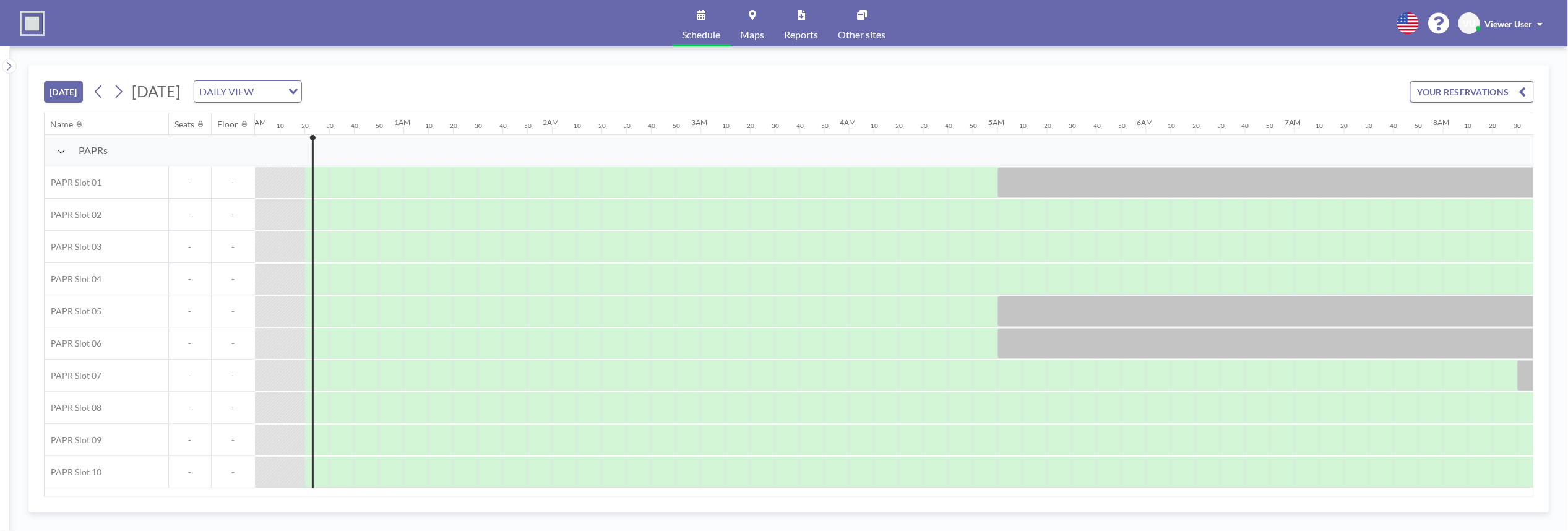
scroll to position [0, 25]
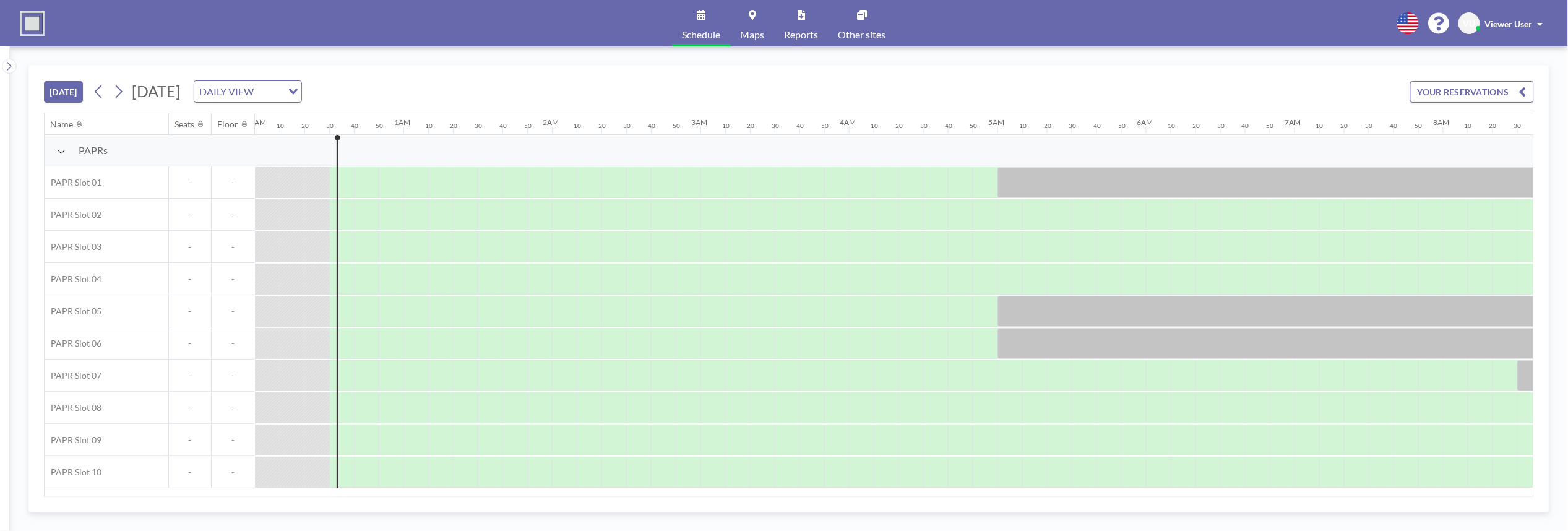
scroll to position [0, 49]
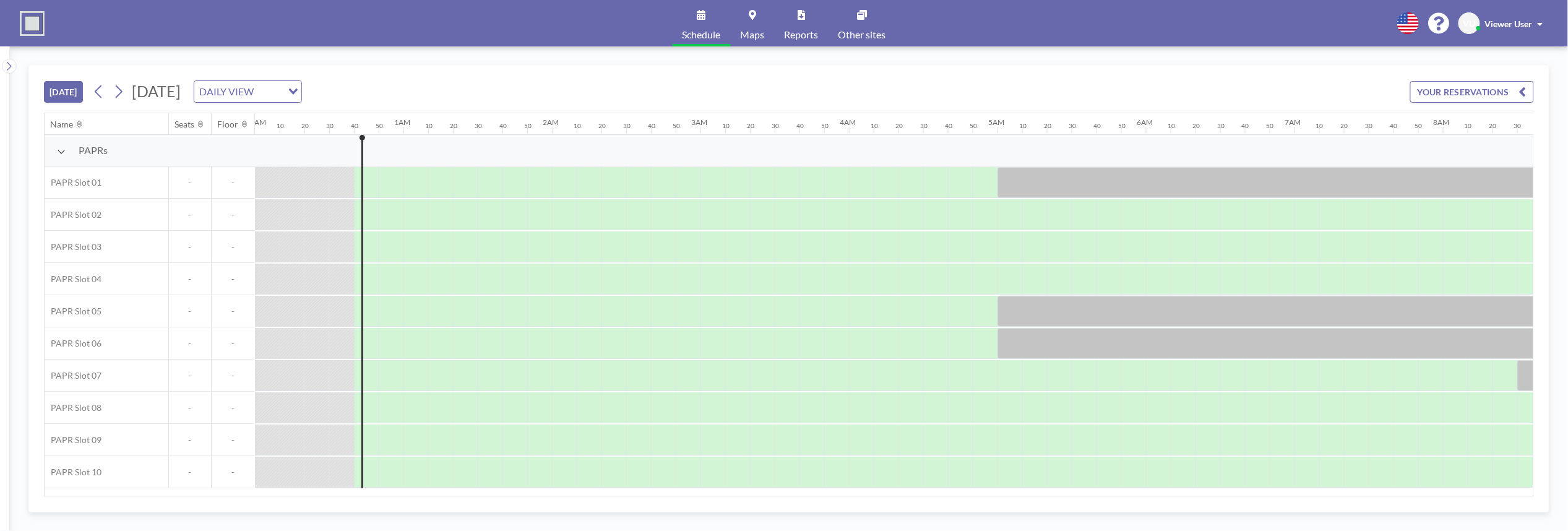
scroll to position [0, 75]
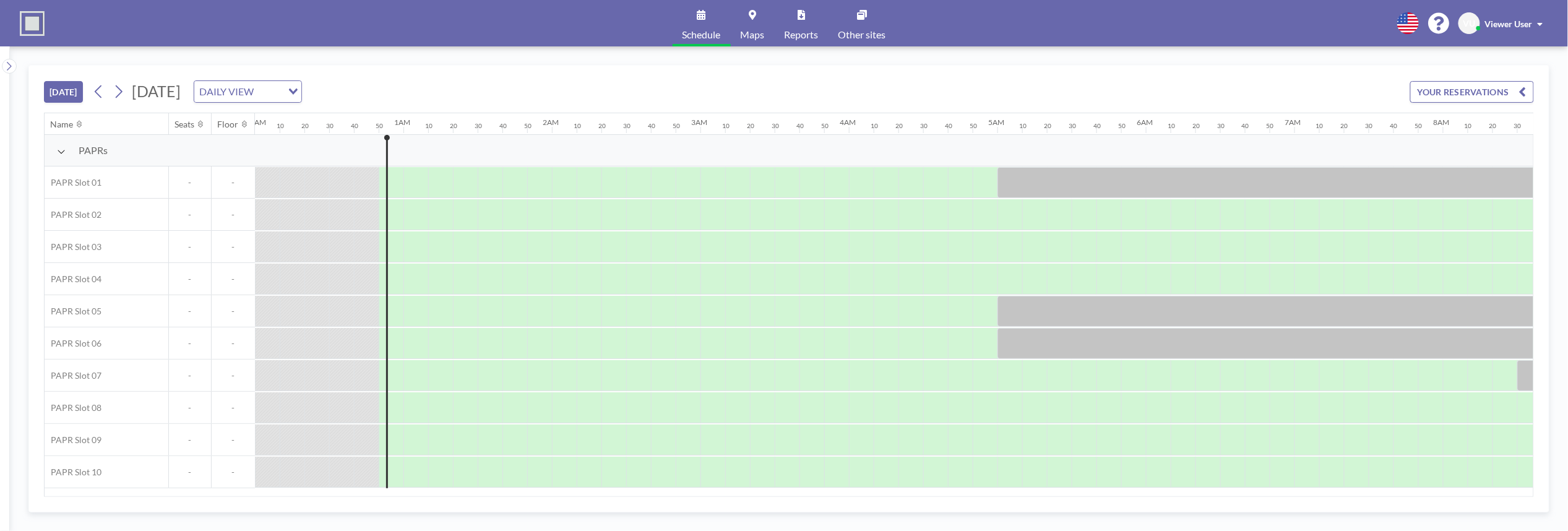
scroll to position [0, 99]
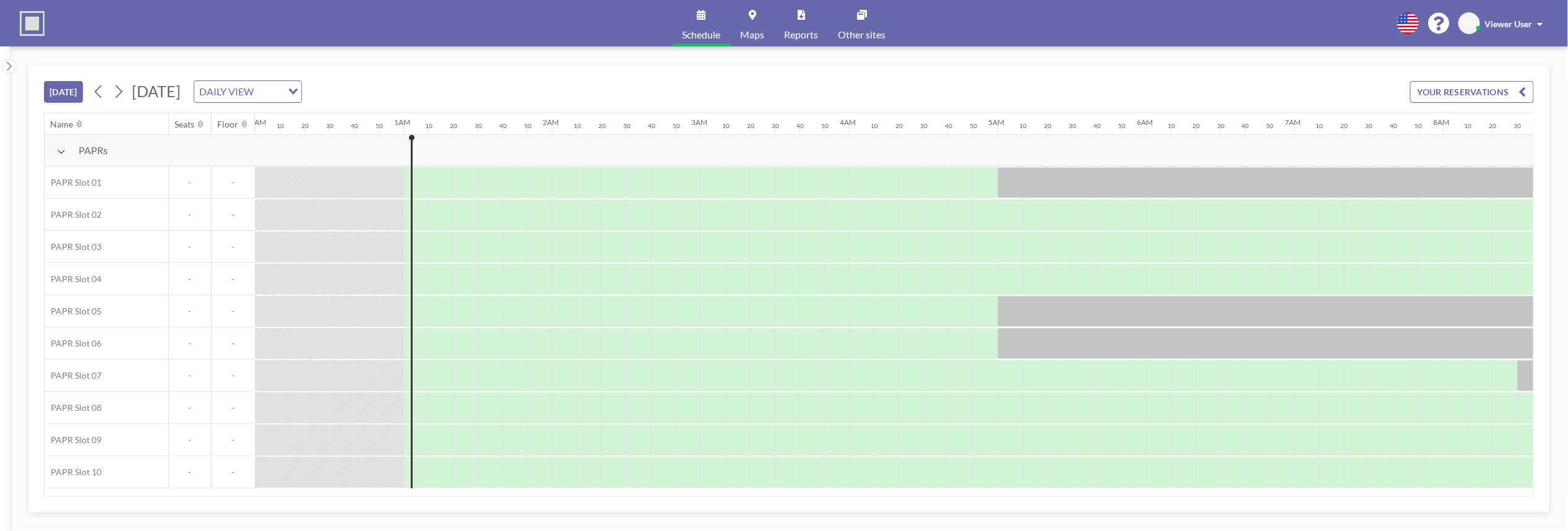
scroll to position [0, 124]
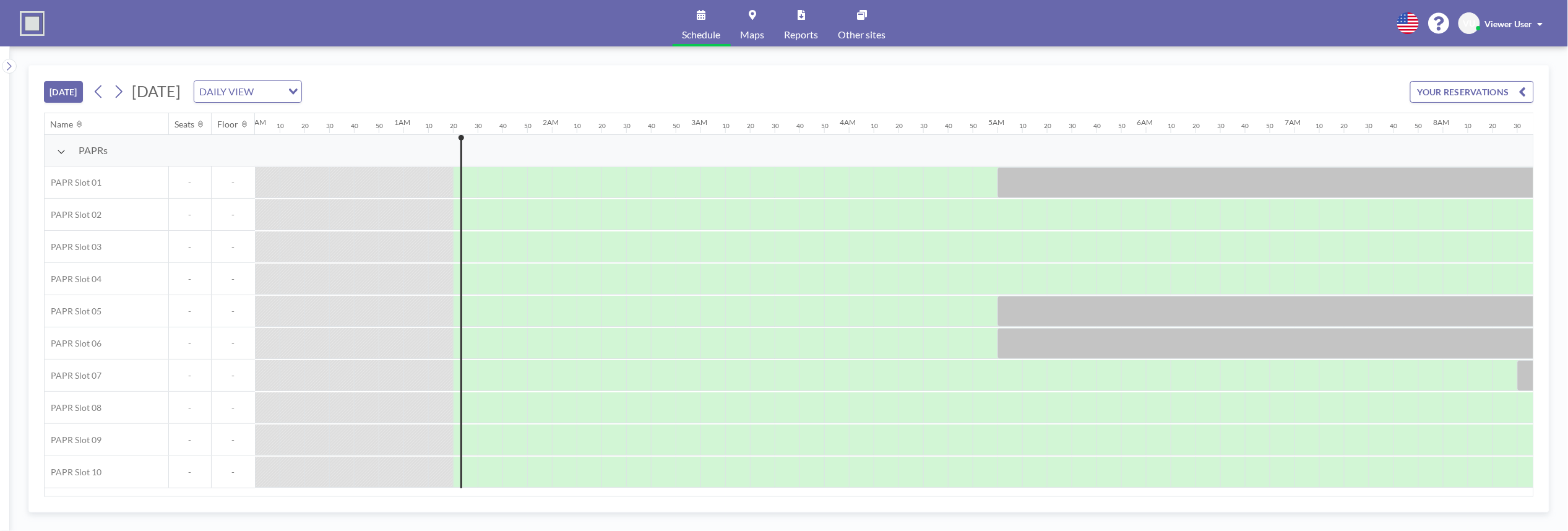
scroll to position [0, 174]
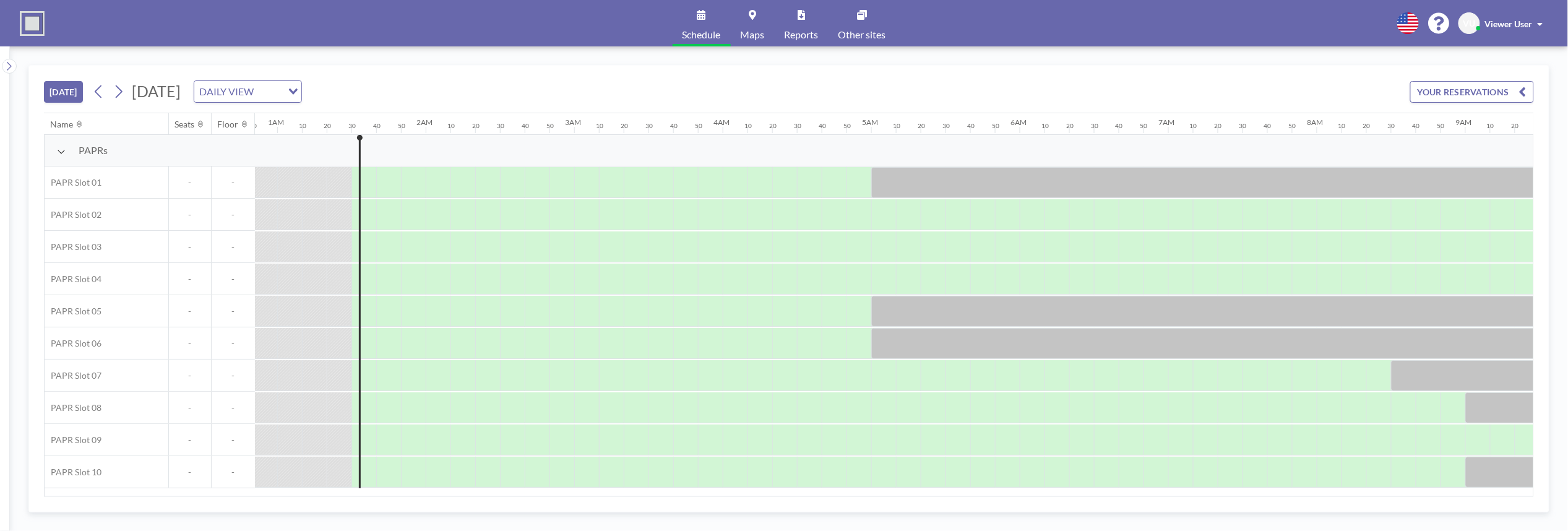
scroll to position [0, 198]
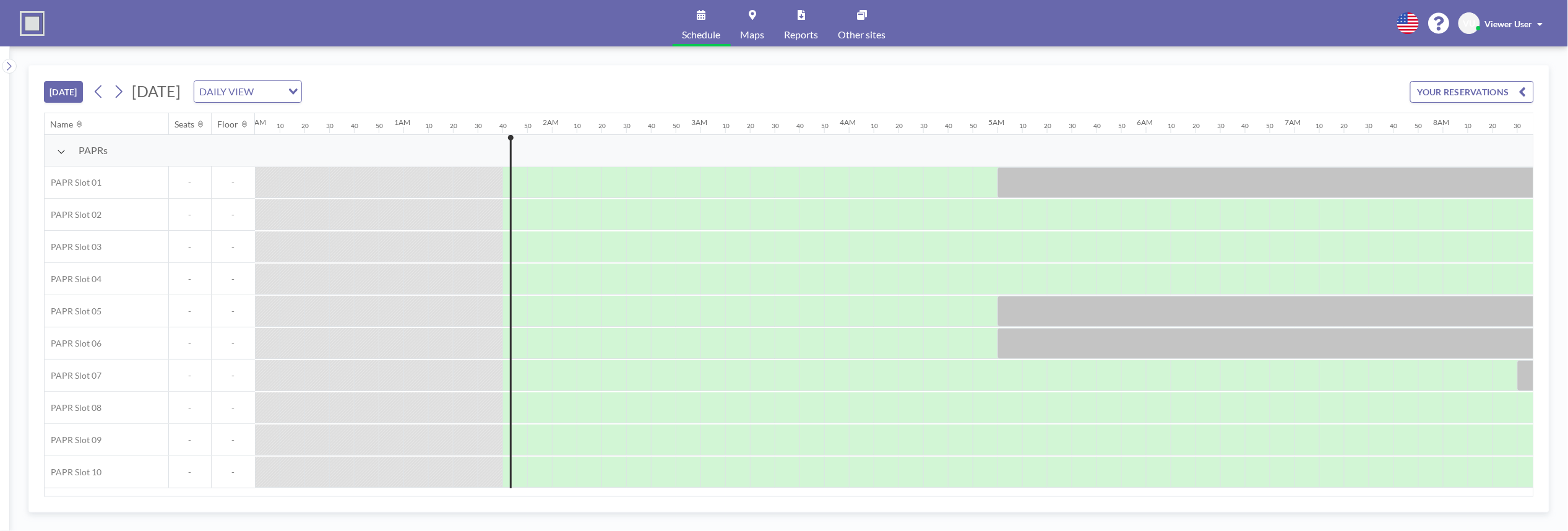
scroll to position [0, 223]
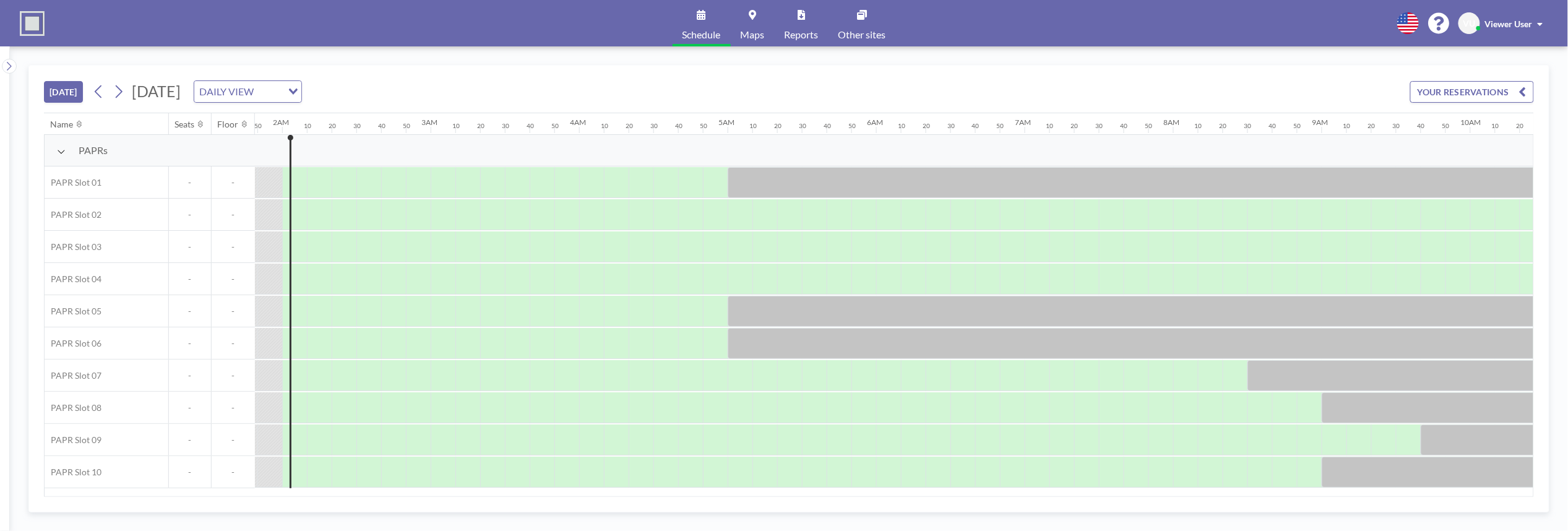
scroll to position [0, 273]
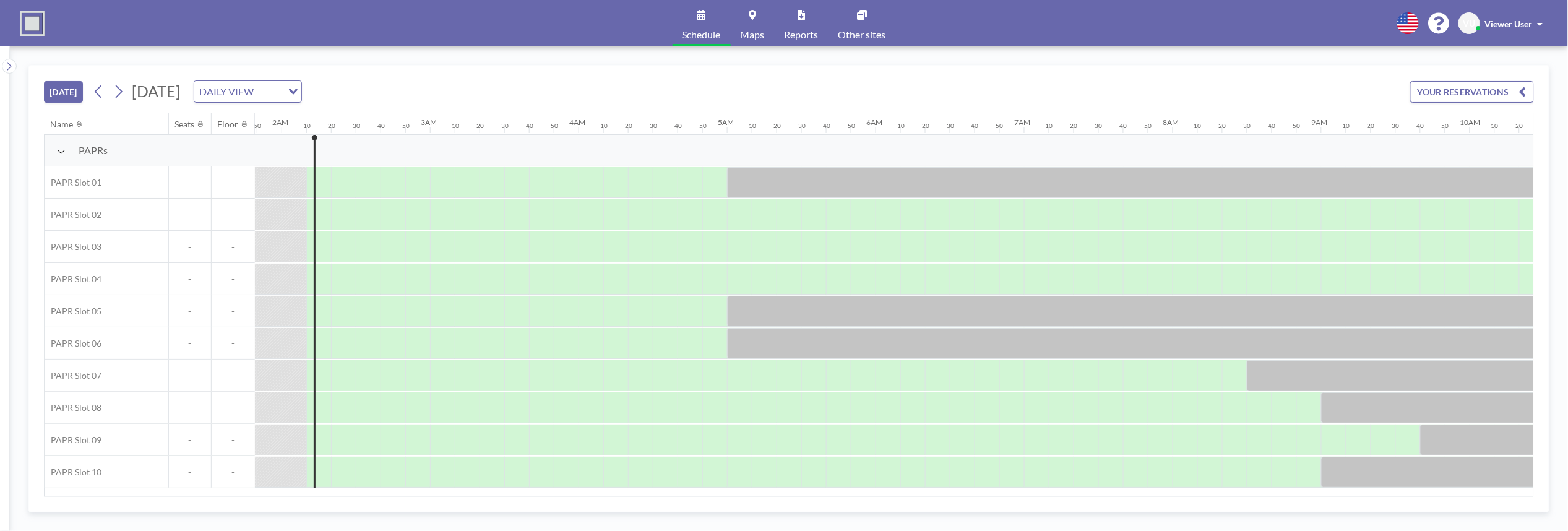
scroll to position [0, 297]
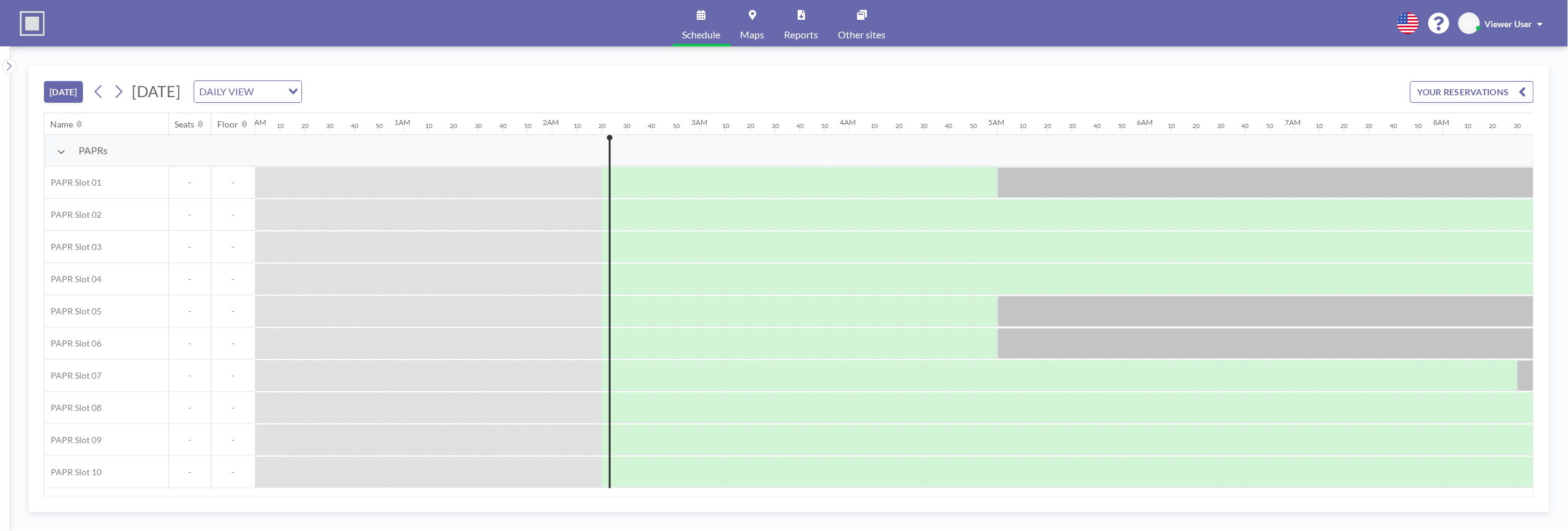
scroll to position [0, 322]
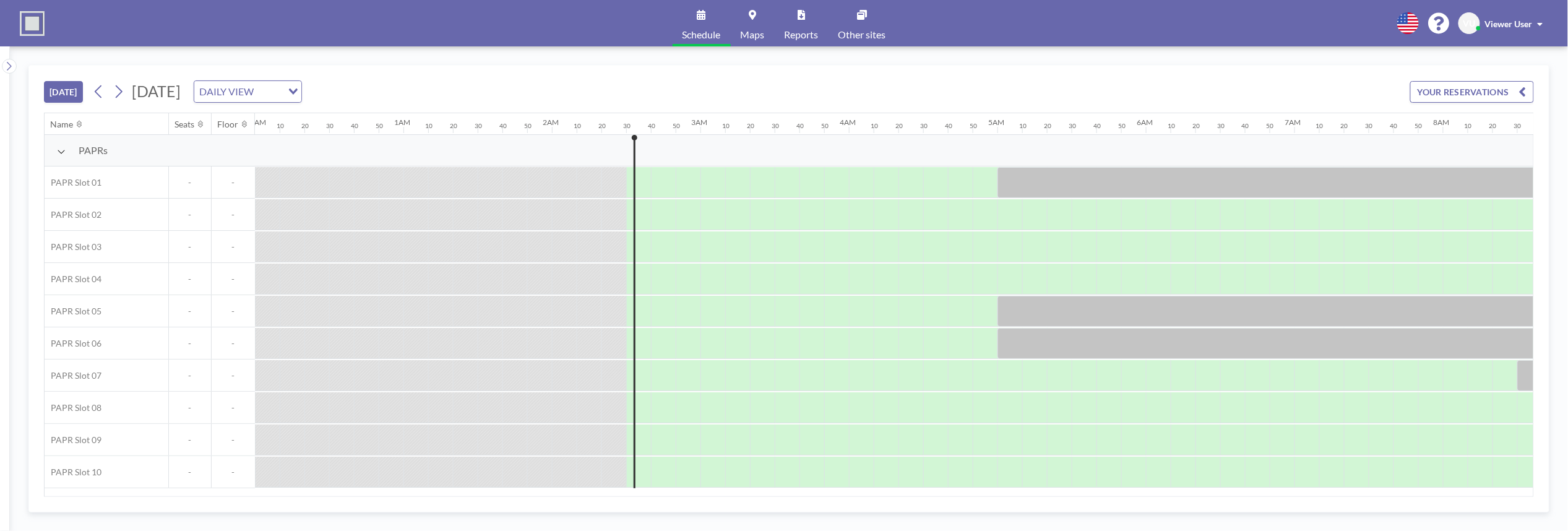
scroll to position [0, 346]
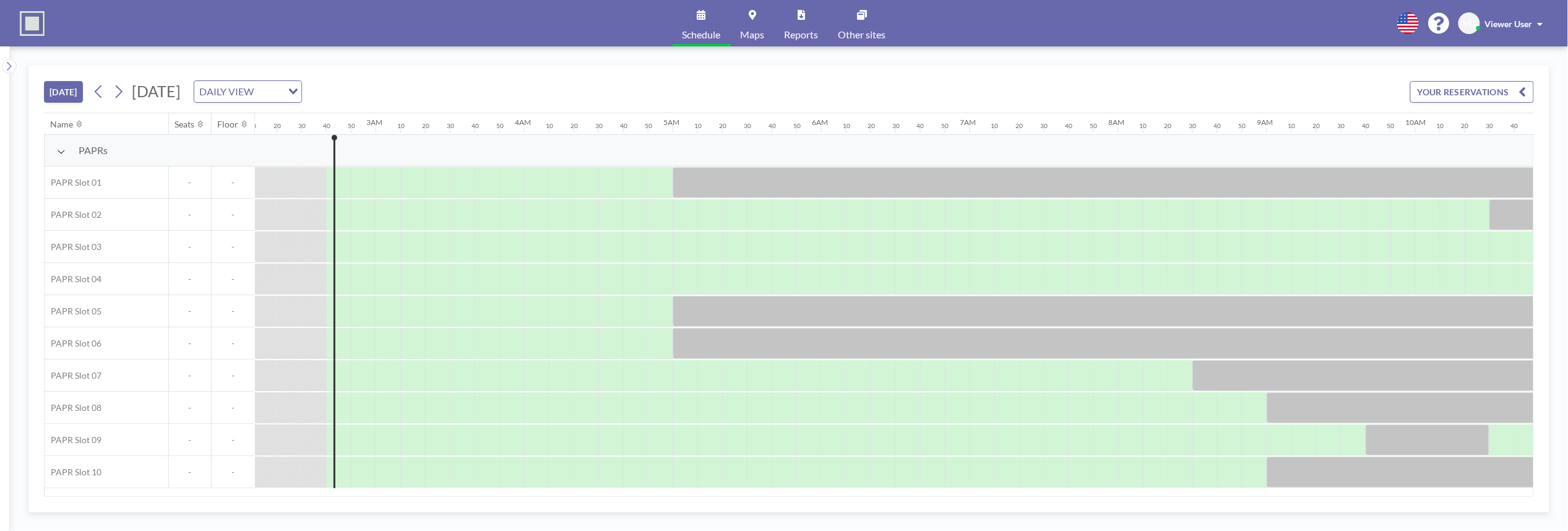
scroll to position [0, 371]
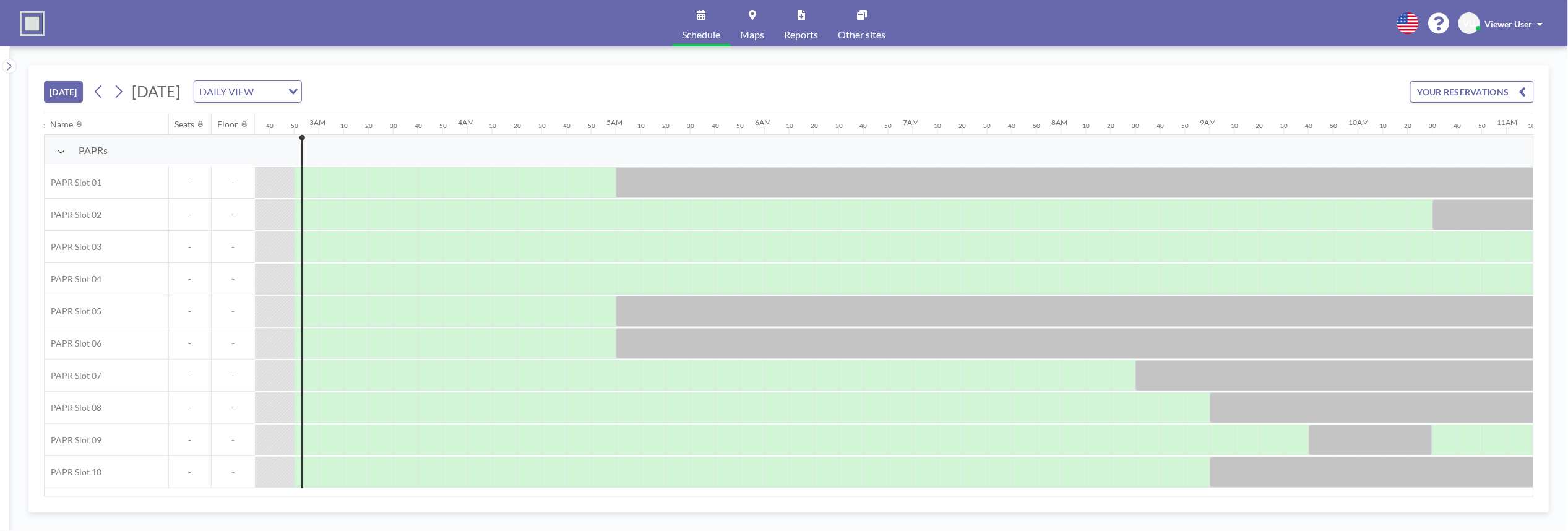
scroll to position [0, 396]
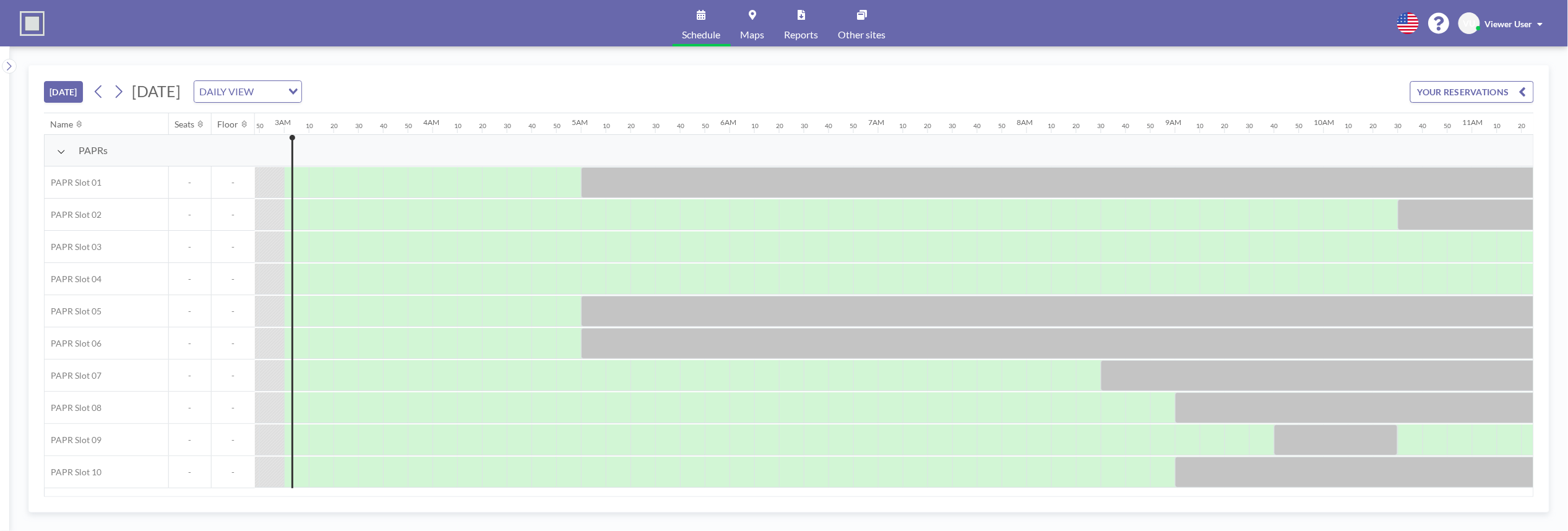
scroll to position [0, 421]
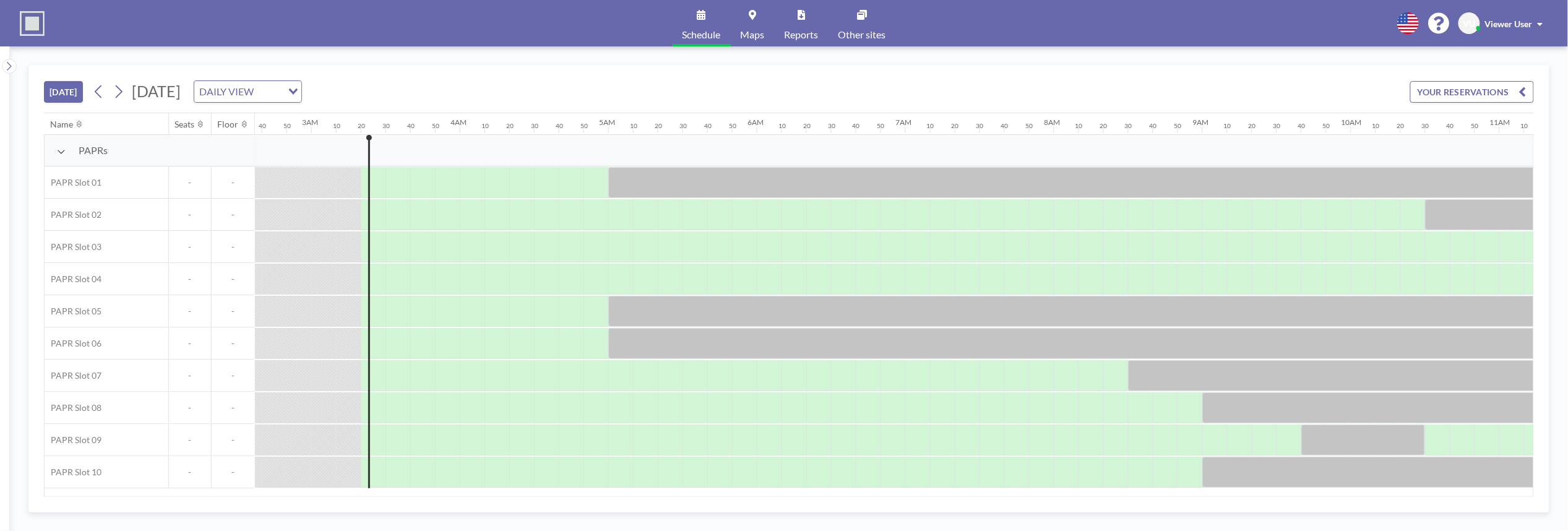
scroll to position [0, 470]
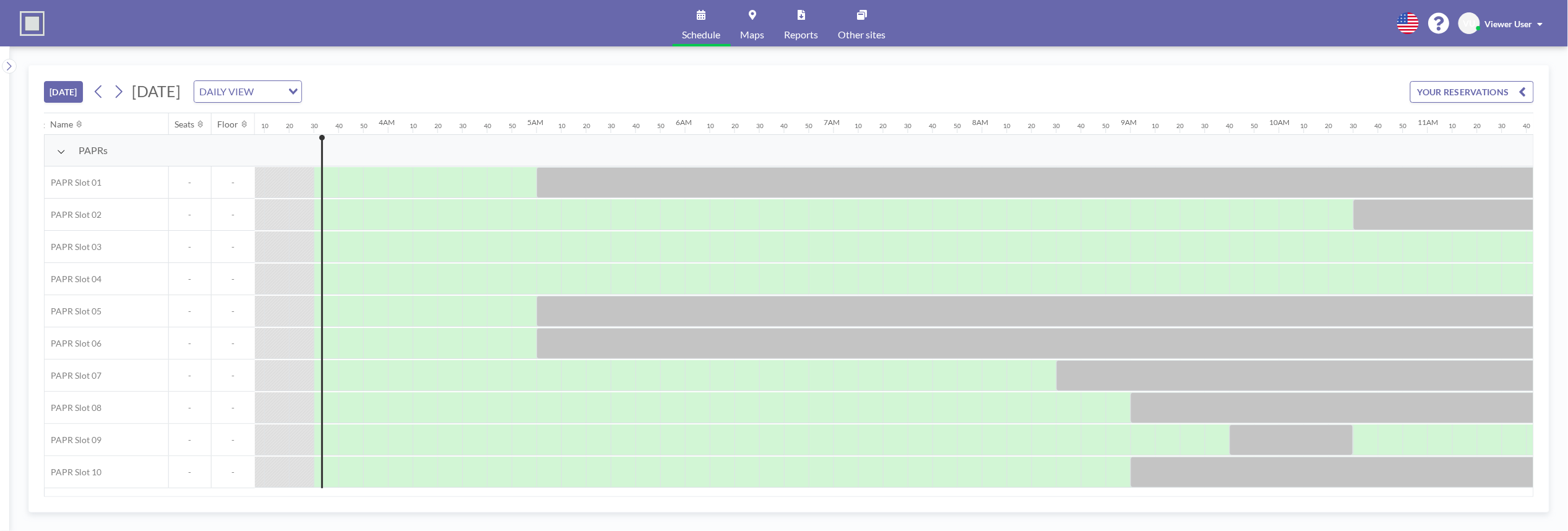
scroll to position [0, 495]
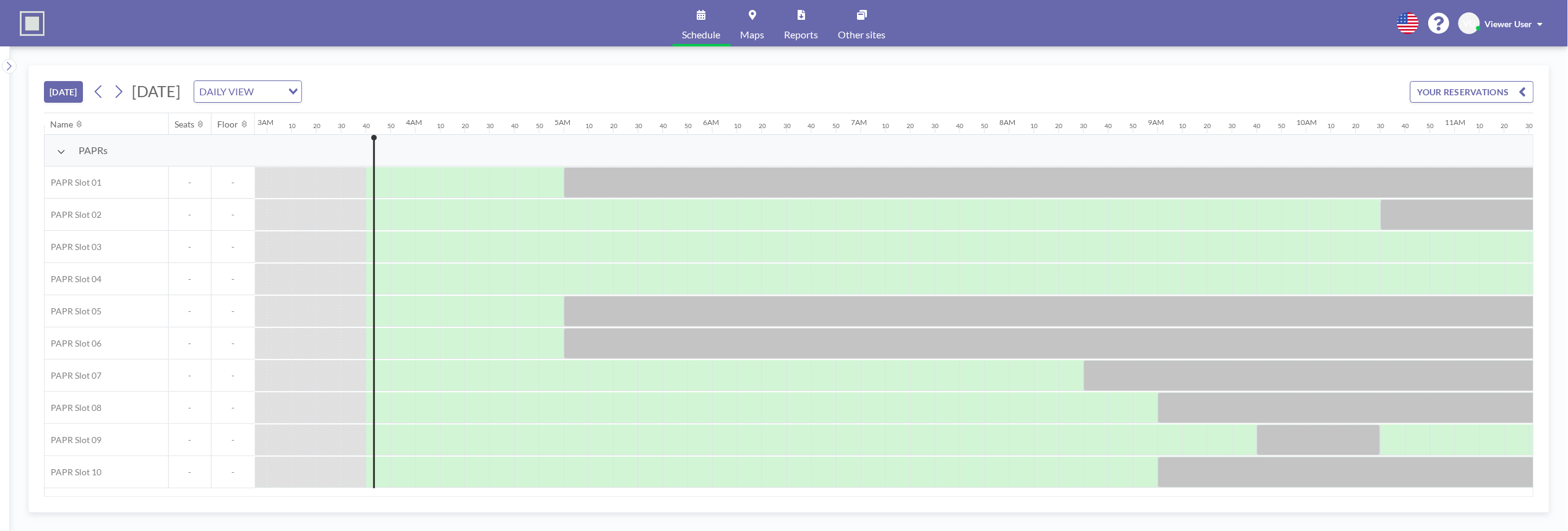
scroll to position [0, 520]
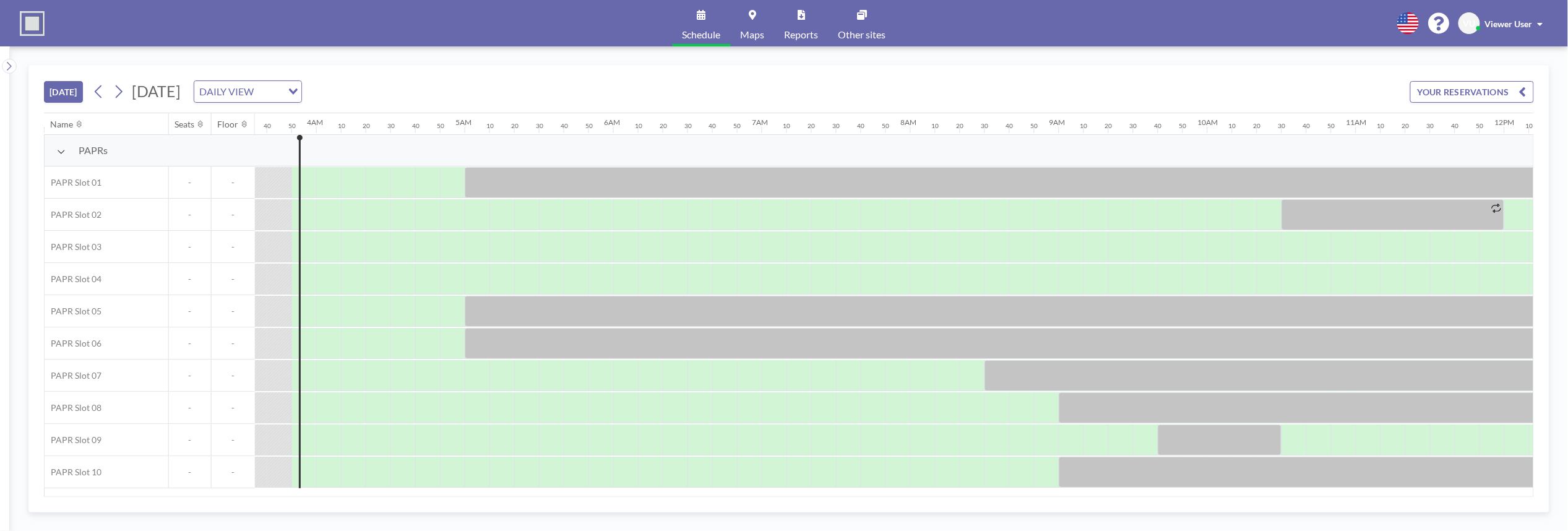
scroll to position [0, 544]
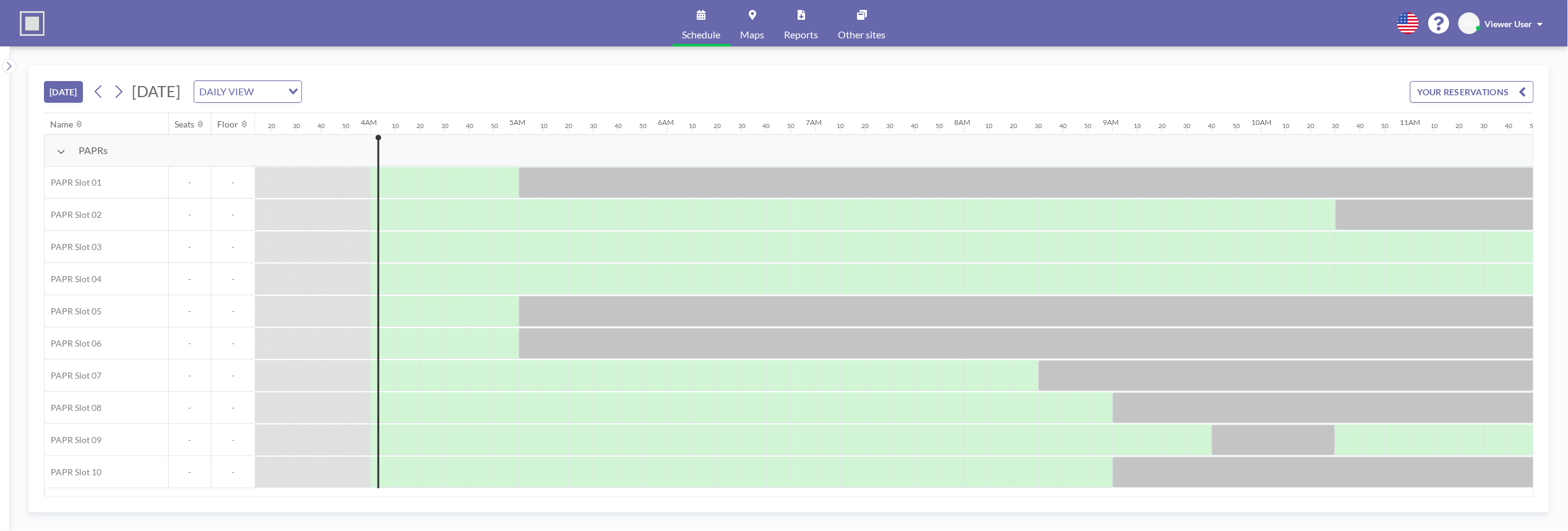
scroll to position [0, 569]
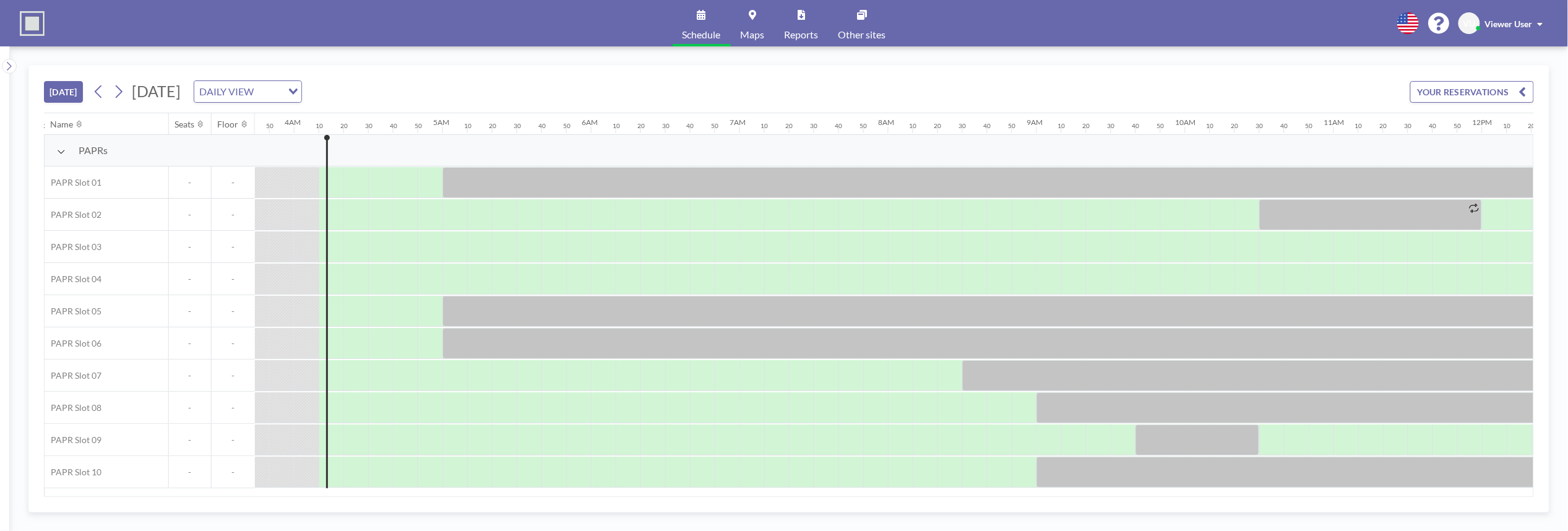
scroll to position [0, 594]
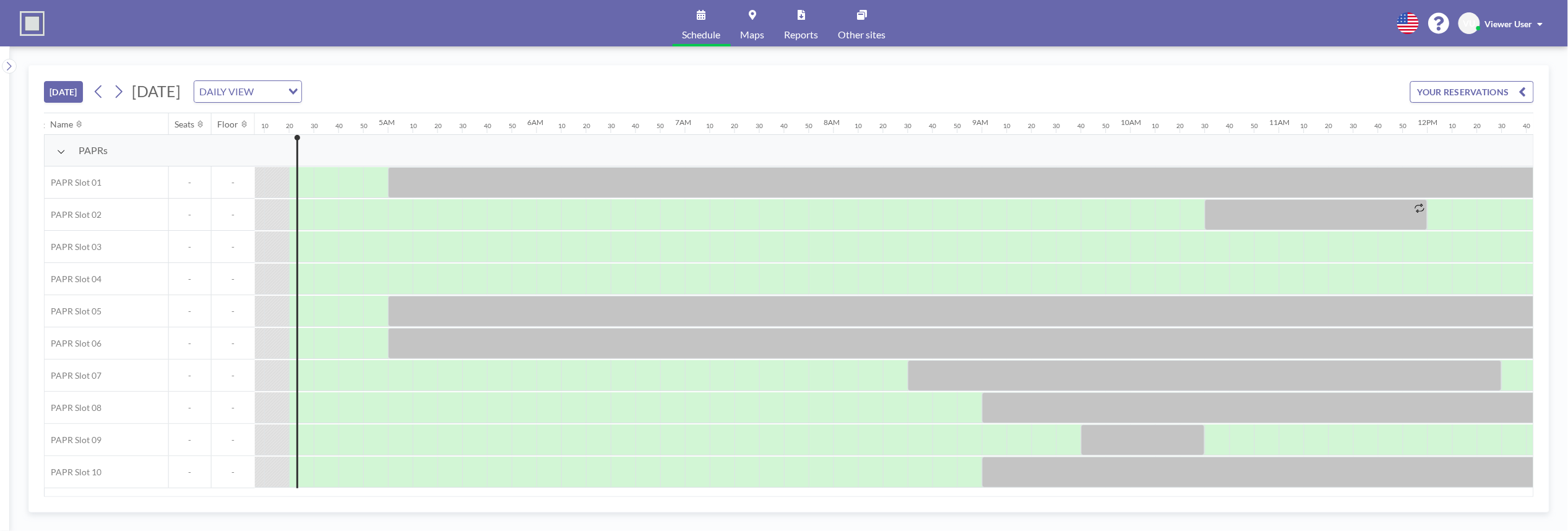
scroll to position [0, 619]
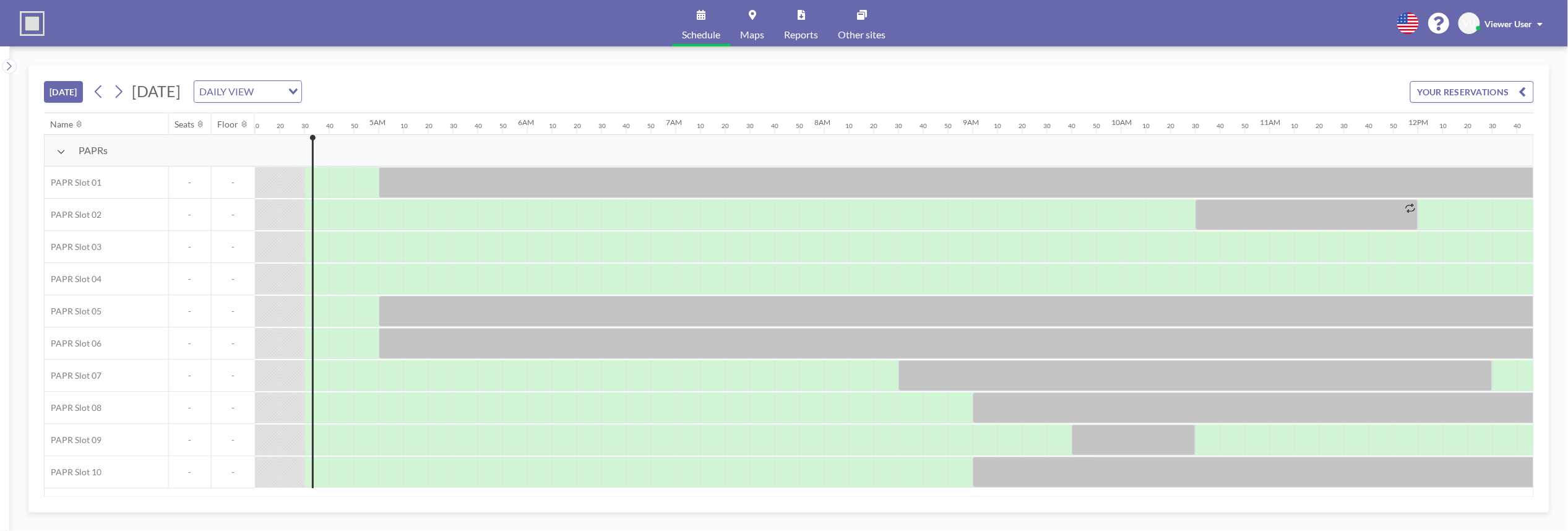
scroll to position [0, 644]
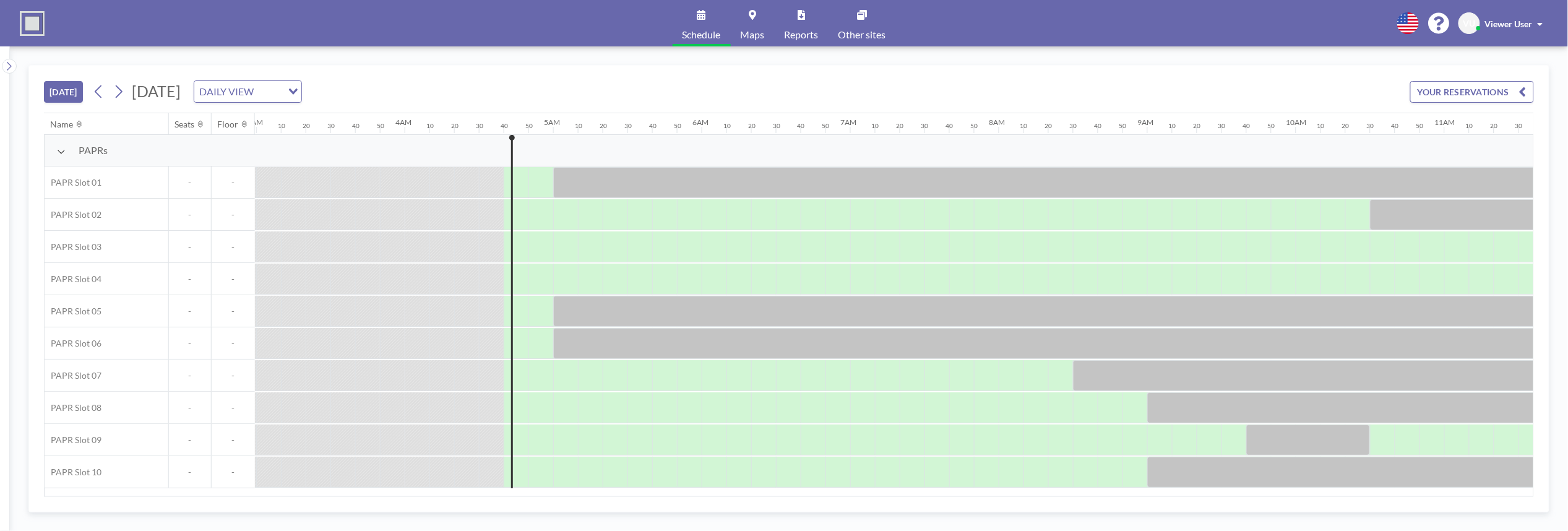
scroll to position [0, 668]
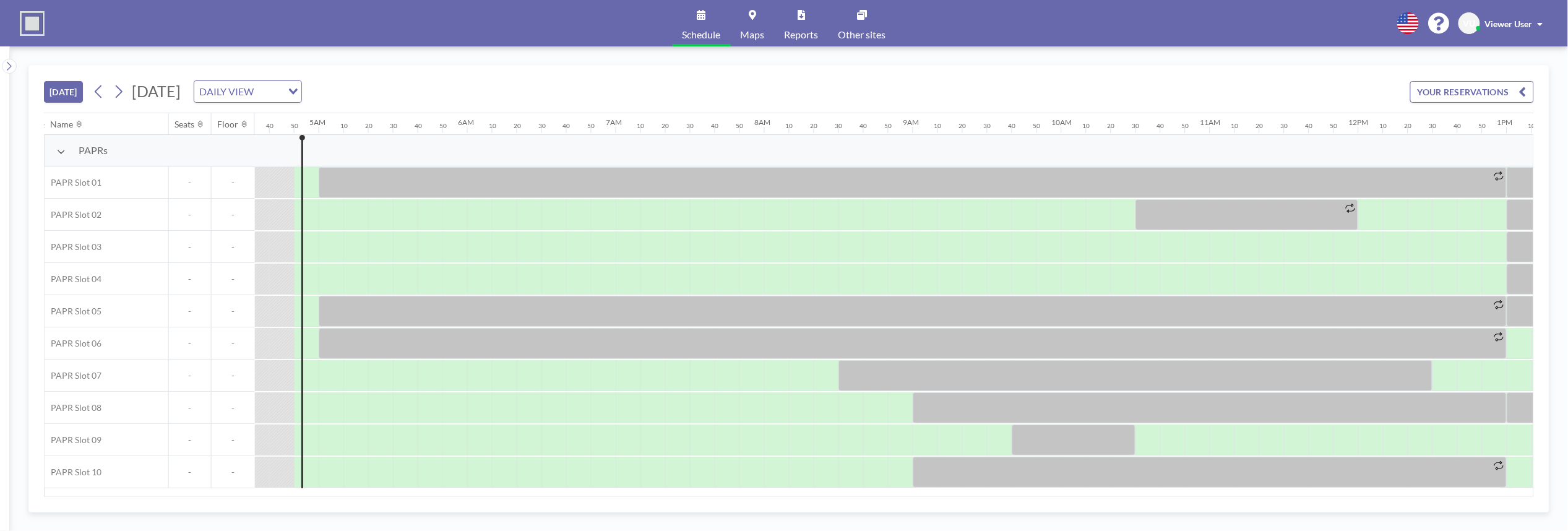
scroll to position [0, 693]
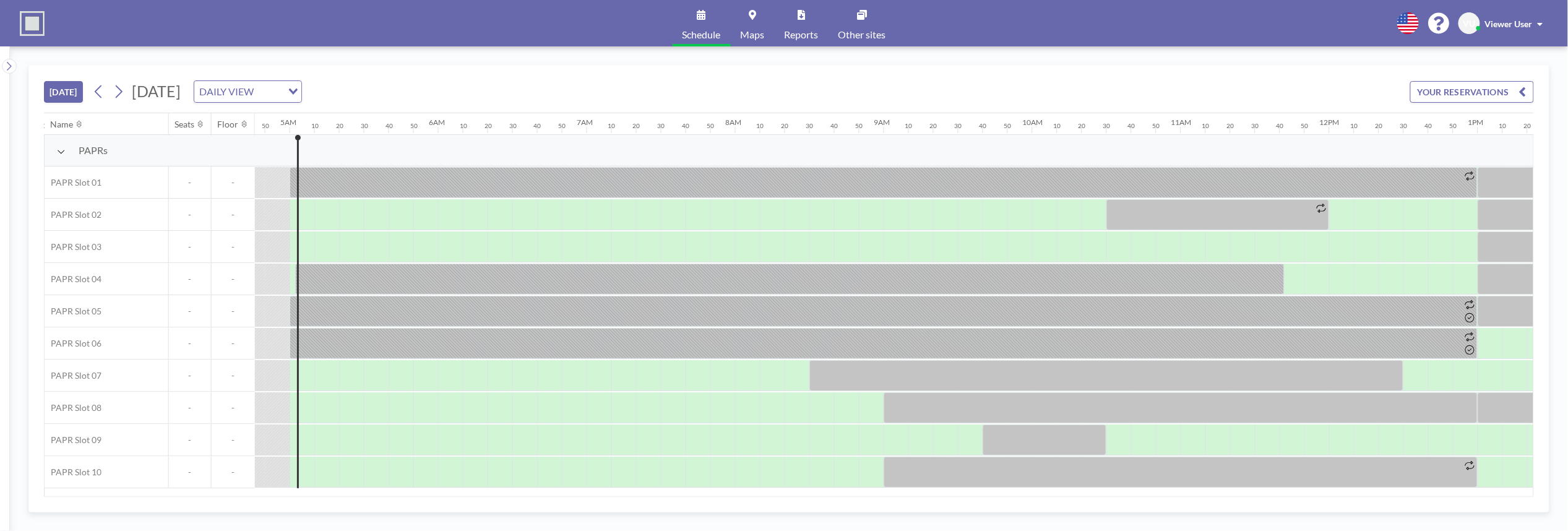
scroll to position [0, 718]
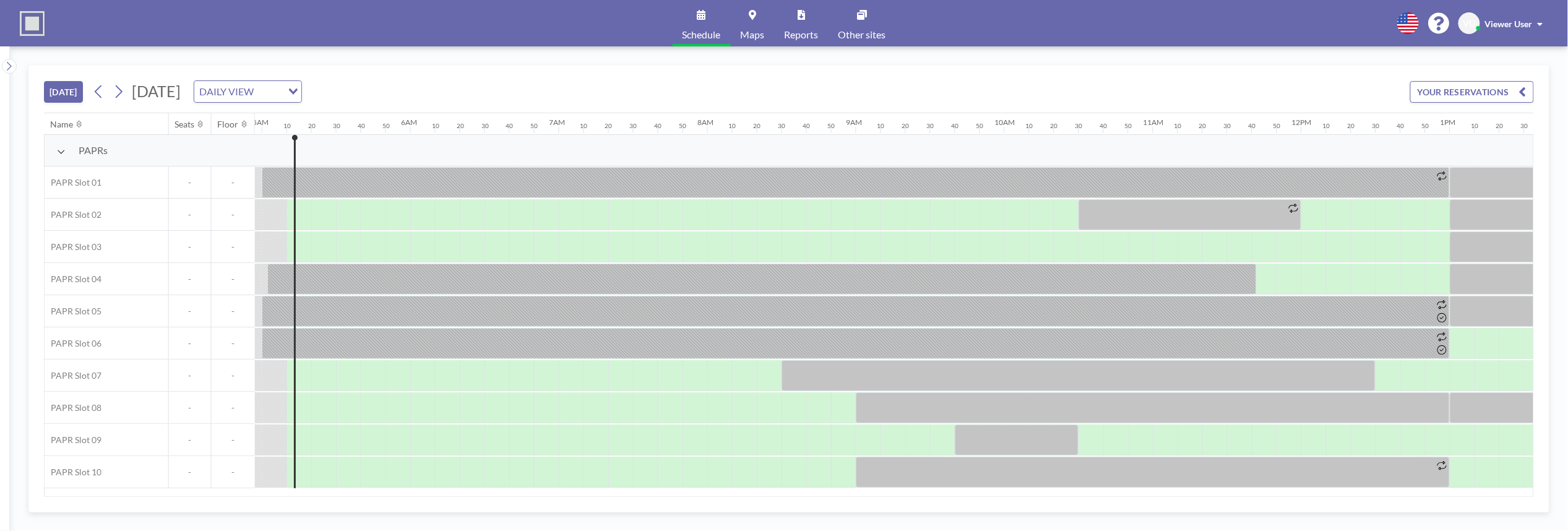
scroll to position [0, 743]
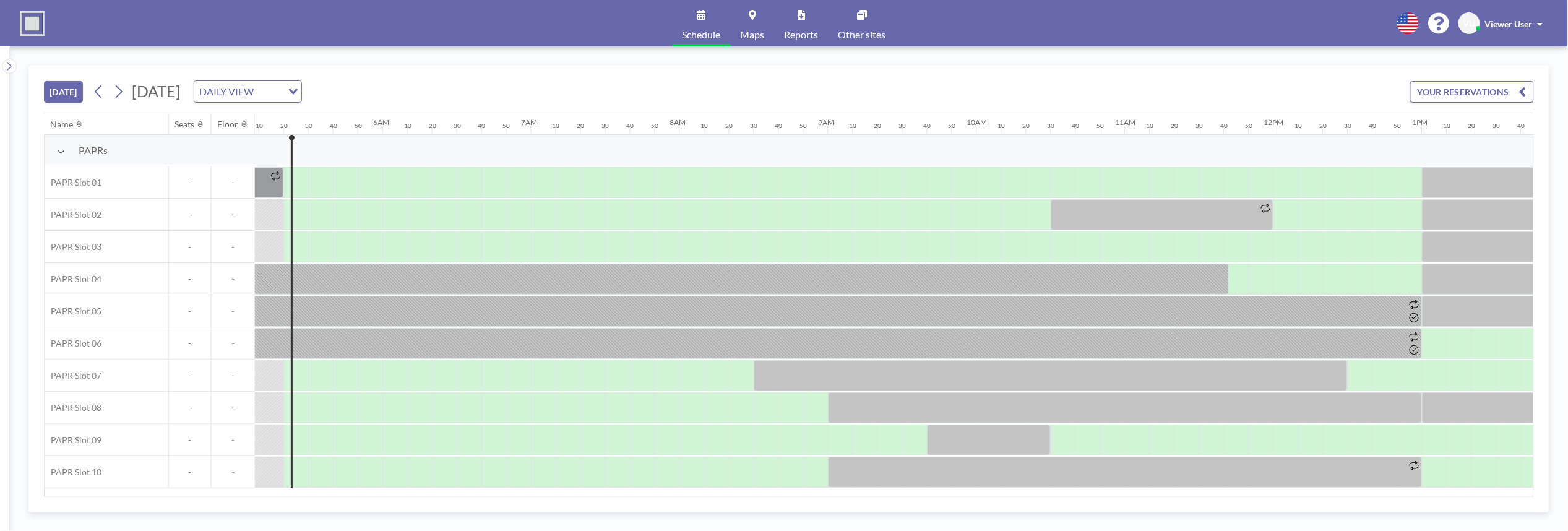
scroll to position [0, 767]
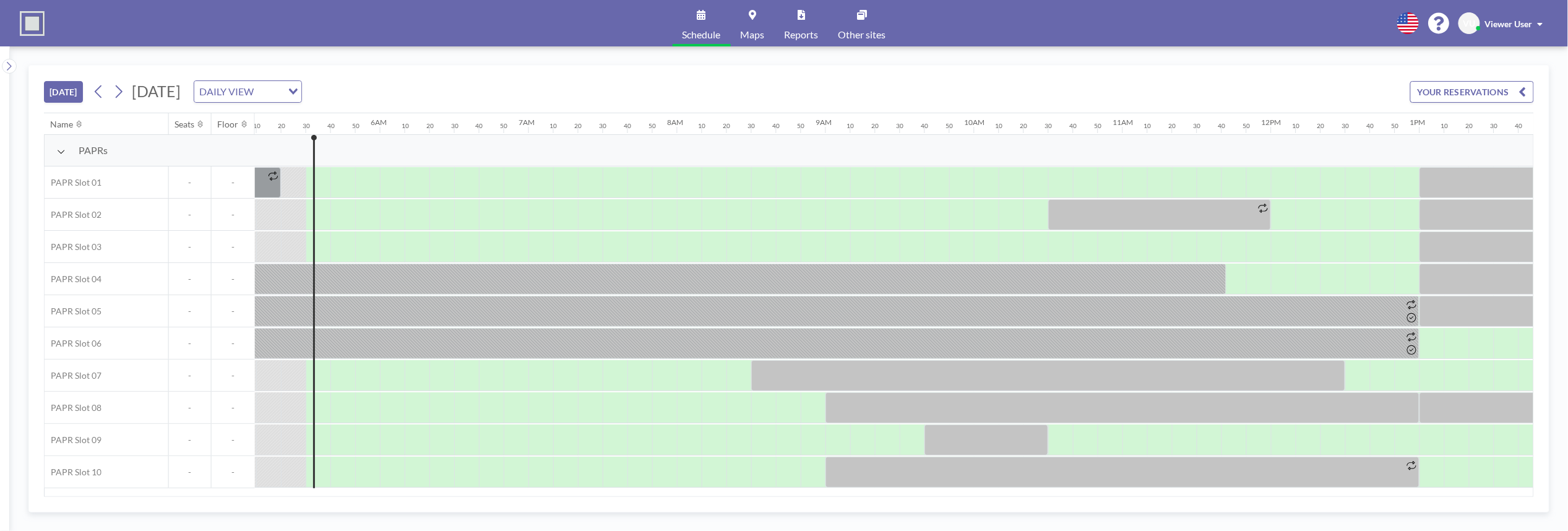
scroll to position [0, 792]
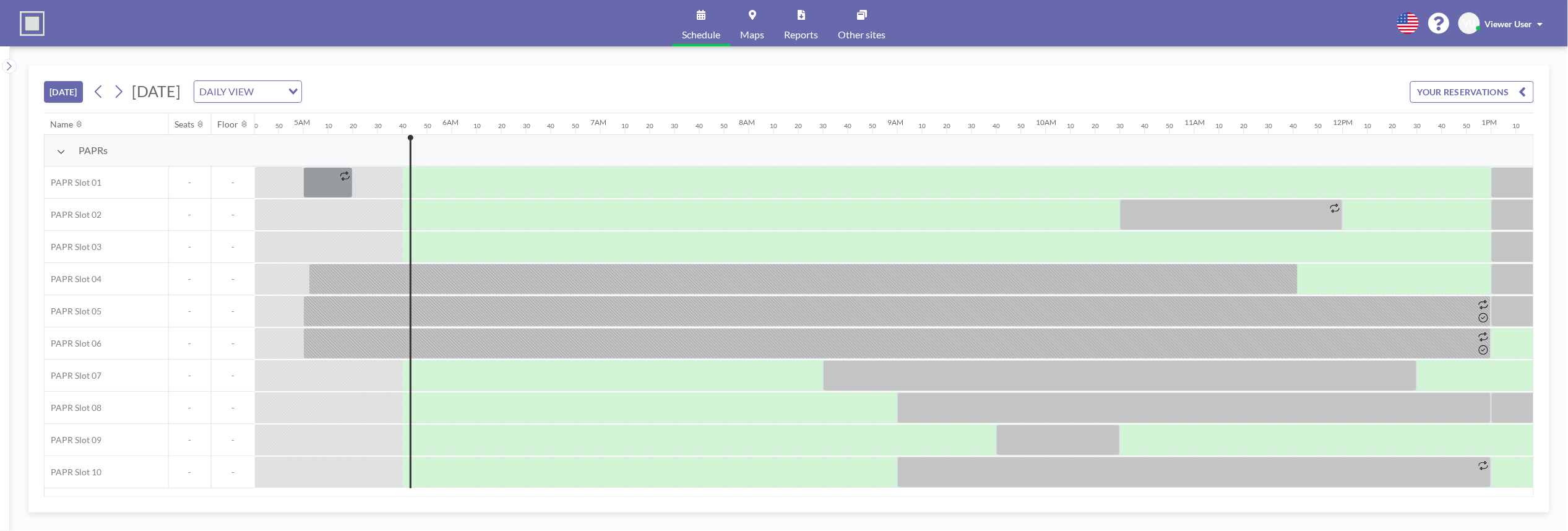
scroll to position [0, 817]
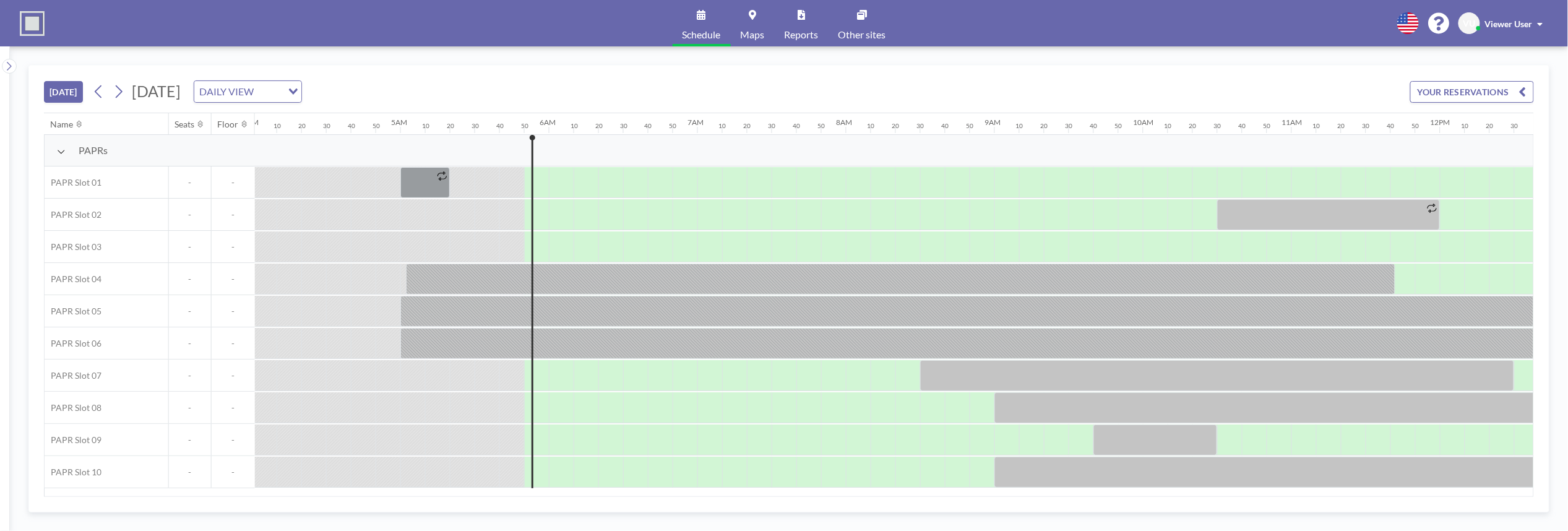
scroll to position [0, 842]
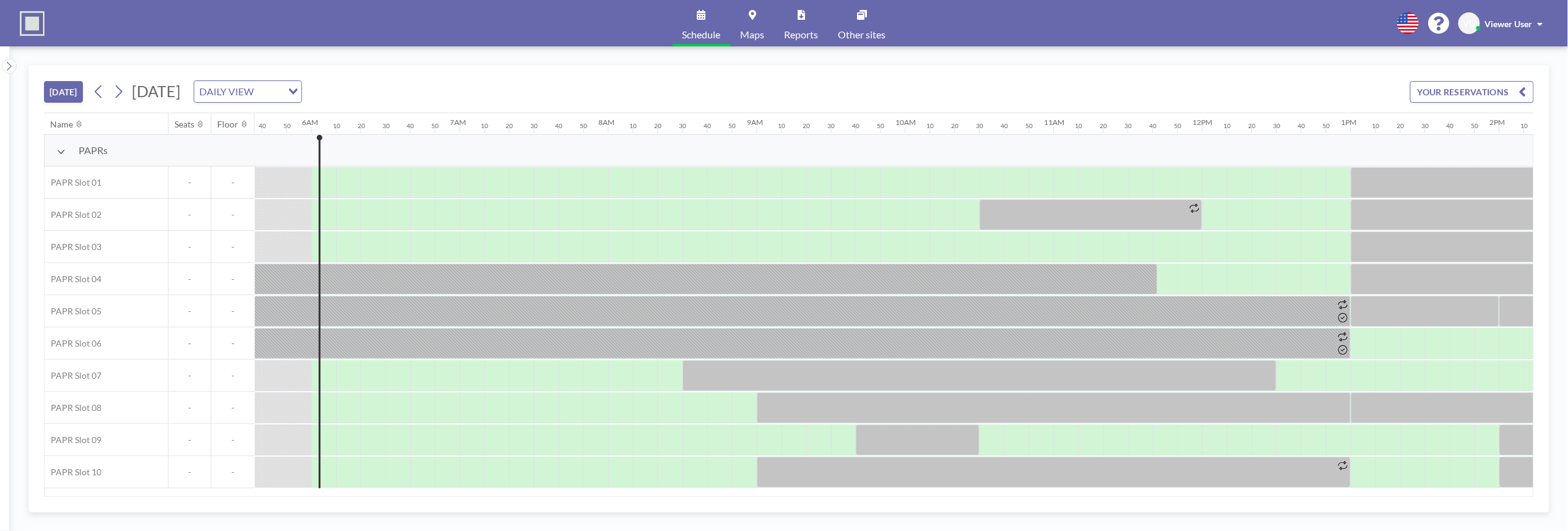
scroll to position [0, 866]
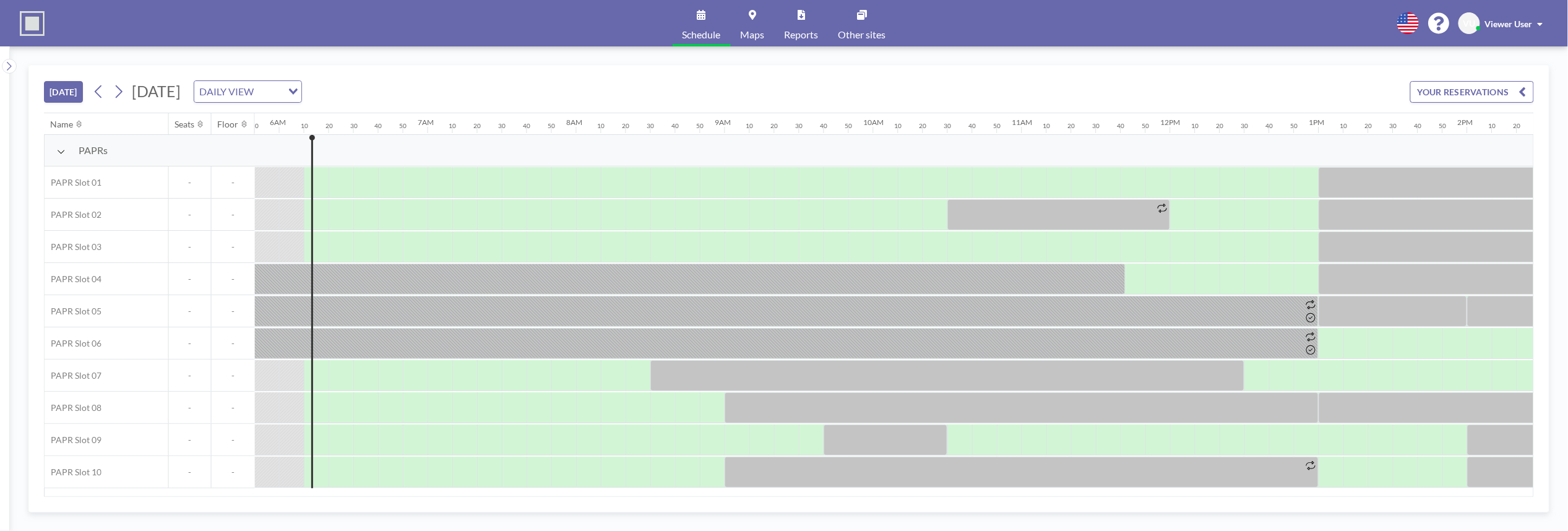
scroll to position [0, 891]
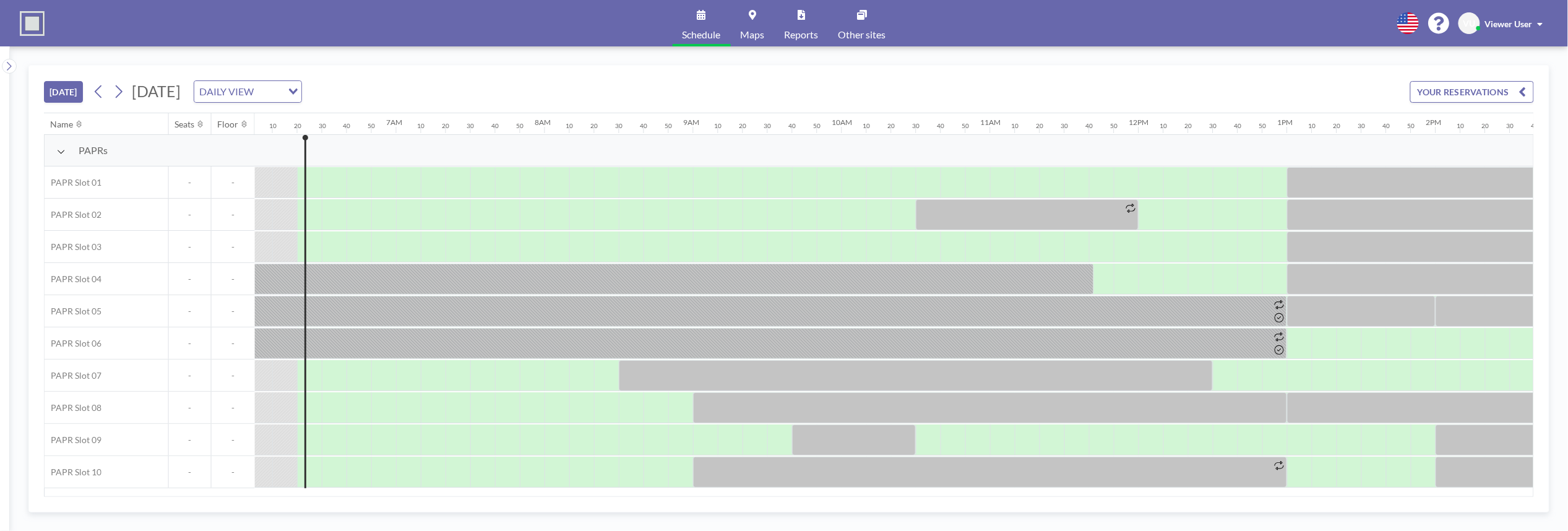
scroll to position [0, 916]
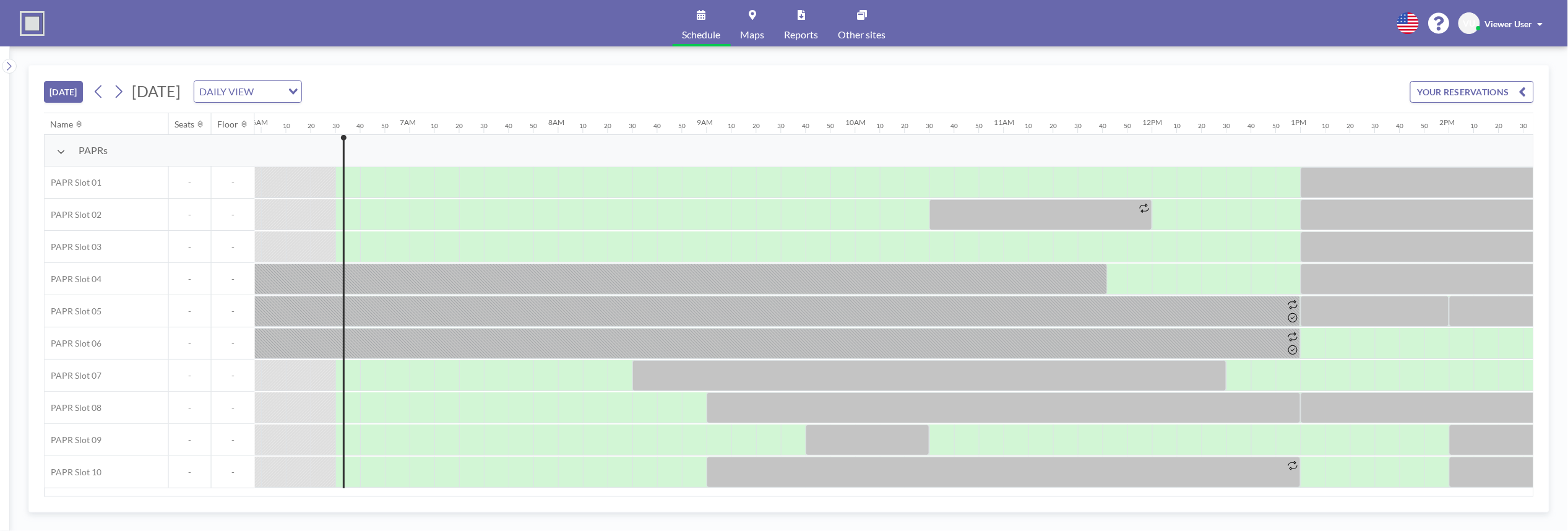
scroll to position [0, 941]
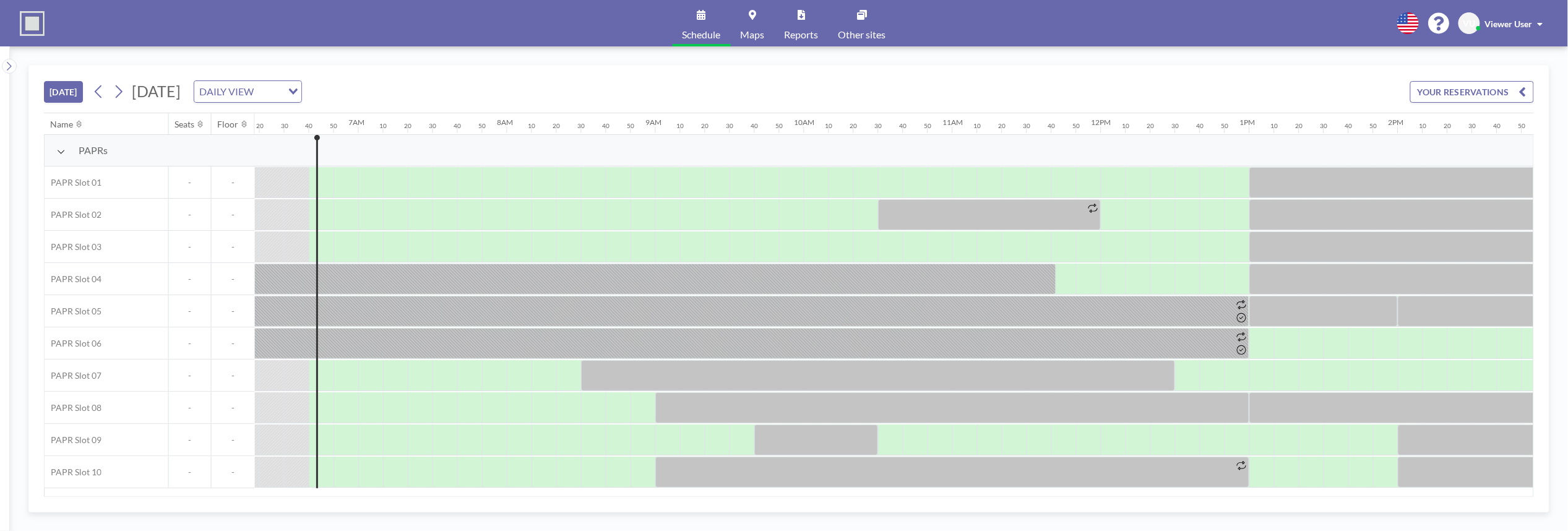
scroll to position [0, 965]
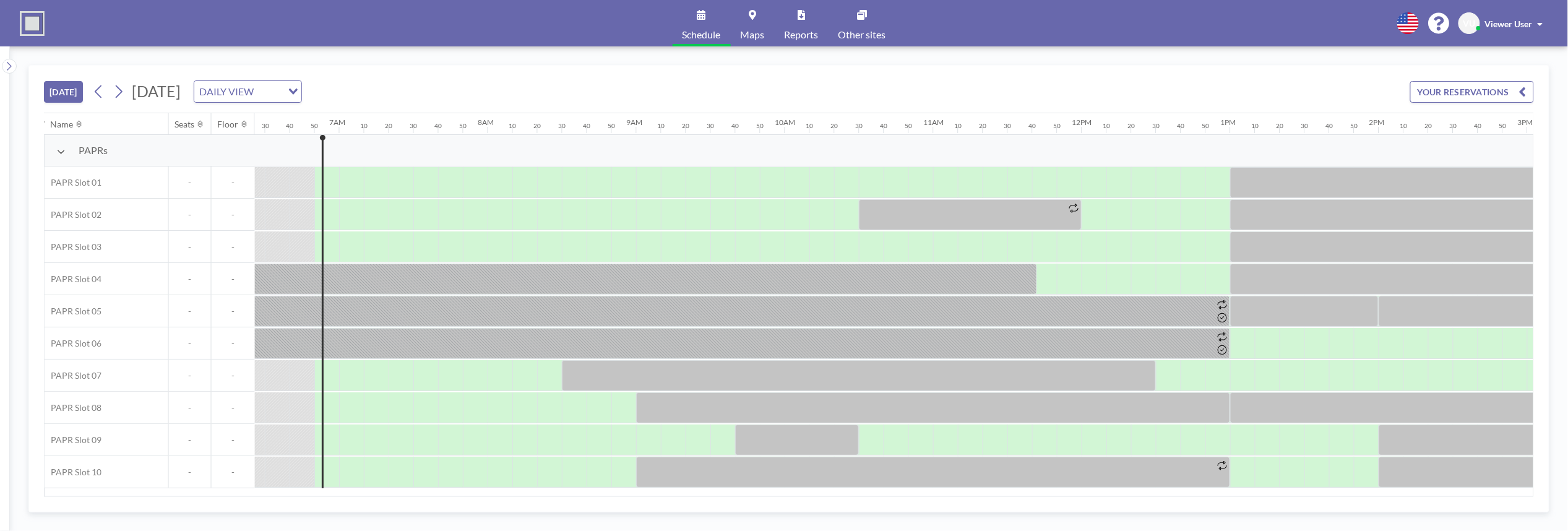
scroll to position [0, 990]
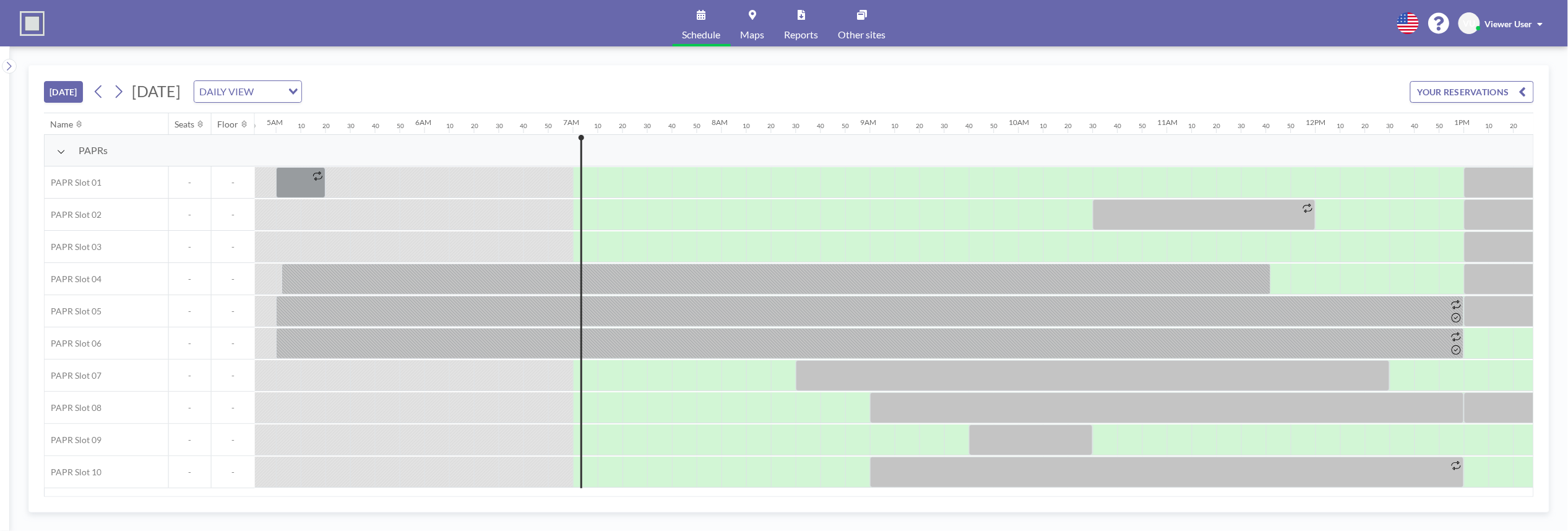
scroll to position [0, 1015]
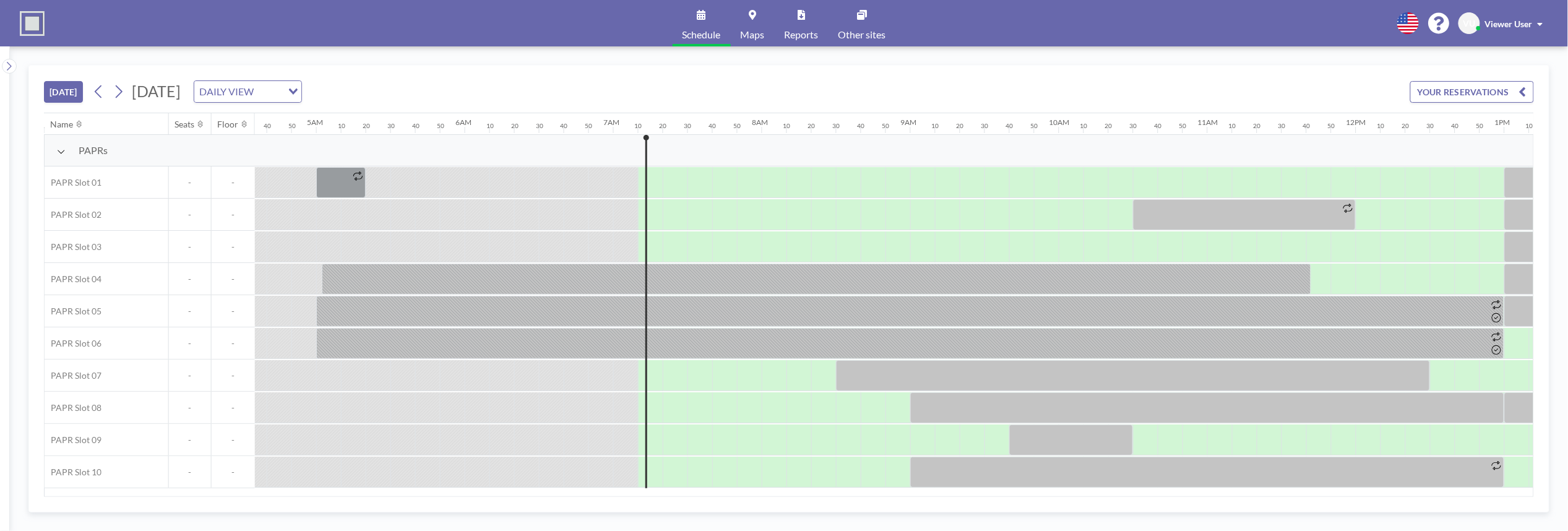
scroll to position [0, 1040]
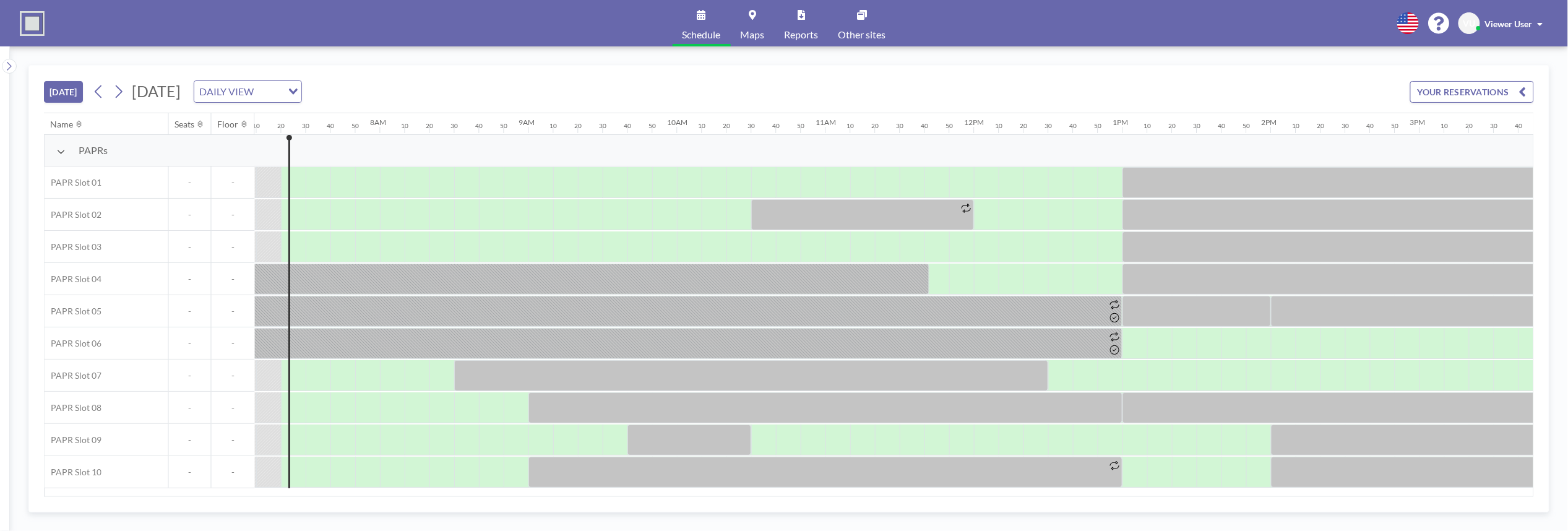
scroll to position [0, 1064]
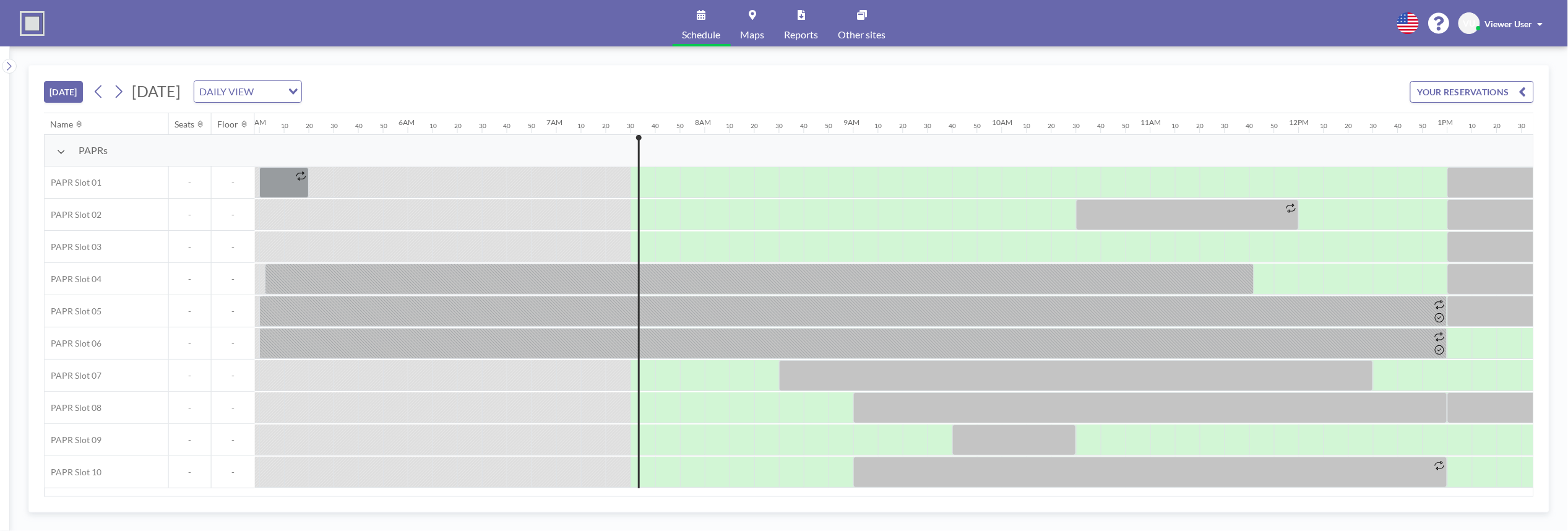
scroll to position [0, 1089]
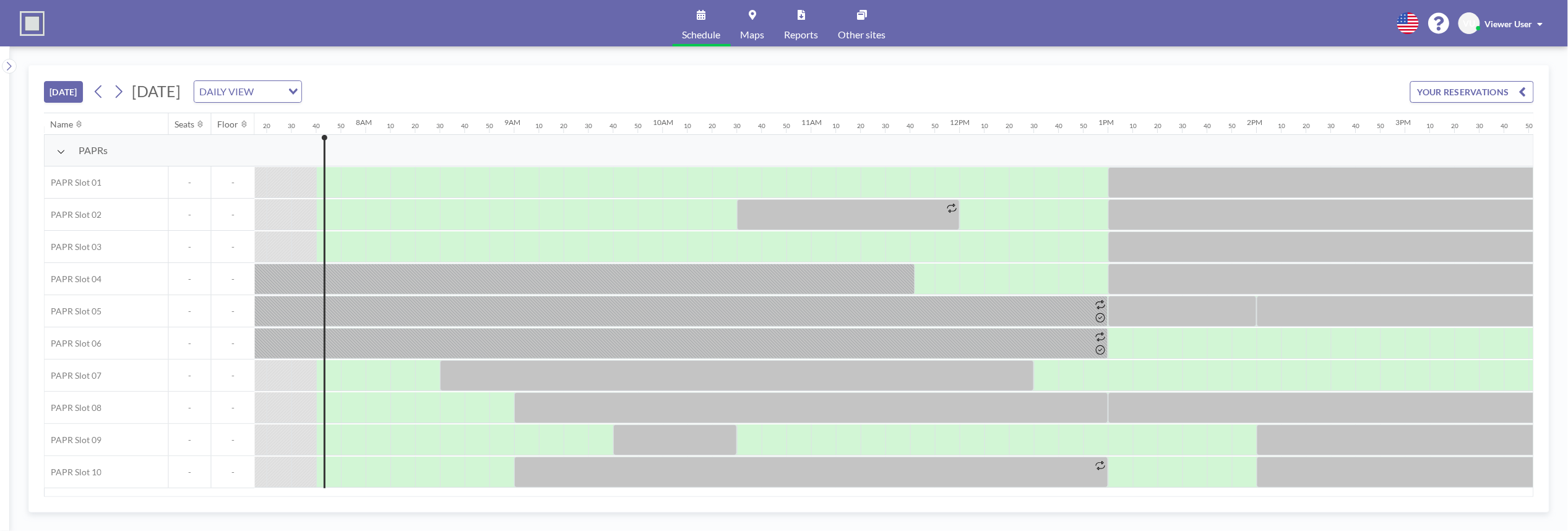
scroll to position [0, 1114]
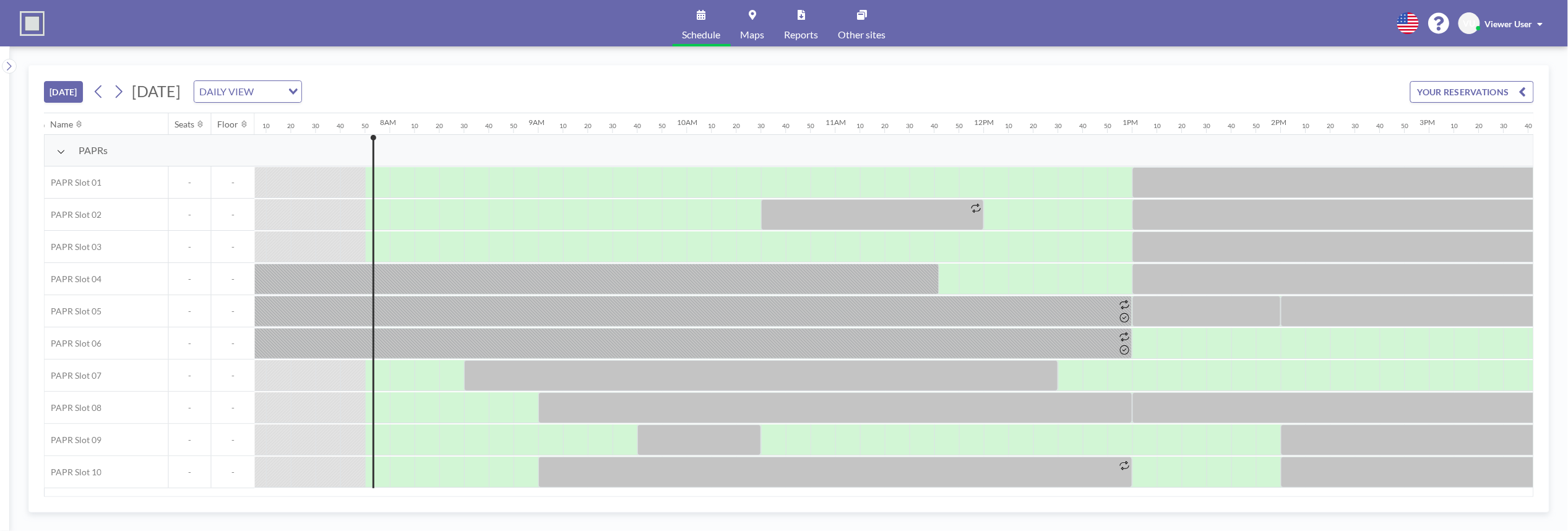
scroll to position [0, 1139]
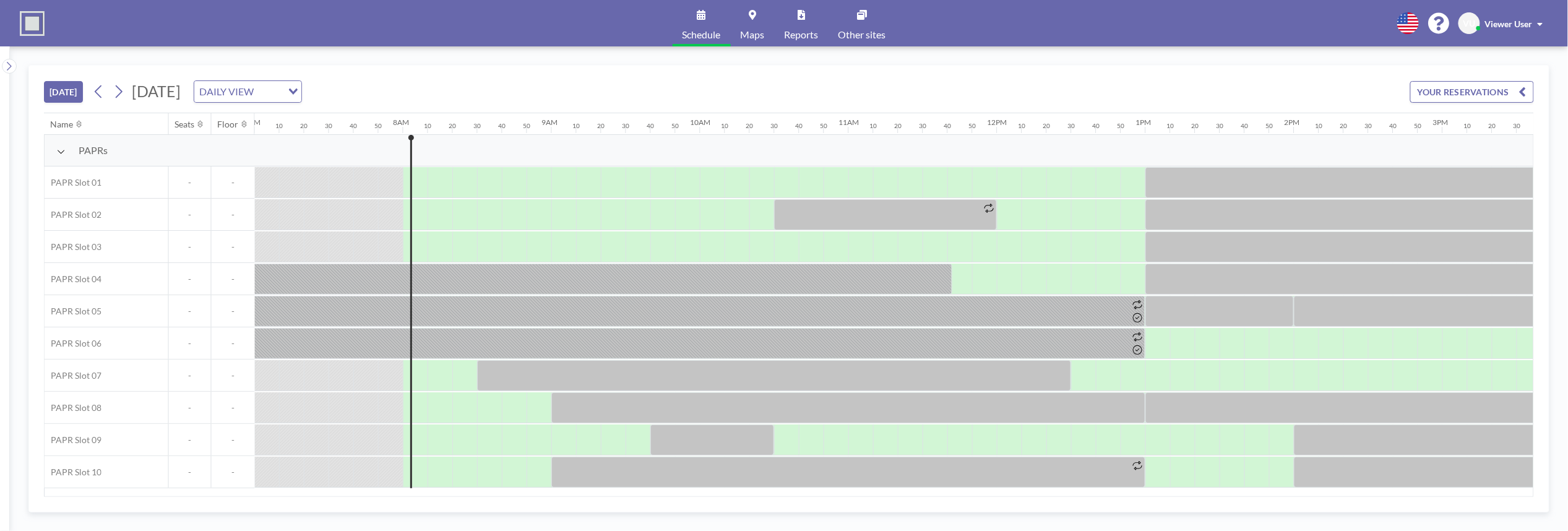
scroll to position [0, 1164]
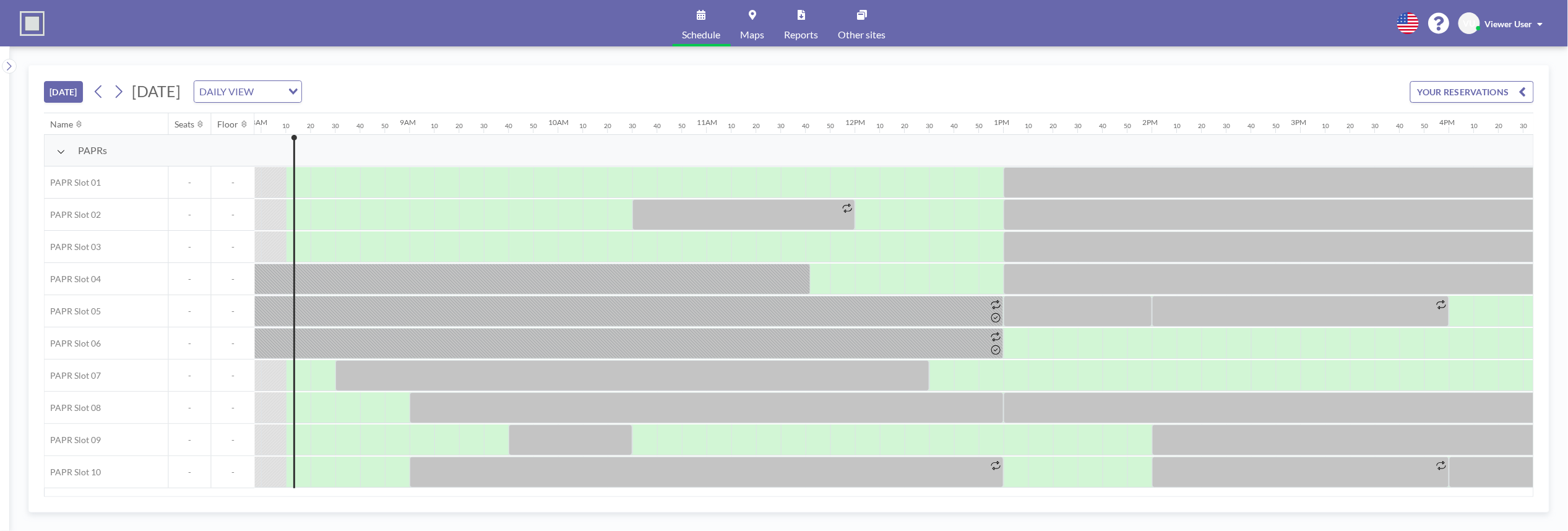
scroll to position [0, 1188]
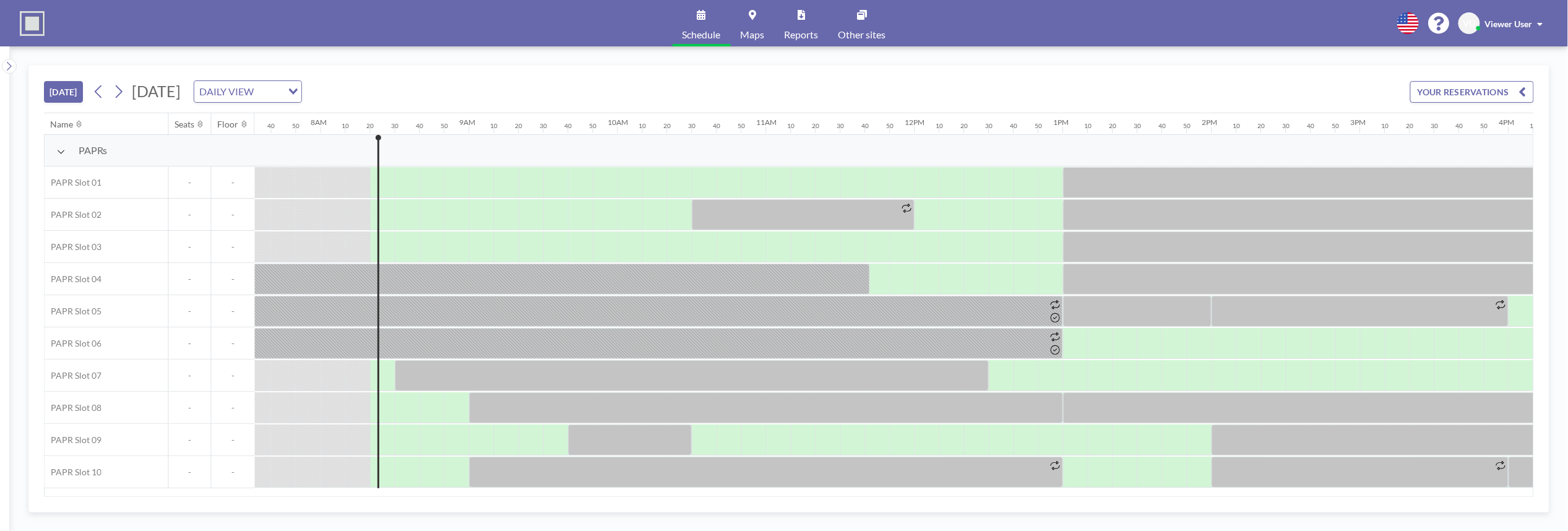
scroll to position [0, 1213]
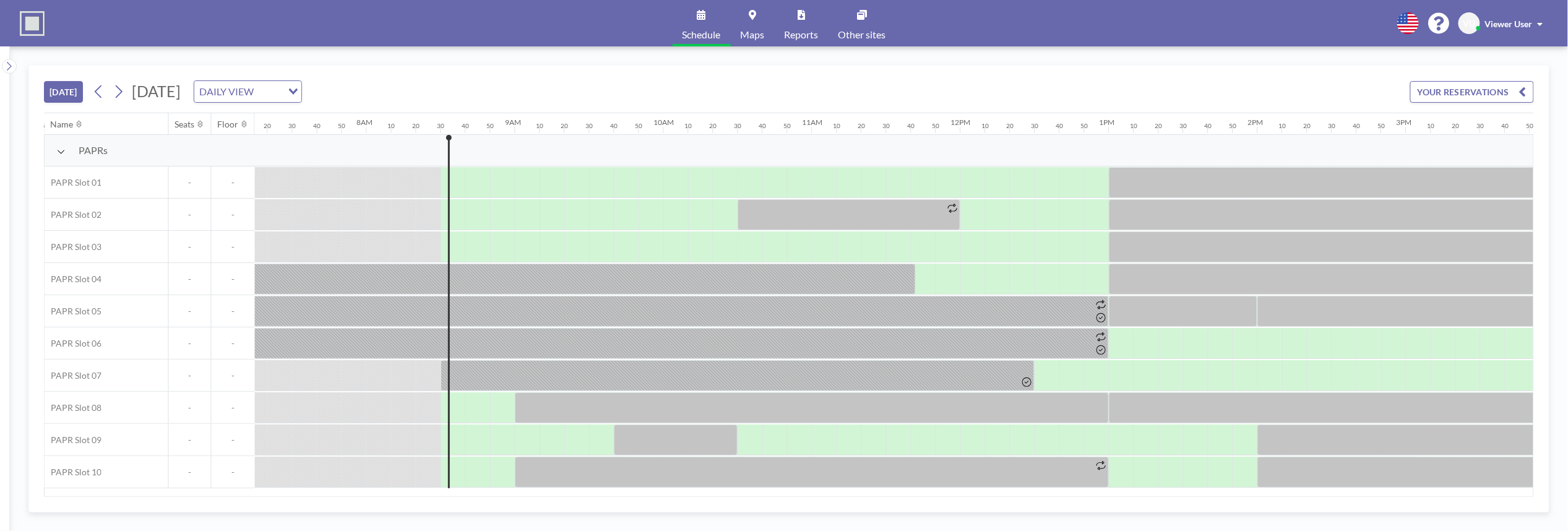
scroll to position [0, 1238]
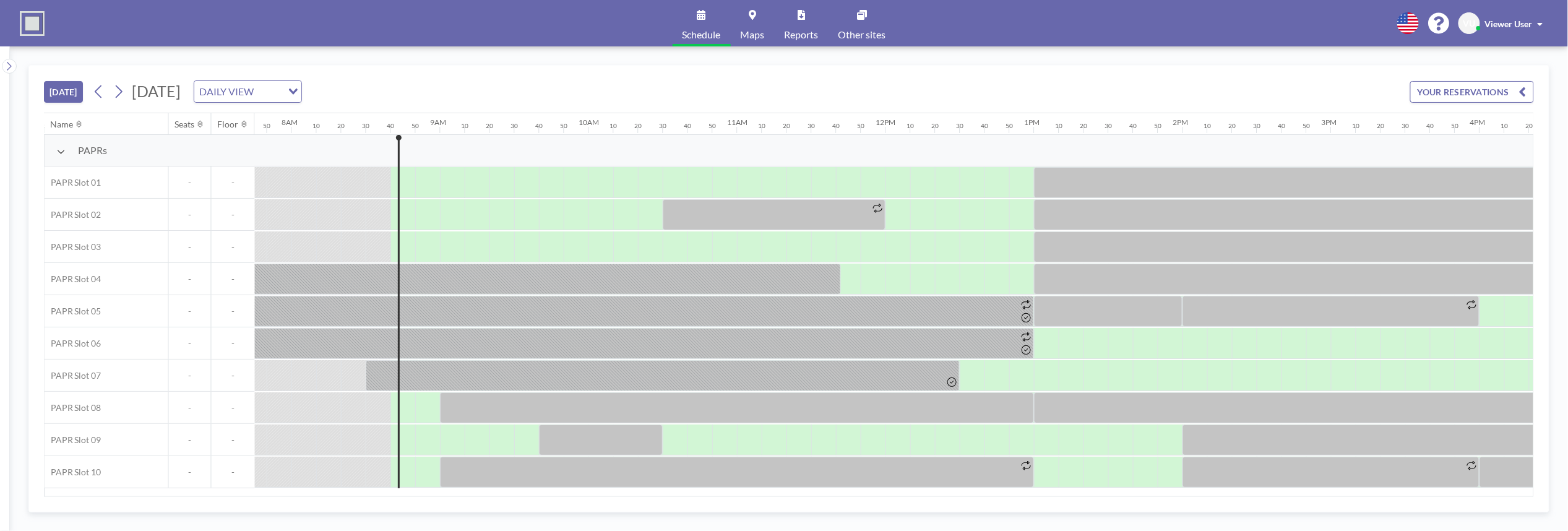
scroll to position [0, 1263]
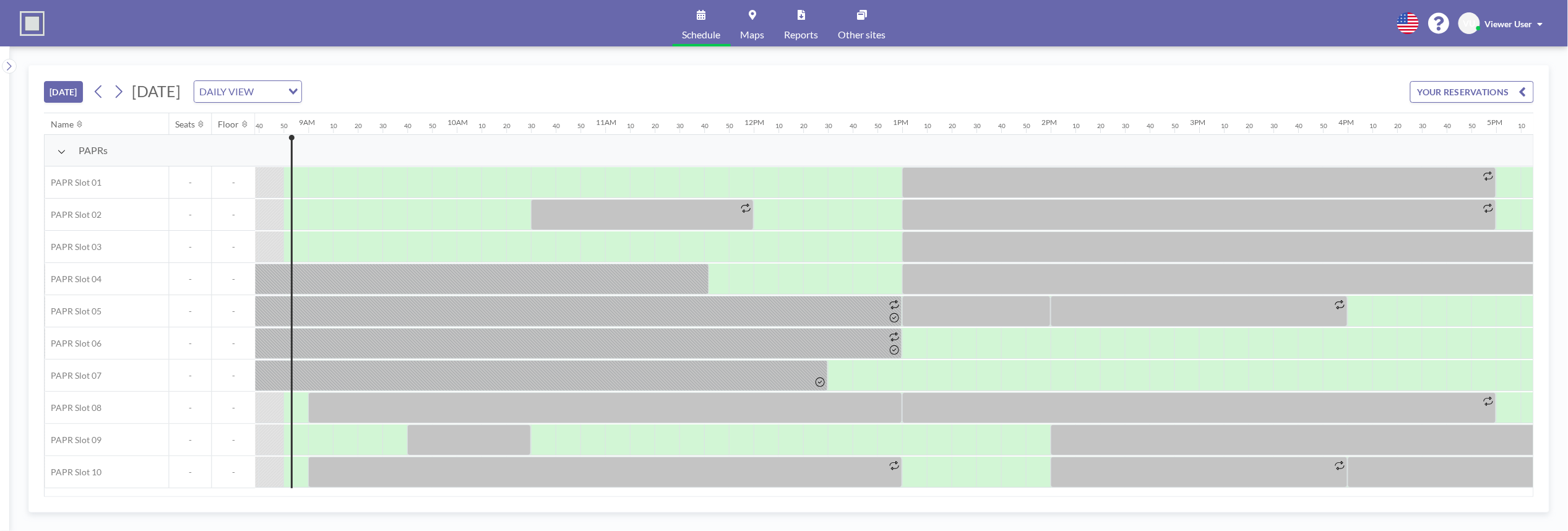
scroll to position [0, 1287]
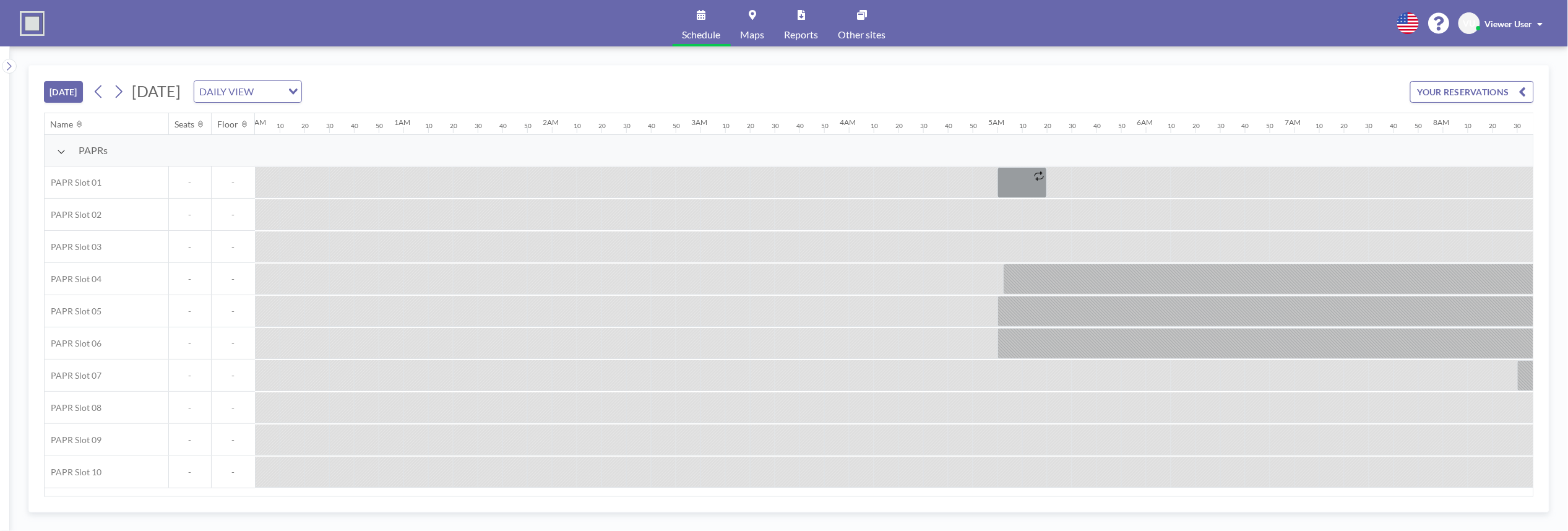
scroll to position [0, 1312]
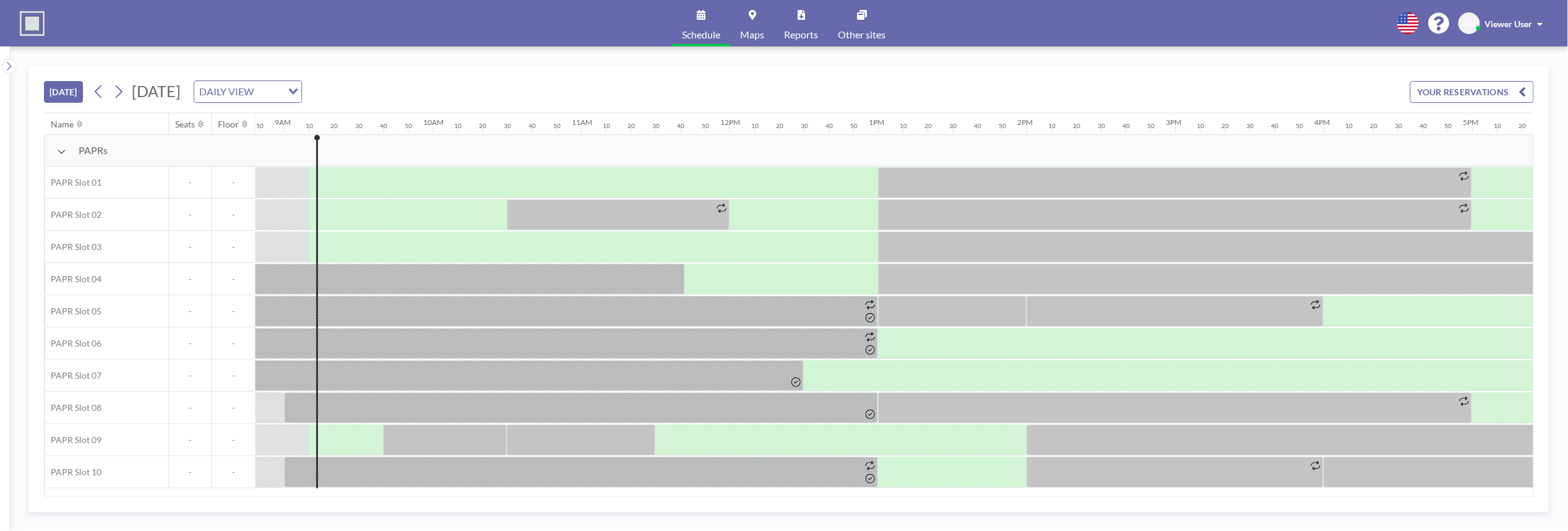
scroll to position [0, 1337]
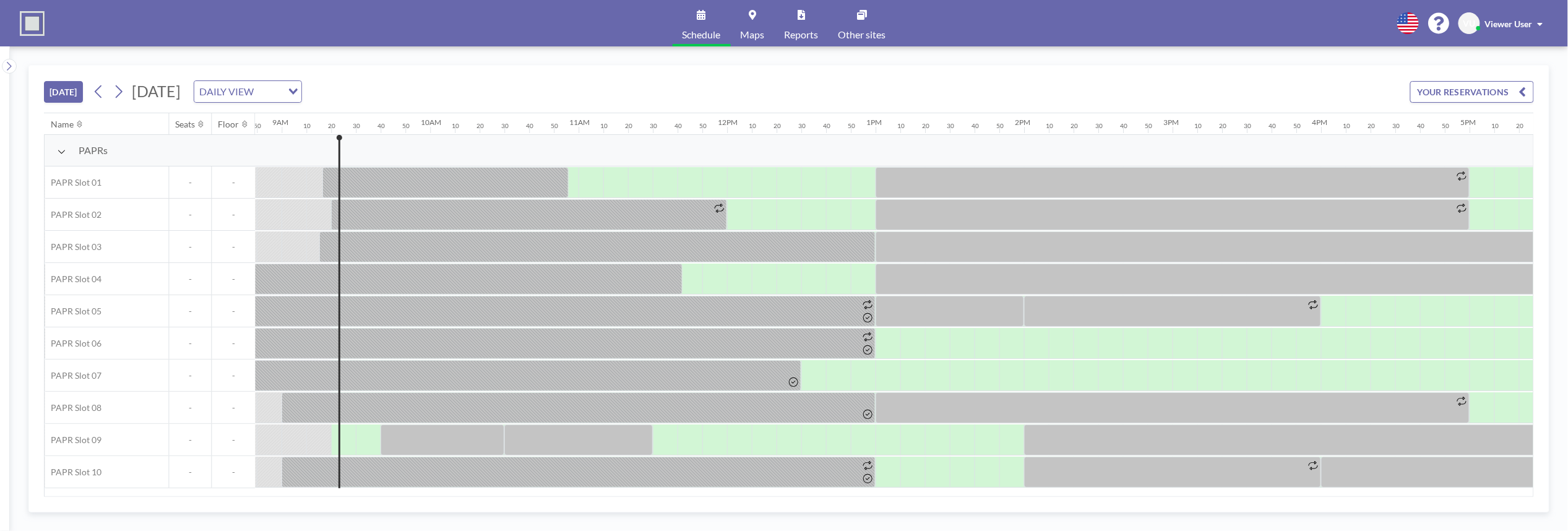
scroll to position [0, 1362]
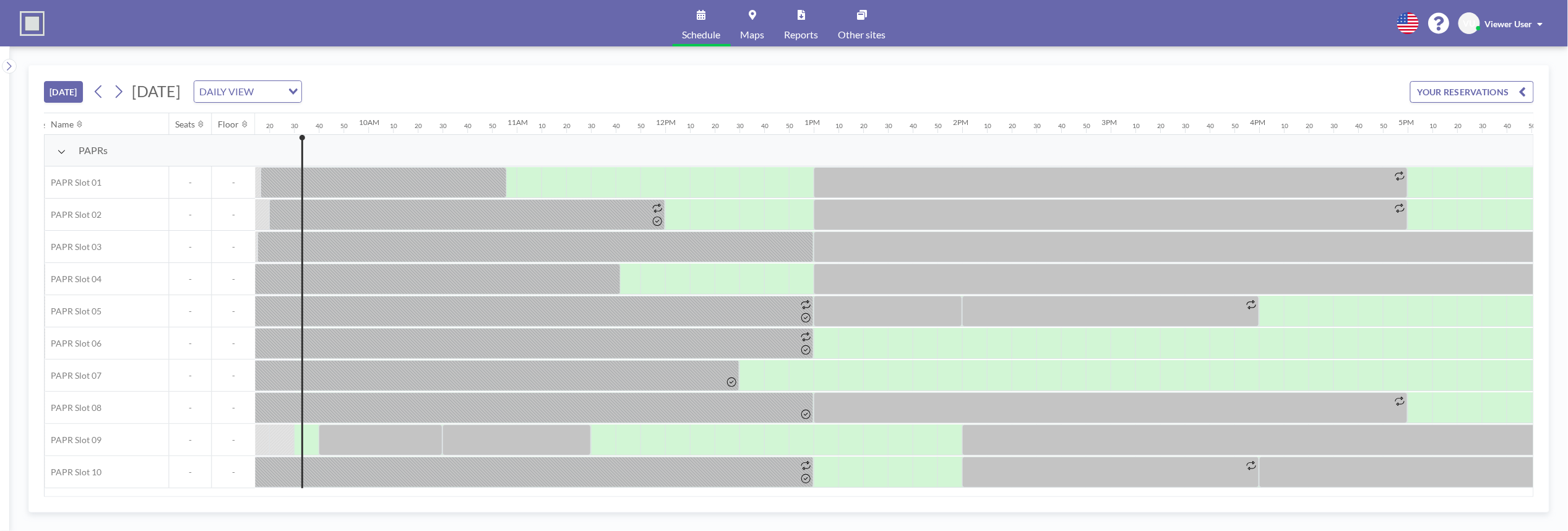
scroll to position [0, 1386]
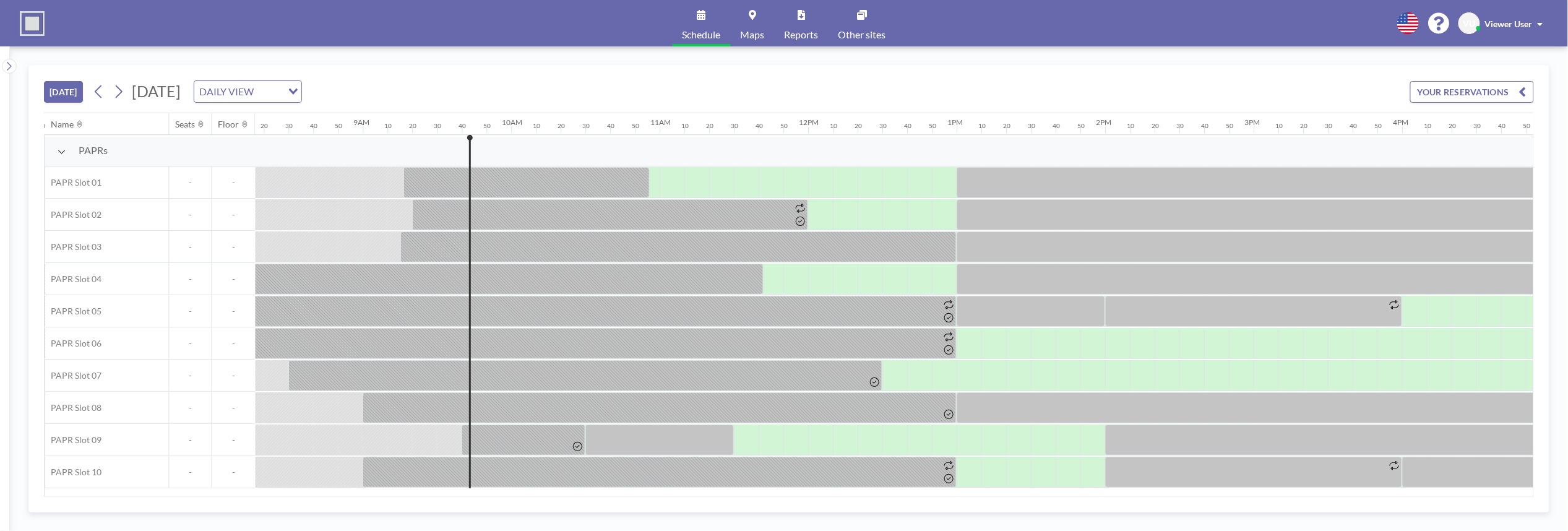
scroll to position [0, 1411]
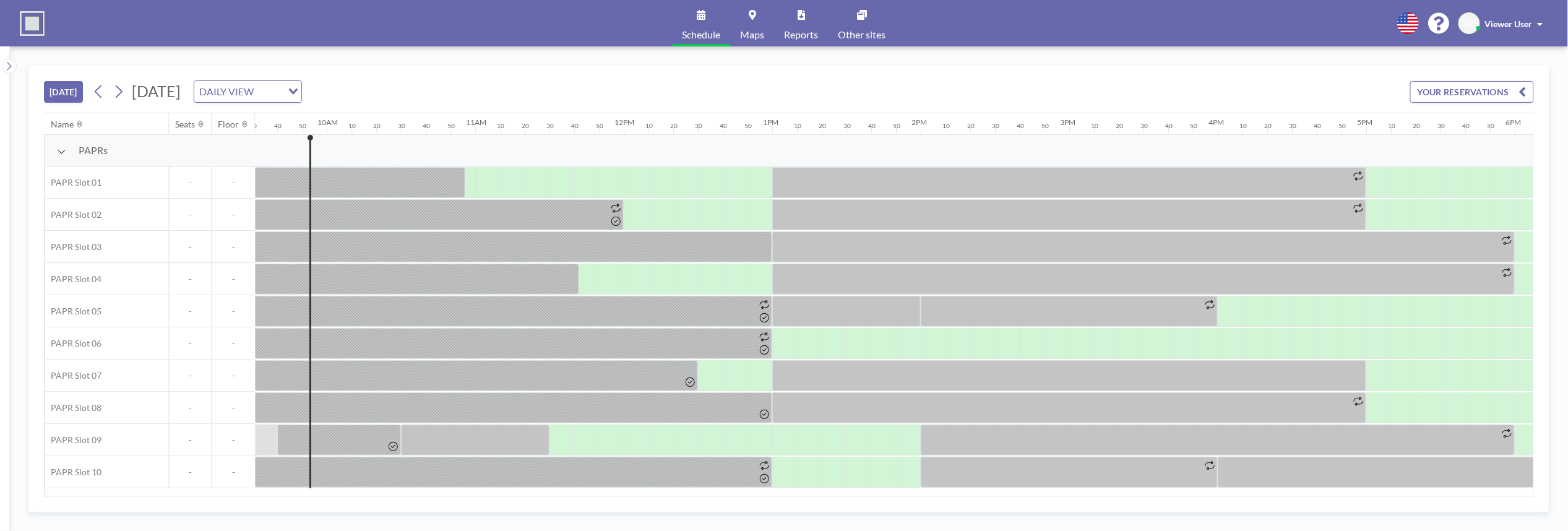
scroll to position [0, 1436]
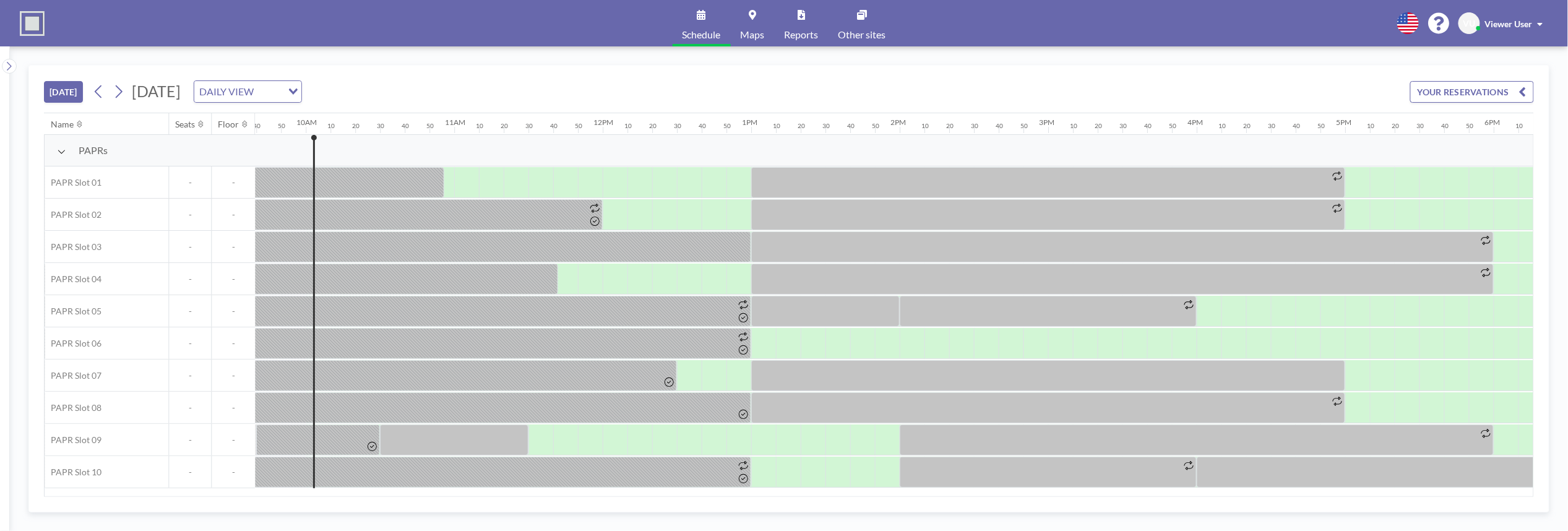
scroll to position [0, 1461]
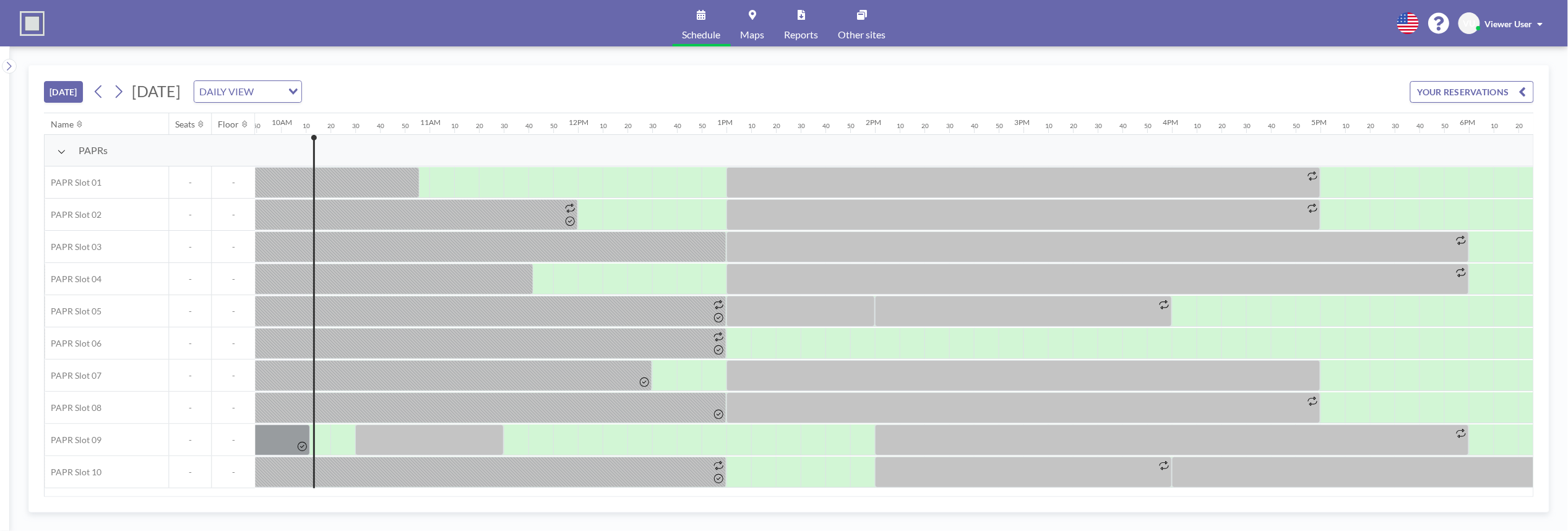
scroll to position [0, 1485]
